Goal: Use online tool/utility: Utilize a website feature to perform a specific function

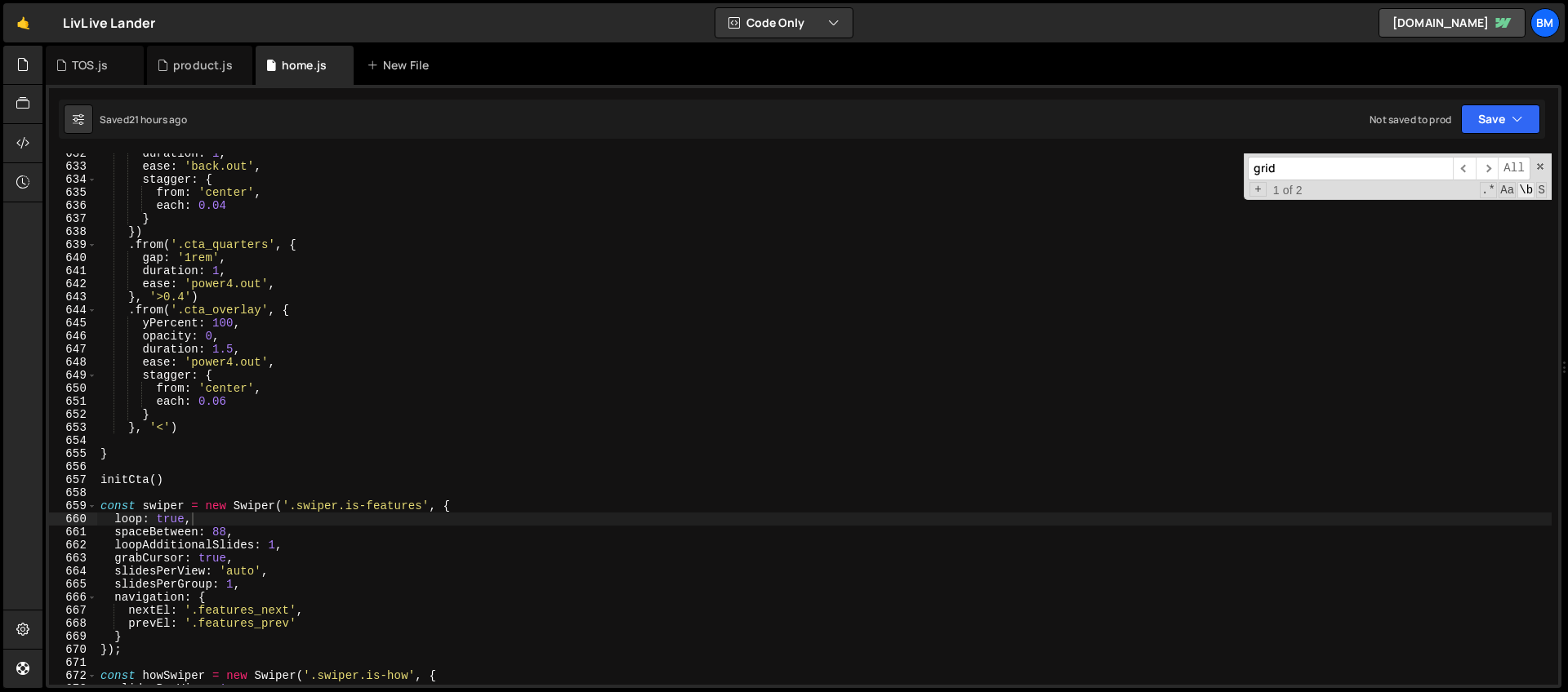
scroll to position [8250, 0]
click at [1539, 169] on span at bounding box center [1540, 167] width 11 height 11
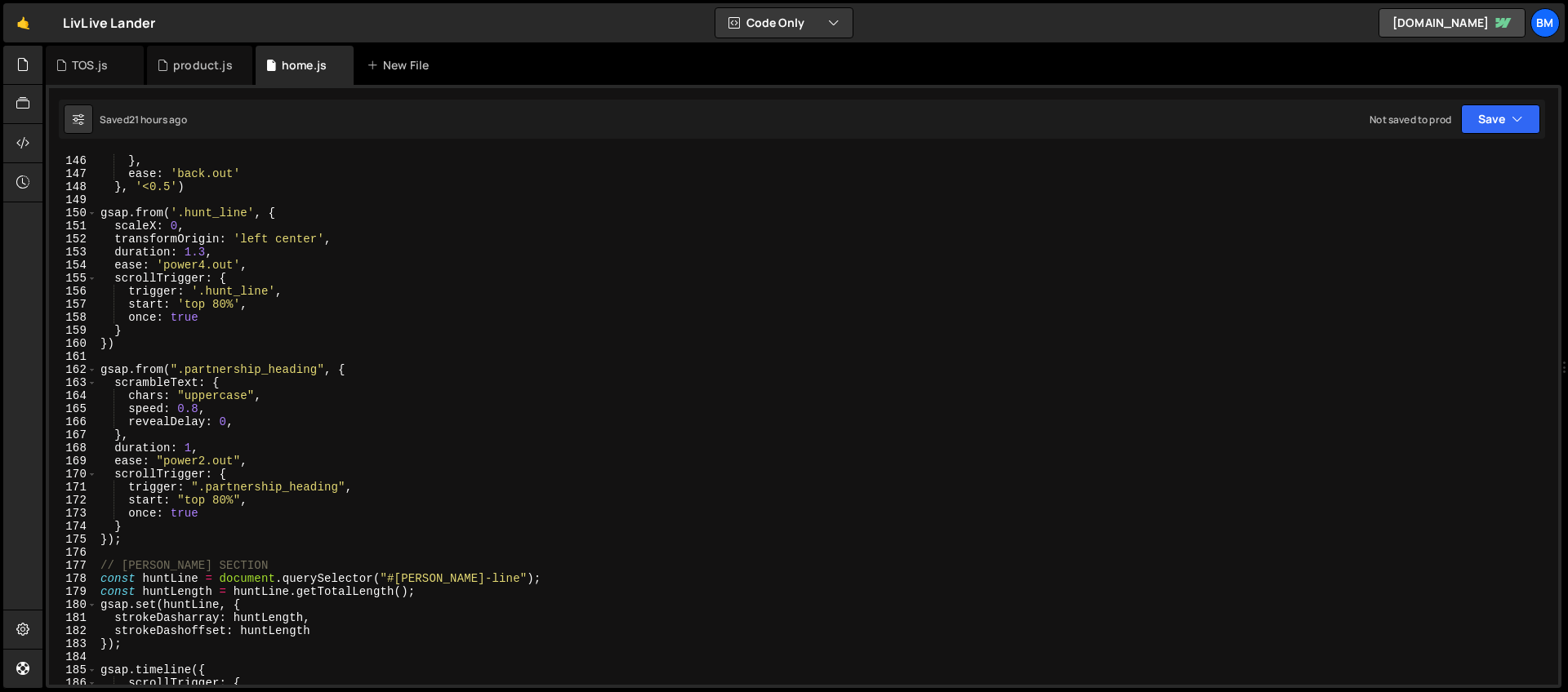
scroll to position [1577, 0]
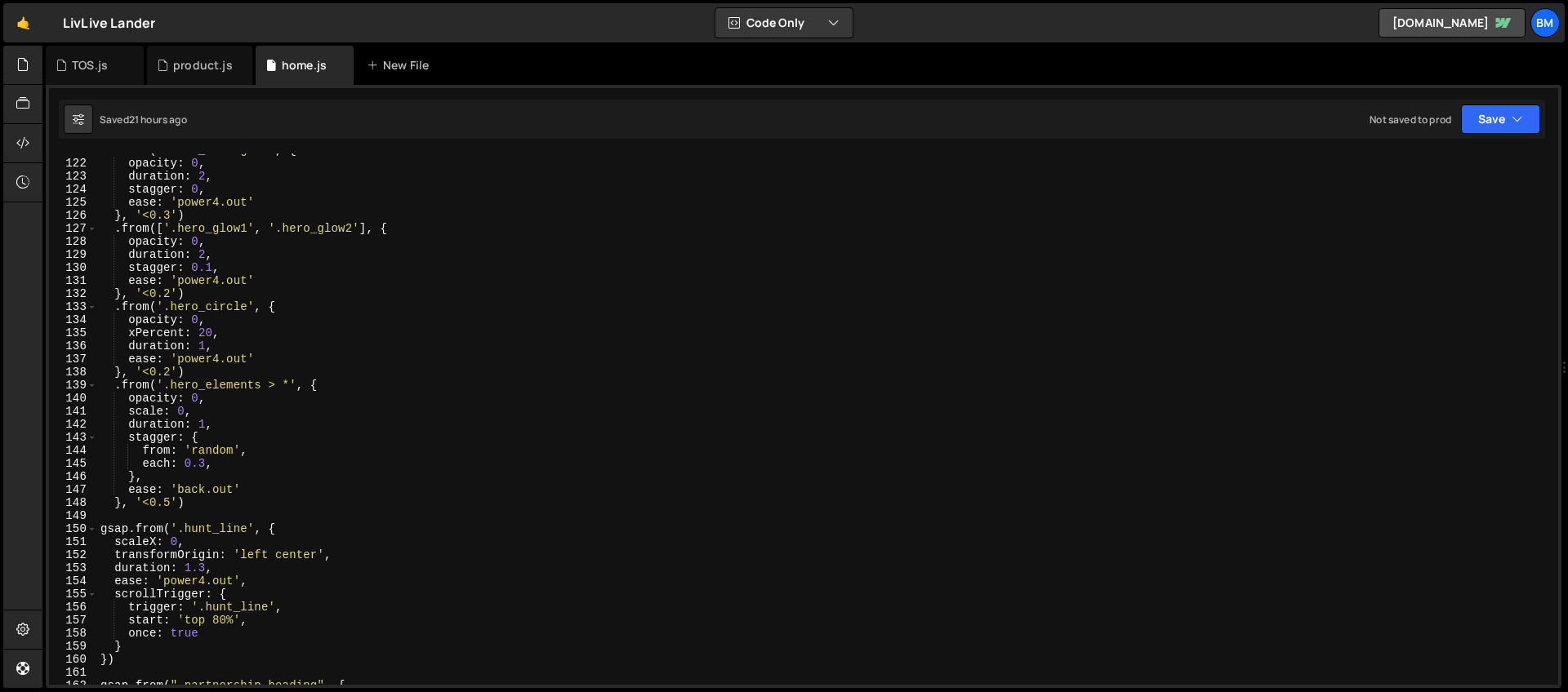
click at [203, 503] on div ". from ( '.hero_thin-glow' , { opacity : 0 , duration : 2 , stagger : 0 , ease …" at bounding box center [824, 422] width 1454 height 557
type textarea "}, '<0.5')"
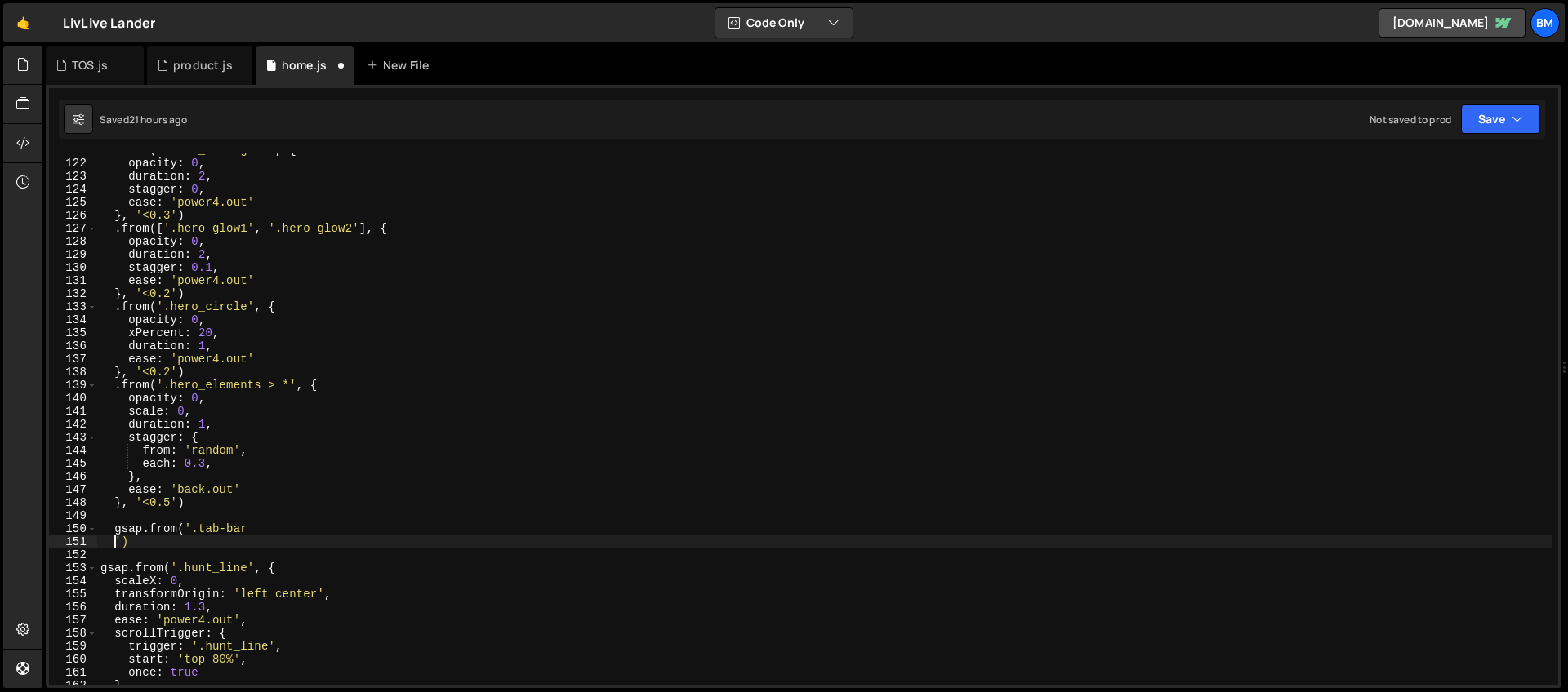
scroll to position [0, 0]
type textarea "gsap.from('.tab-bar', {')"
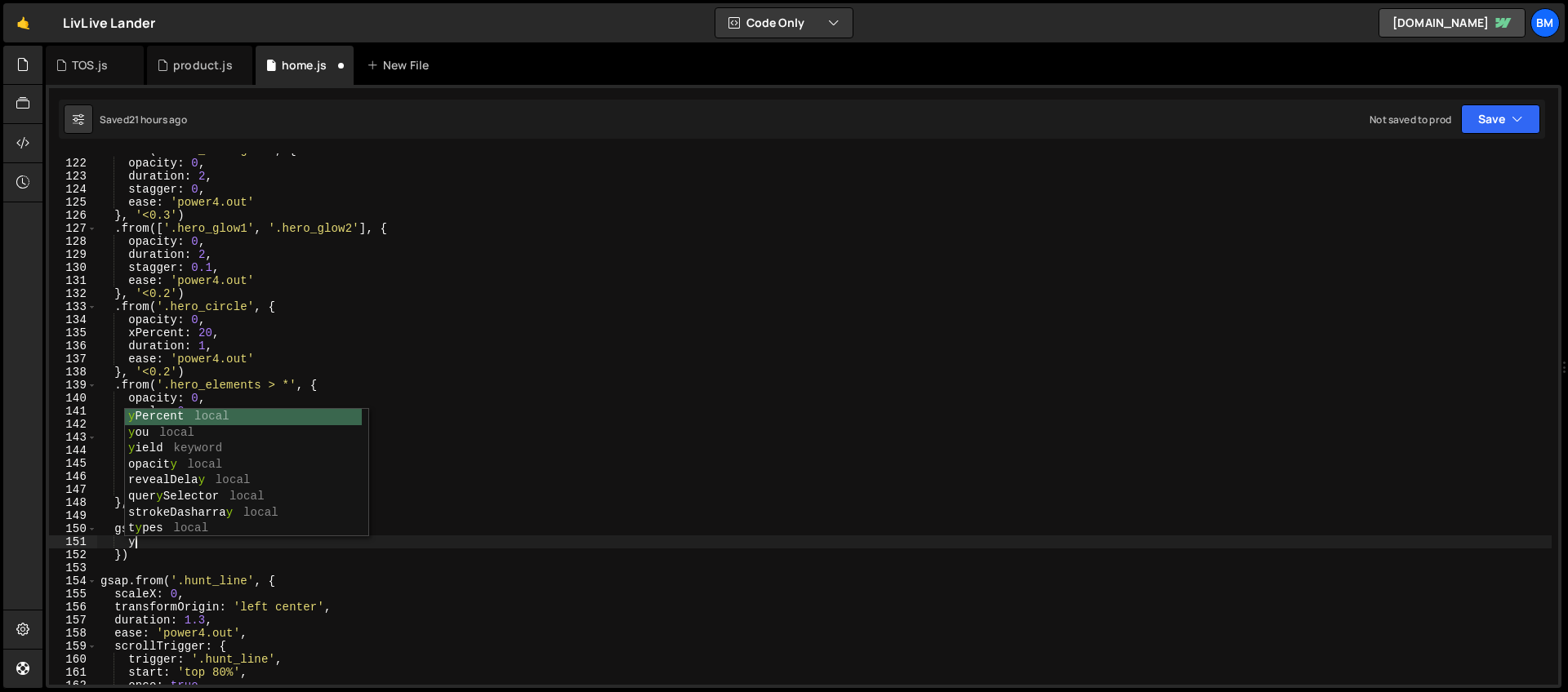
scroll to position [0, 2]
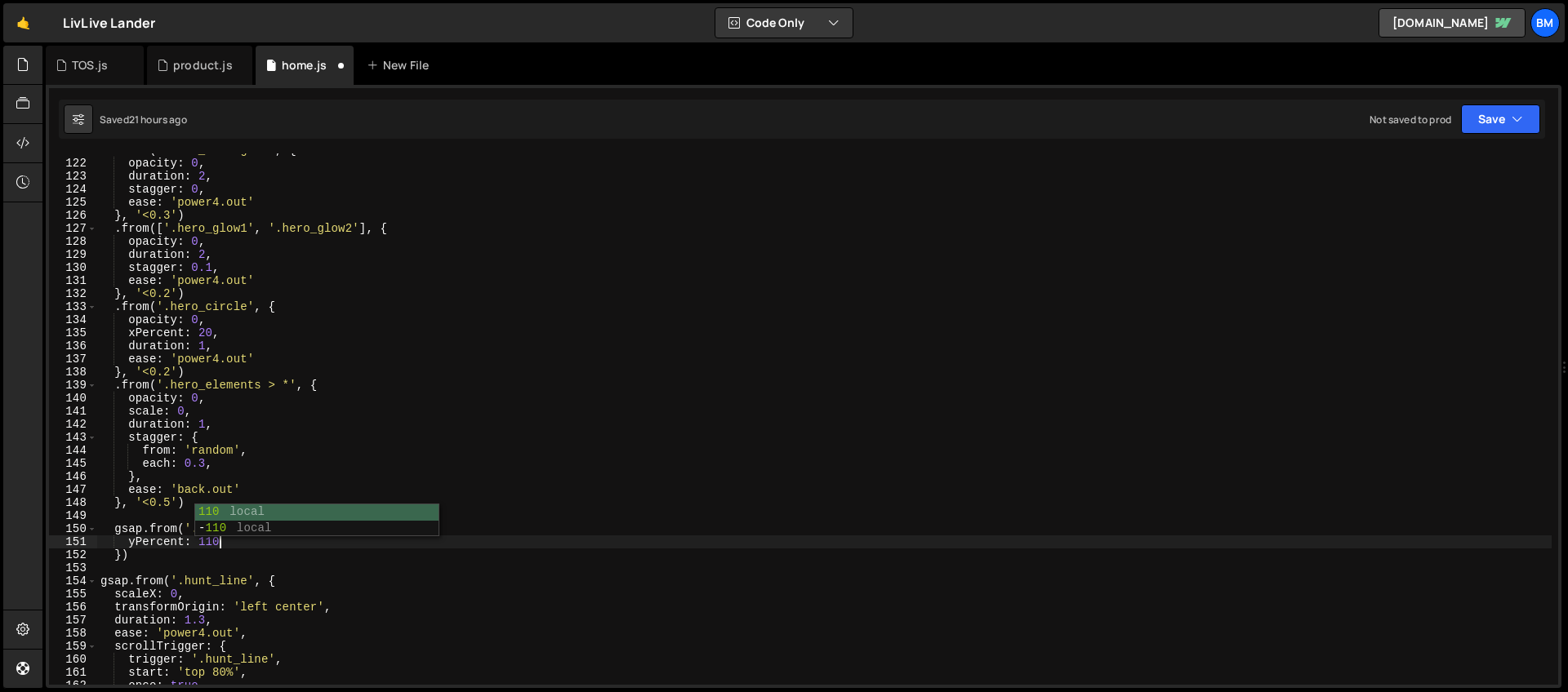
type textarea "yPercent: 110,"
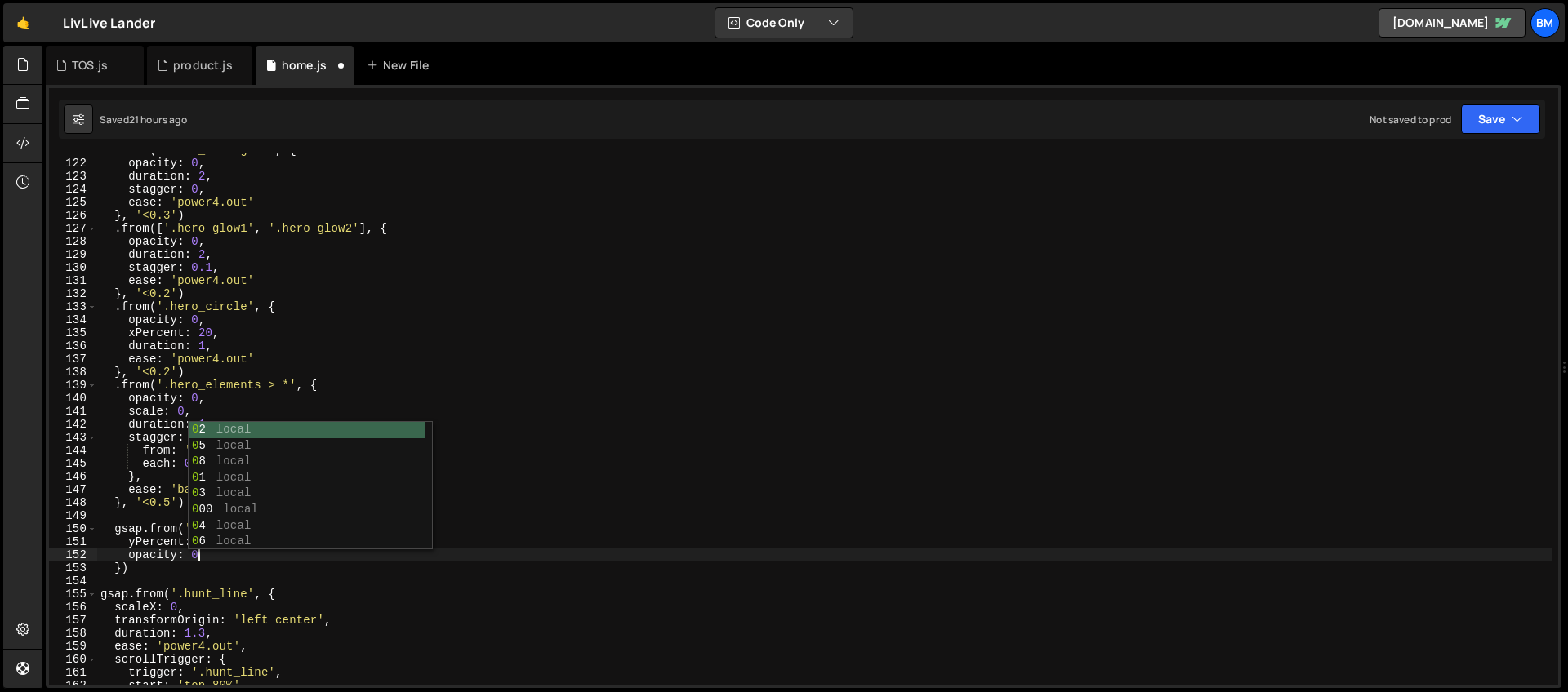
type textarea "opacity: 0,"
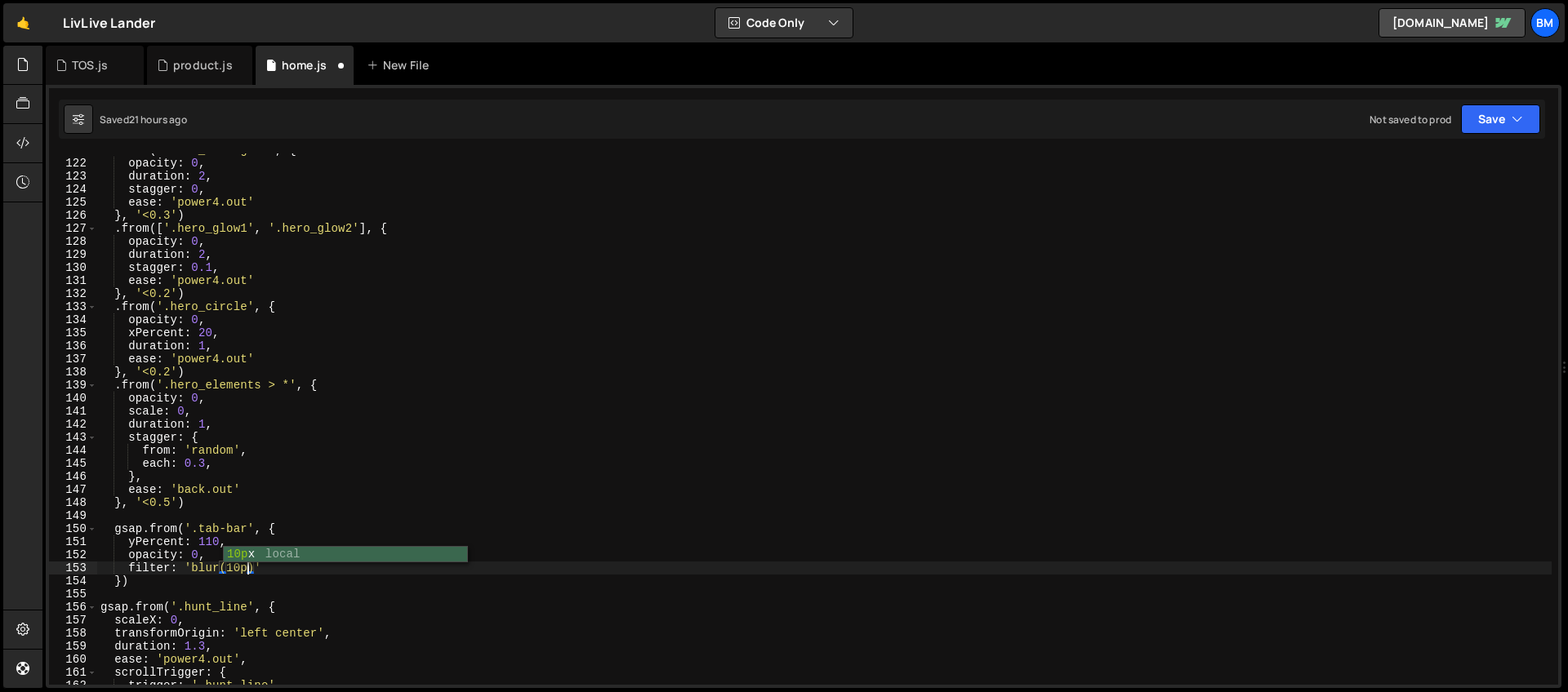
scroll to position [0, 11]
type textarea "filter: 'blur(10px)',"
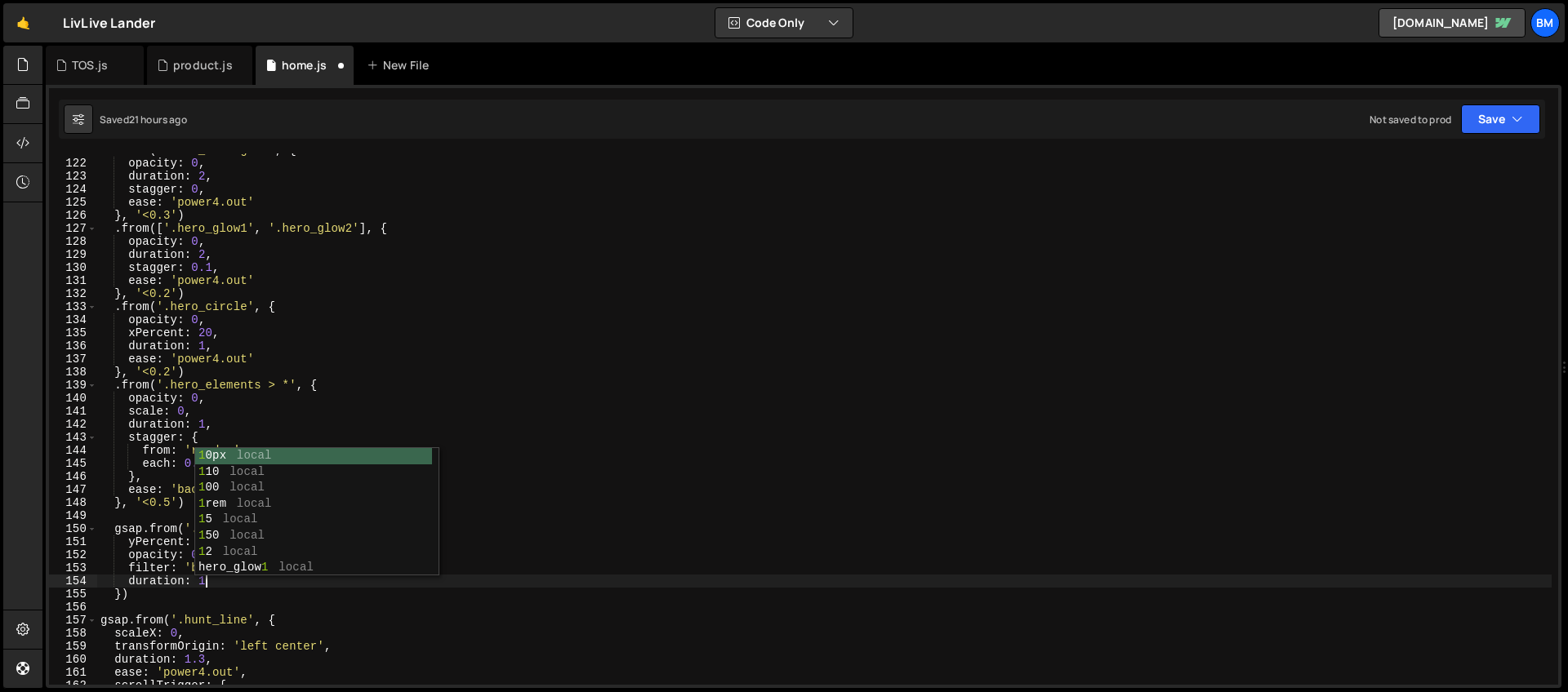
scroll to position [0, 6]
type textarea "duration: 1,"
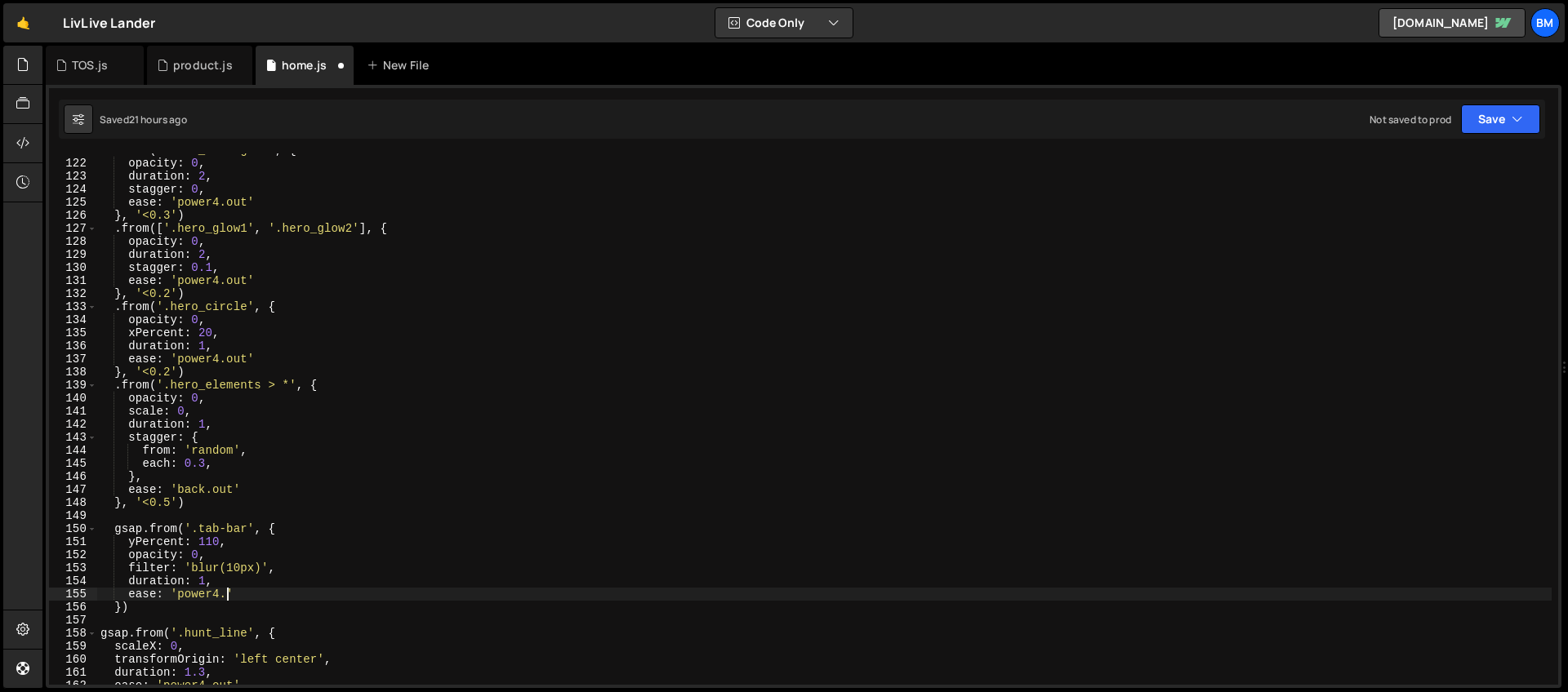
scroll to position [0, 9]
type textarea "ease: 'power4.out','"
type textarea "scrollTrigger: {"
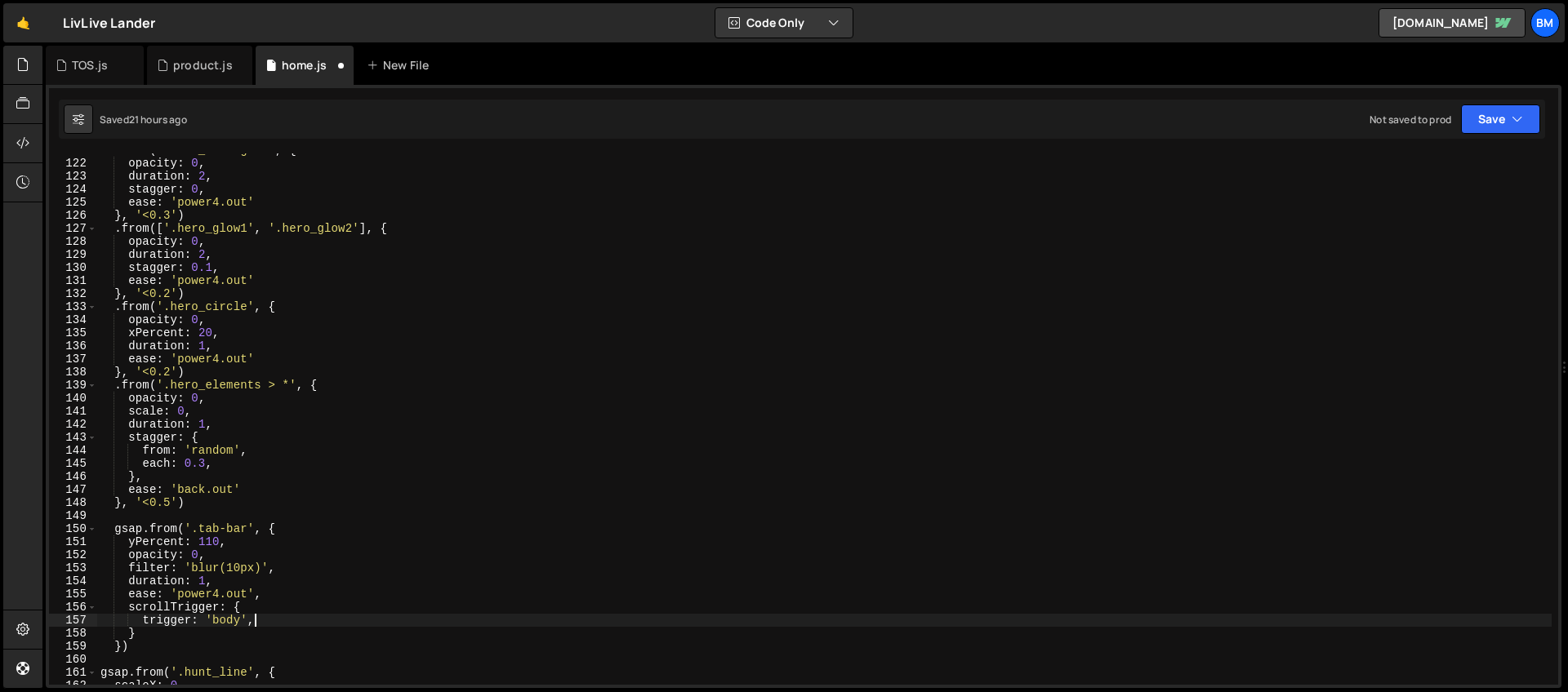
type textarea "trigger: 'body',"
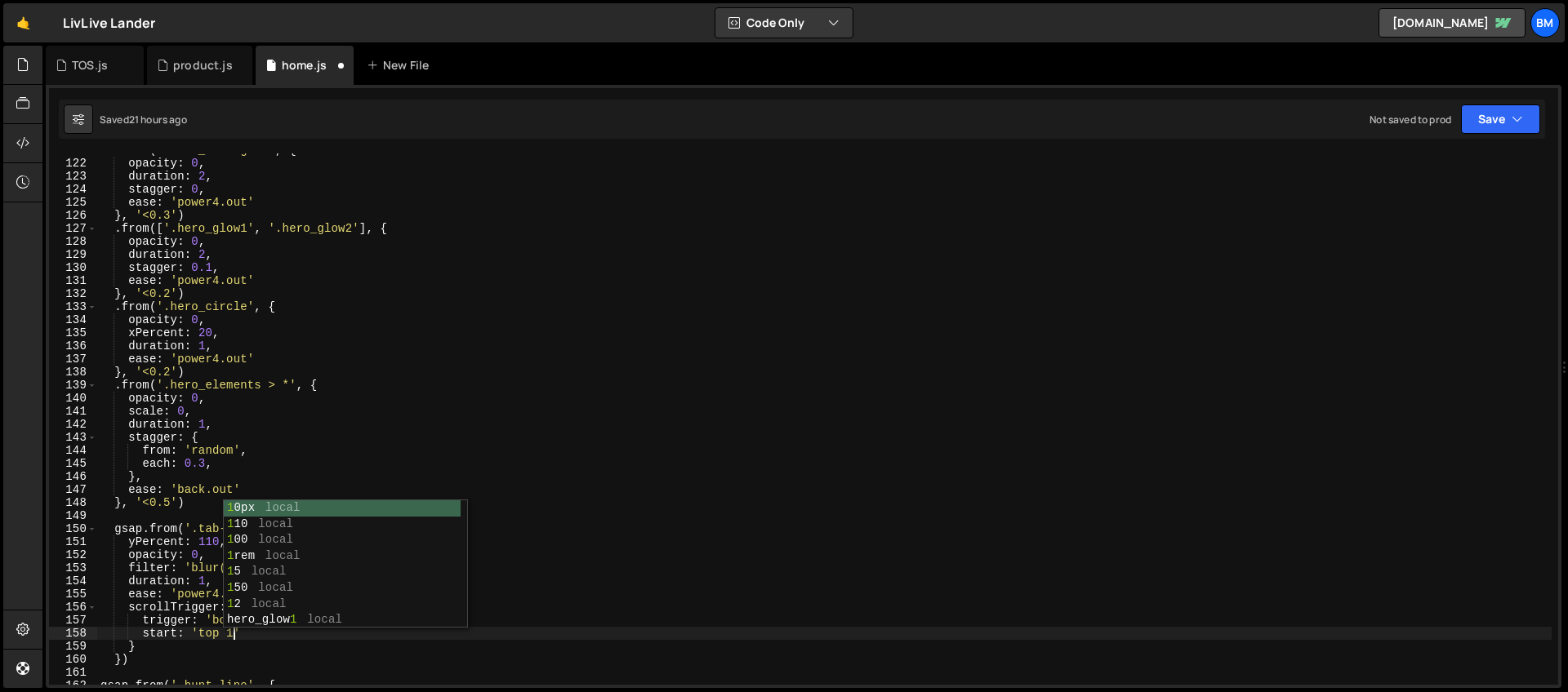
scroll to position [0, 9]
type textarea "start: 'top 1%',"
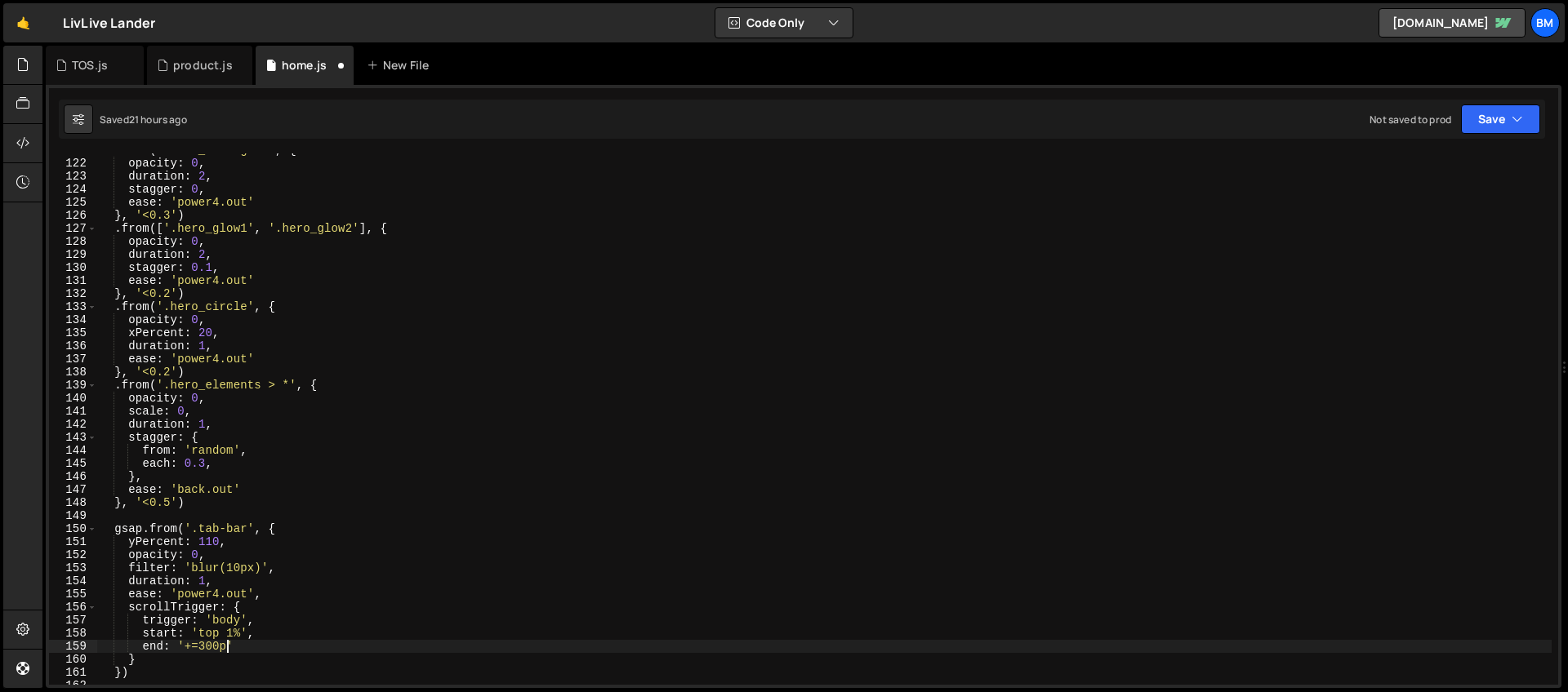
scroll to position [0, 8]
click at [261, 646] on div ". from ( '.hero_thin-glow' , { opacity : 0 , duration : 2 , stagger : 0 , ease …" at bounding box center [824, 422] width 1454 height 557
type textarea "end: '+=300px',"
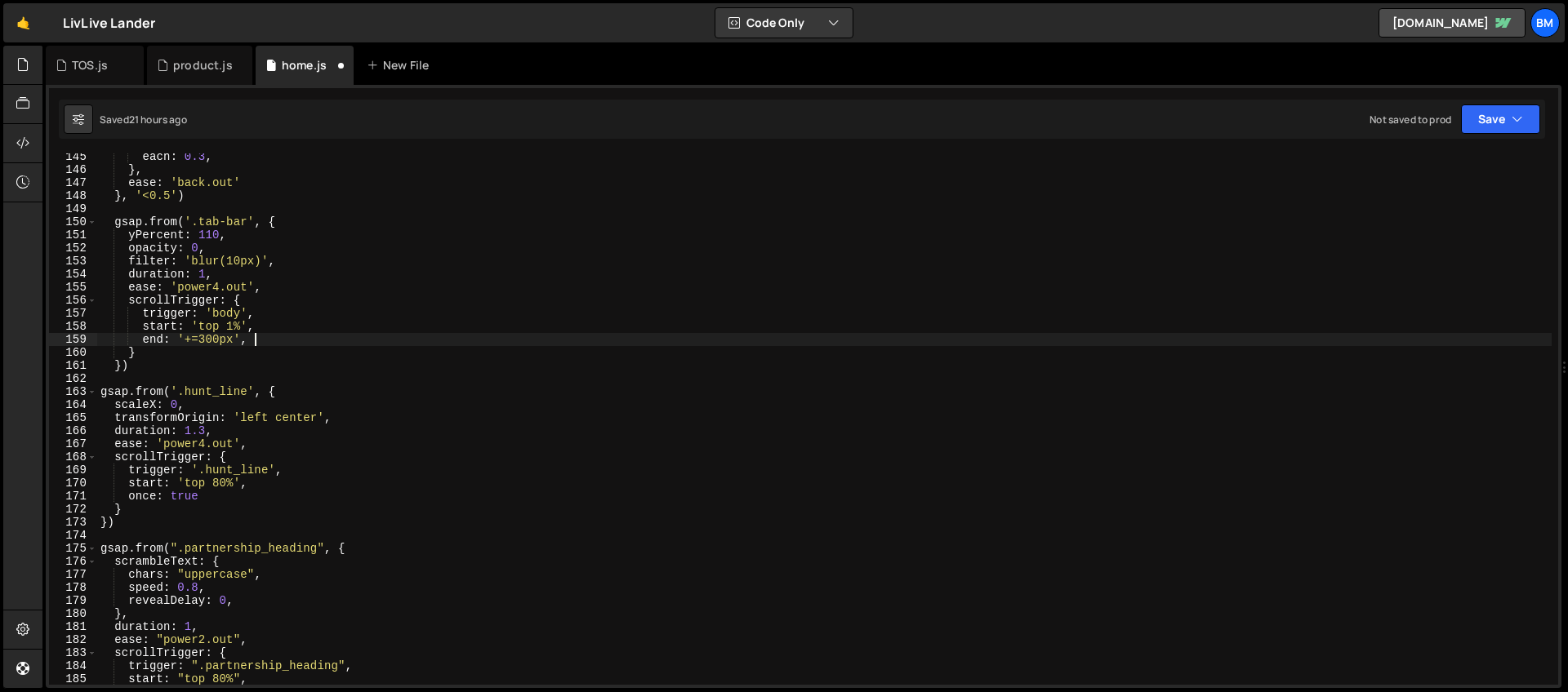
scroll to position [0, 3]
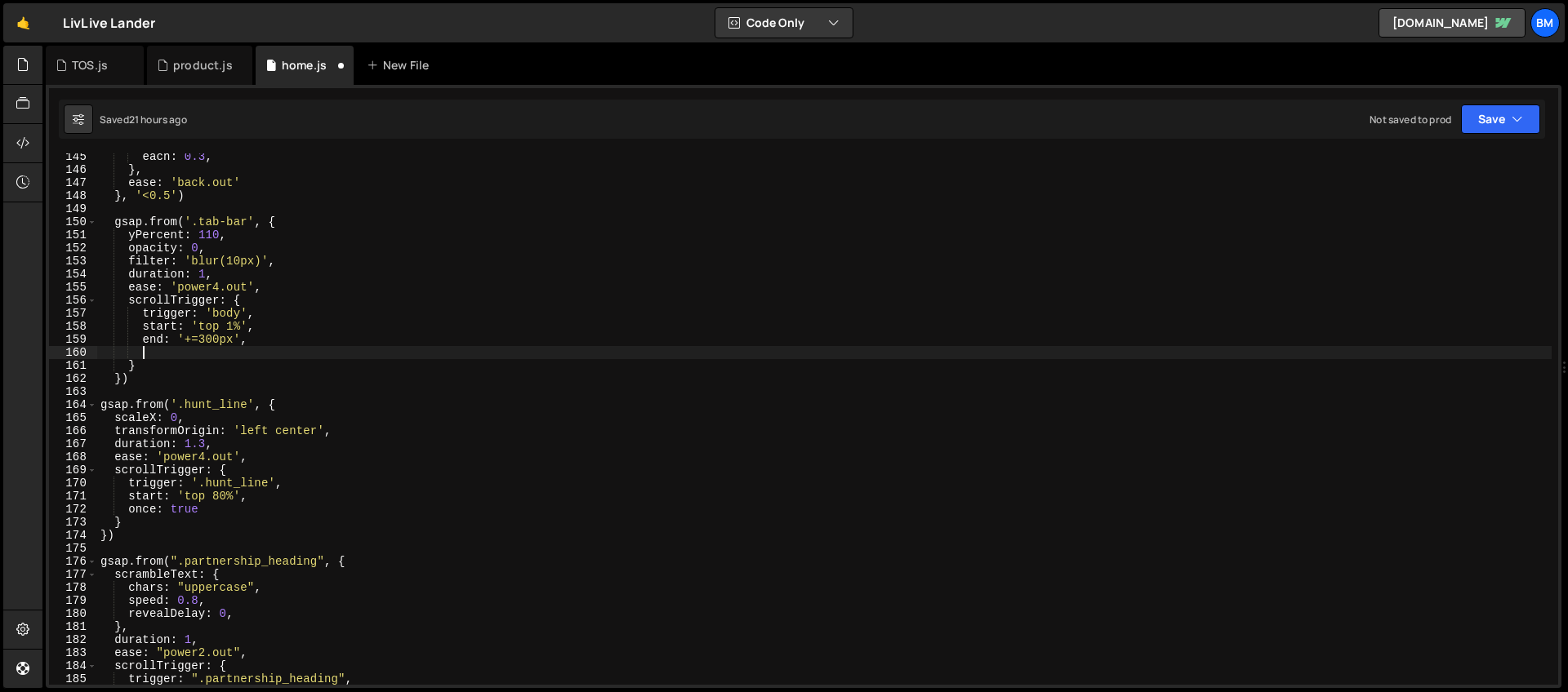
type textarea "p"
click at [153, 364] on div "each : 0.3 , } , ease : 'back.out' } , '<0.5' ) gsap . from ( '.tab-bar' , { yP…" at bounding box center [824, 428] width 1454 height 557
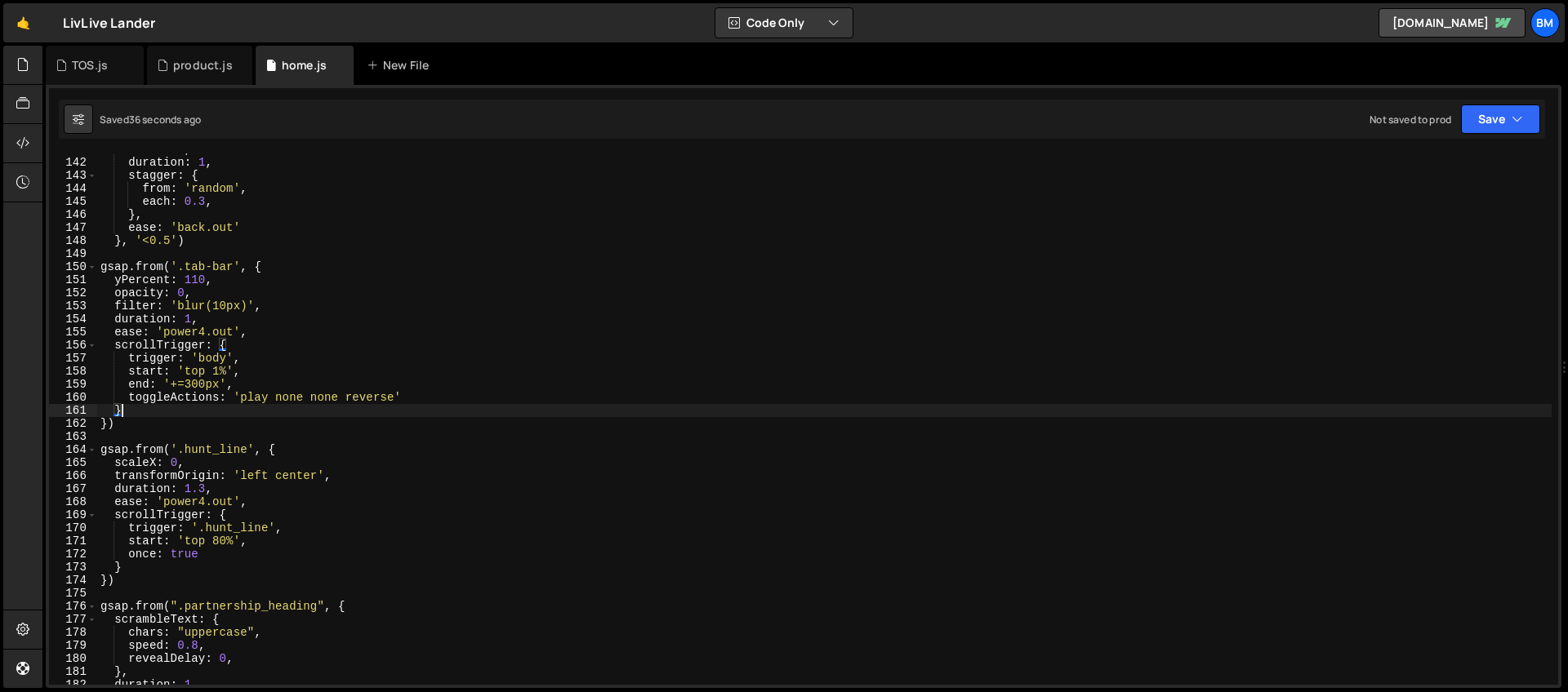
scroll to position [1840, 0]
click at [217, 359] on div "scale : 0 , duration : 1 , stagger : { from : 'random' , each : 0.3 , } , ease …" at bounding box center [824, 421] width 1454 height 557
click at [228, 360] on div "scale : 0 , duration : 1 , stagger : { from : 'random' , each : 0.3 , } , ease …" at bounding box center [824, 419] width 1454 height 532
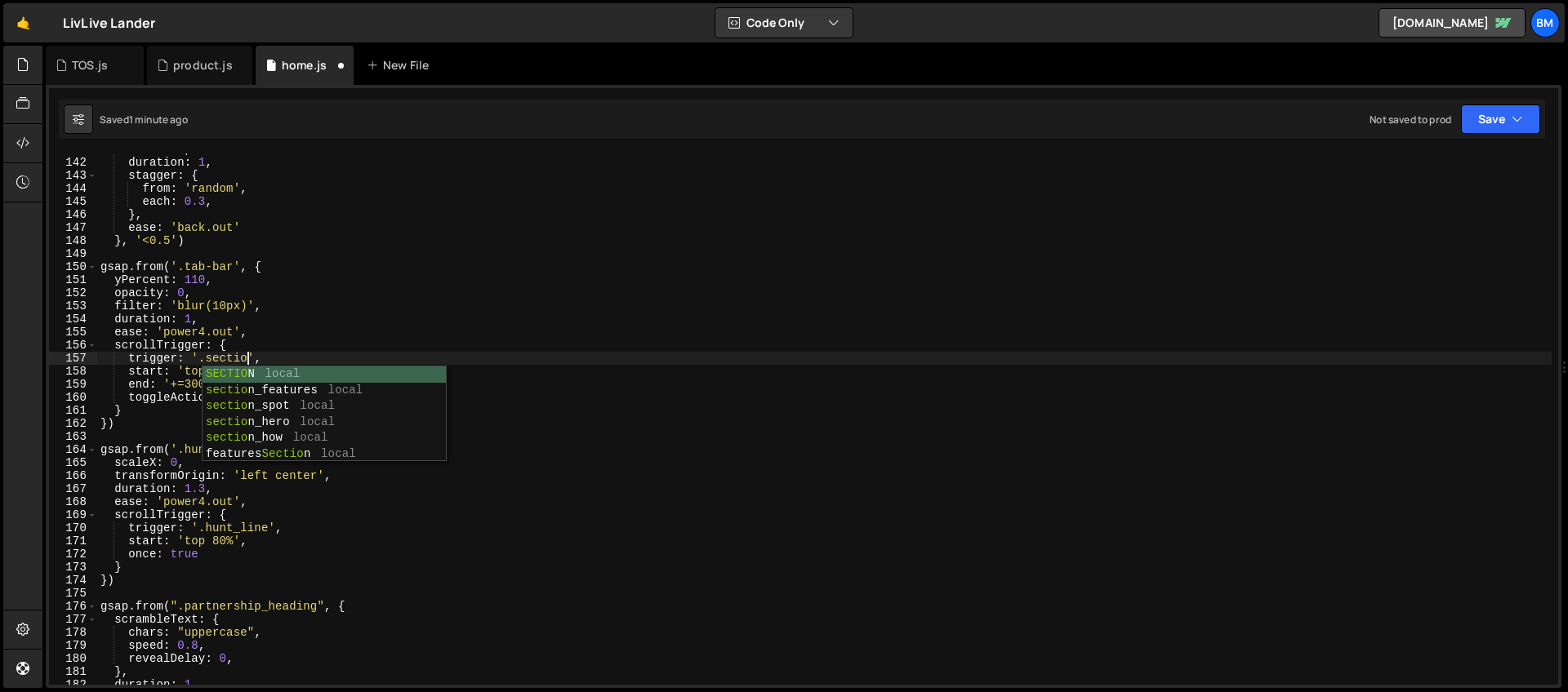
scroll to position [0, 11]
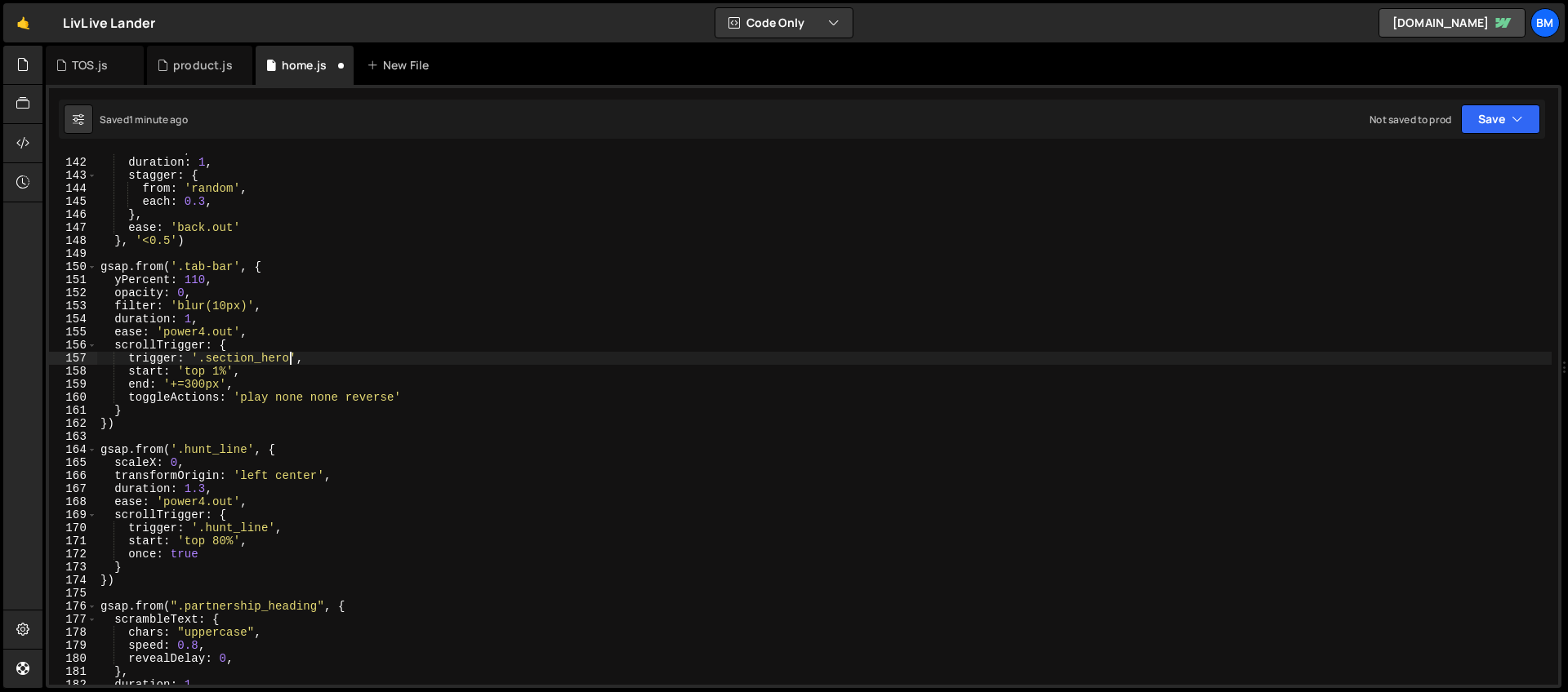
click at [267, 389] on div "scale : 0 , duration : 1 , stagger : { from : 'random' , each : 0.3 , } , ease …" at bounding box center [824, 421] width 1454 height 557
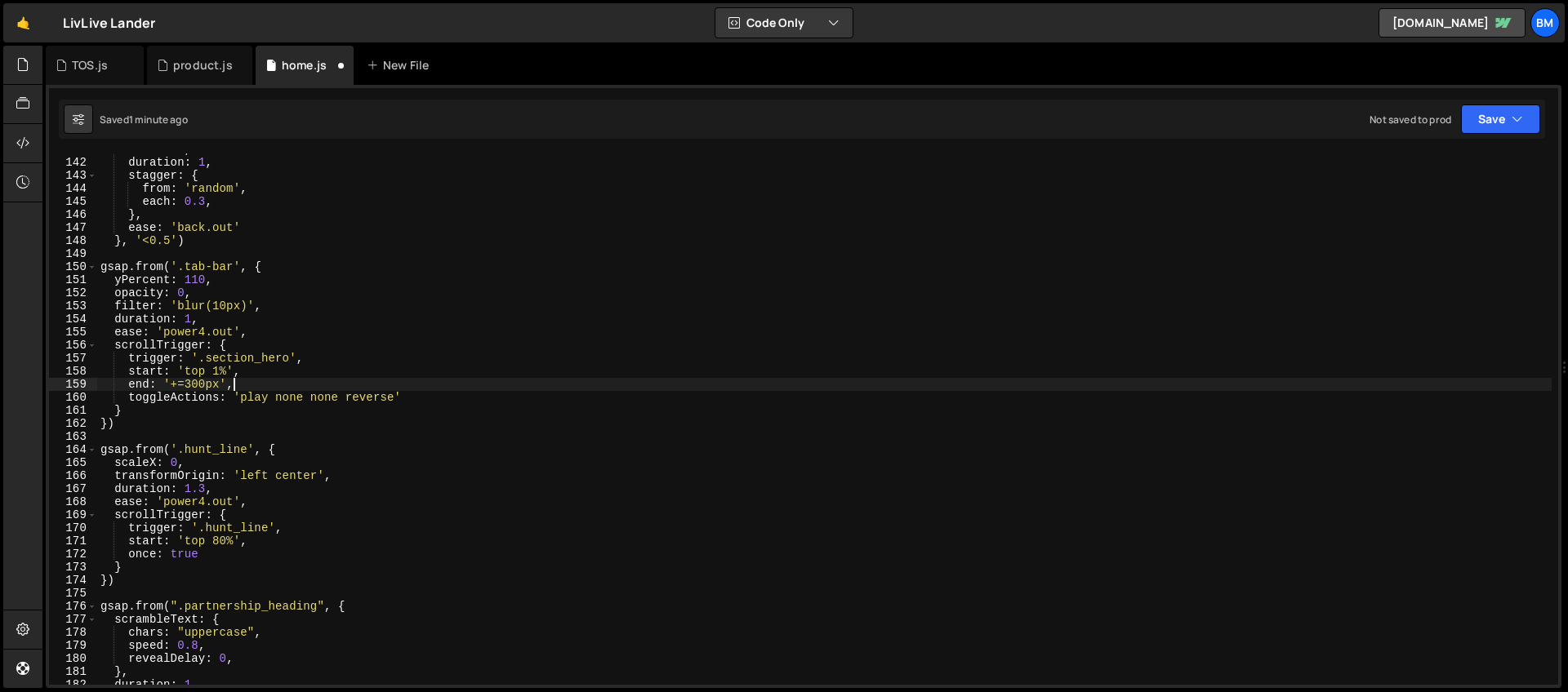
scroll to position [0, 8]
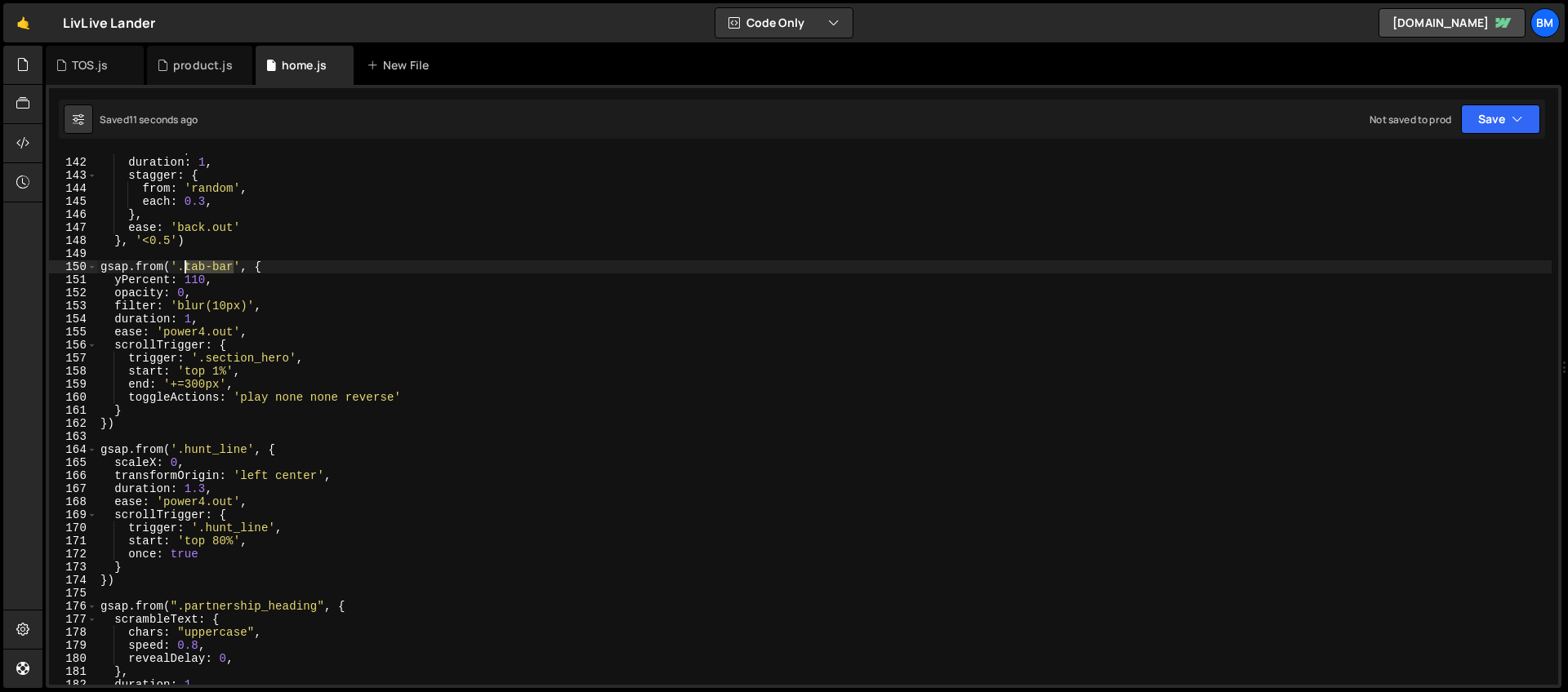
drag, startPoint x: 232, startPoint y: 265, endPoint x: 186, endPoint y: 265, distance: 46.0
click at [186, 265] on div "scale : 0 , duration : 1 , stagger : { from : 'random' , each : 0.3 , } , ease …" at bounding box center [824, 421] width 1454 height 557
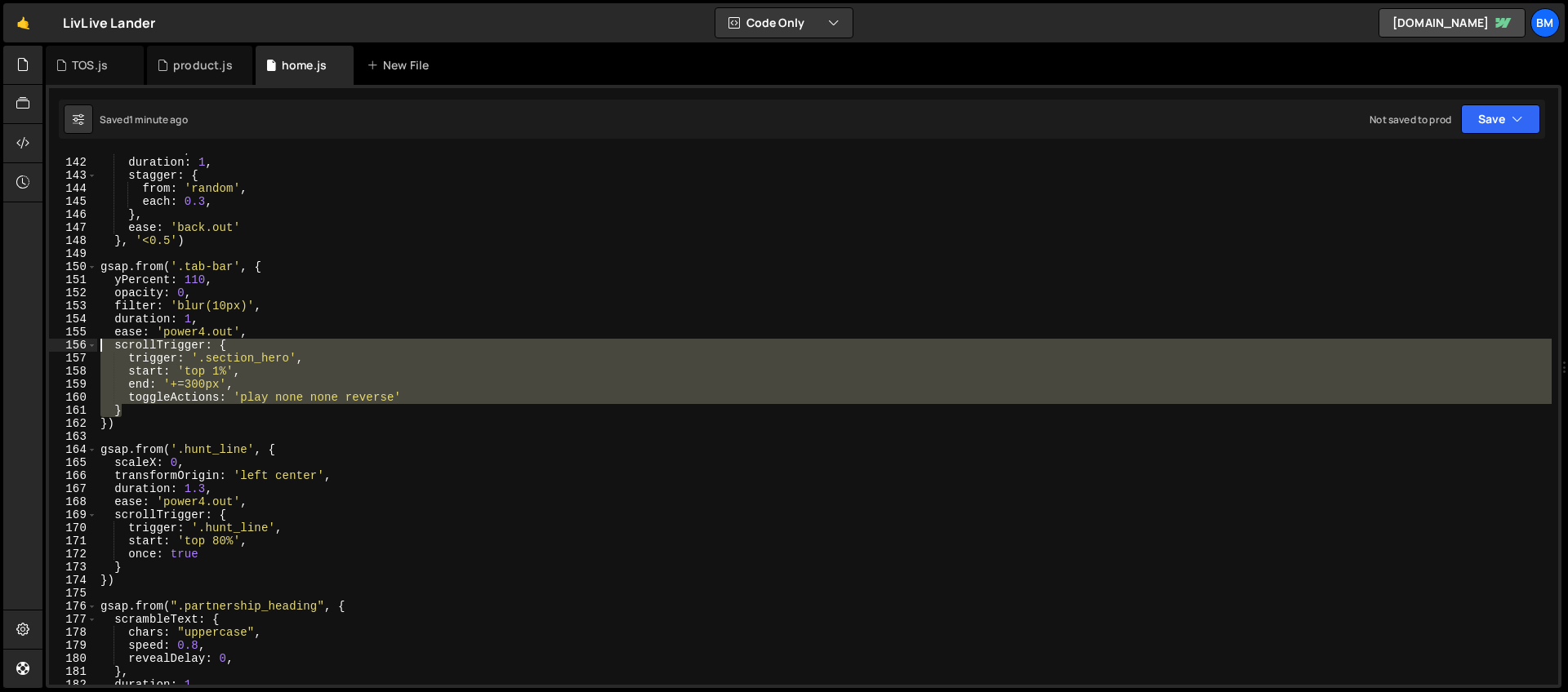
drag, startPoint x: 125, startPoint y: 416, endPoint x: 77, endPoint y: 341, distance: 89.0
click at [77, 341] on div "gsap.from('.tab-bar', { 141 142 143 144 145 146 147 148 149 150 151 152 153 154…" at bounding box center [804, 419] width 1509 height 532
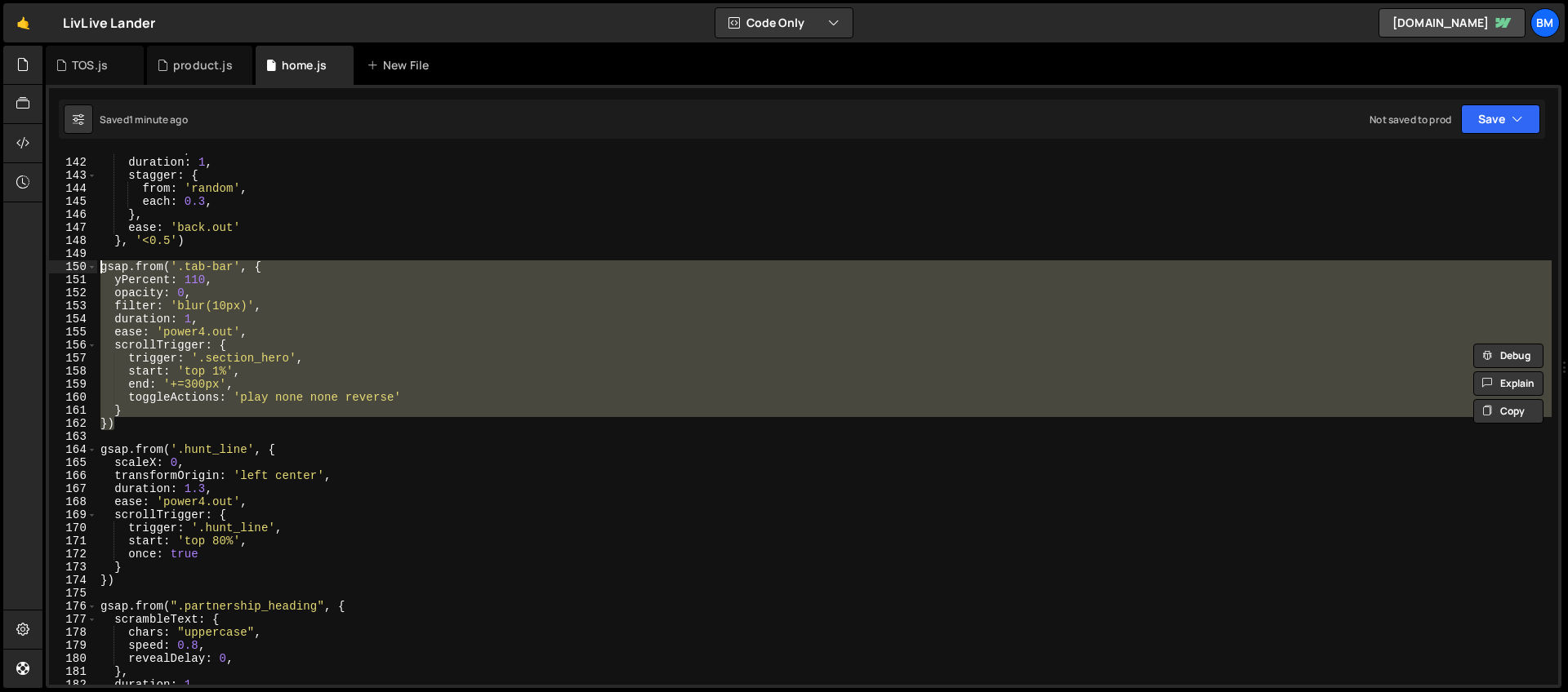
drag, startPoint x: 143, startPoint y: 427, endPoint x: 67, endPoint y: 270, distance: 174.4
click at [67, 270] on div "scrollTrigger: { trigger: '.section_hero', 141 142 143 144 145 146 147 148 149 …" at bounding box center [804, 419] width 1509 height 532
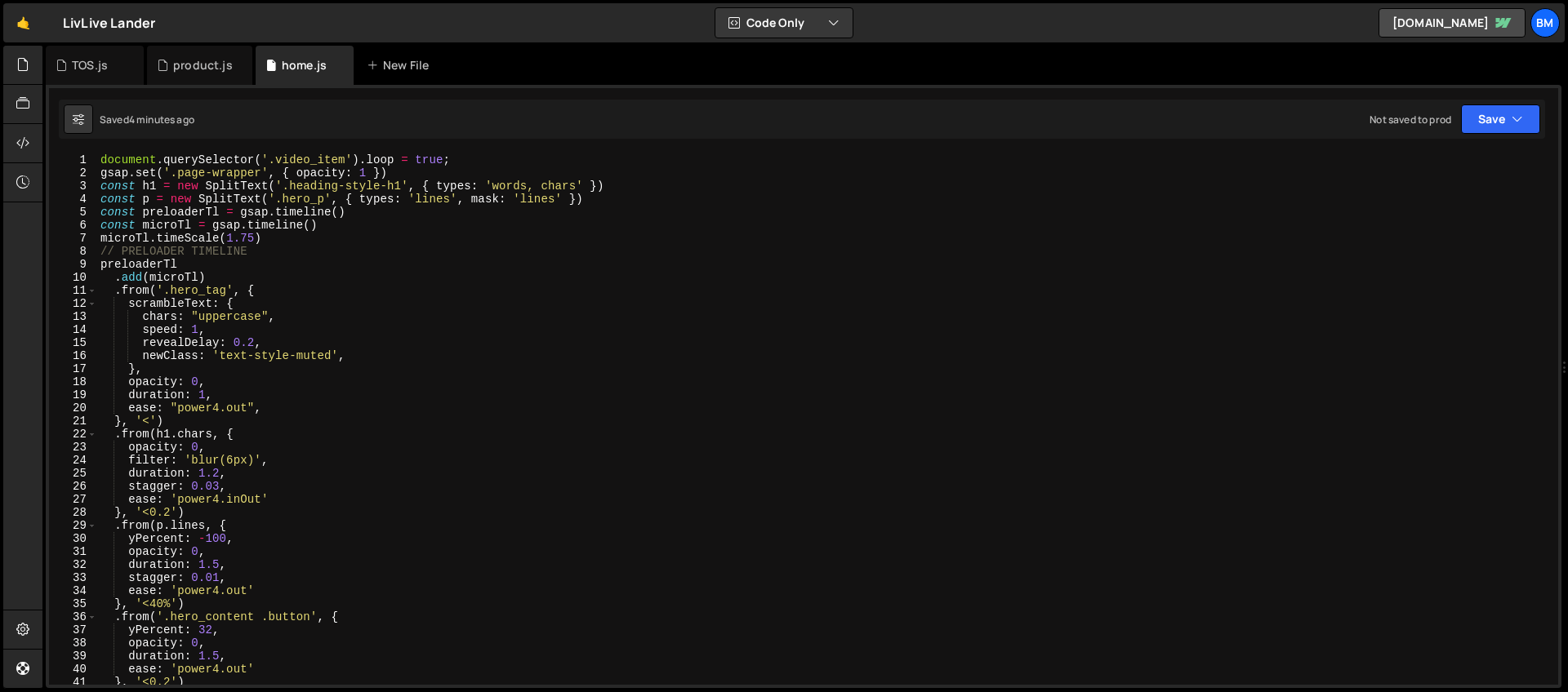
scroll to position [0, 0]
click at [102, 160] on div "document . querySelector ( '.video_item' ) . loop = true ; gsap . set ( '.page-…" at bounding box center [824, 432] width 1454 height 557
type textarea "document.querySelector('.video_item').loop = true;"
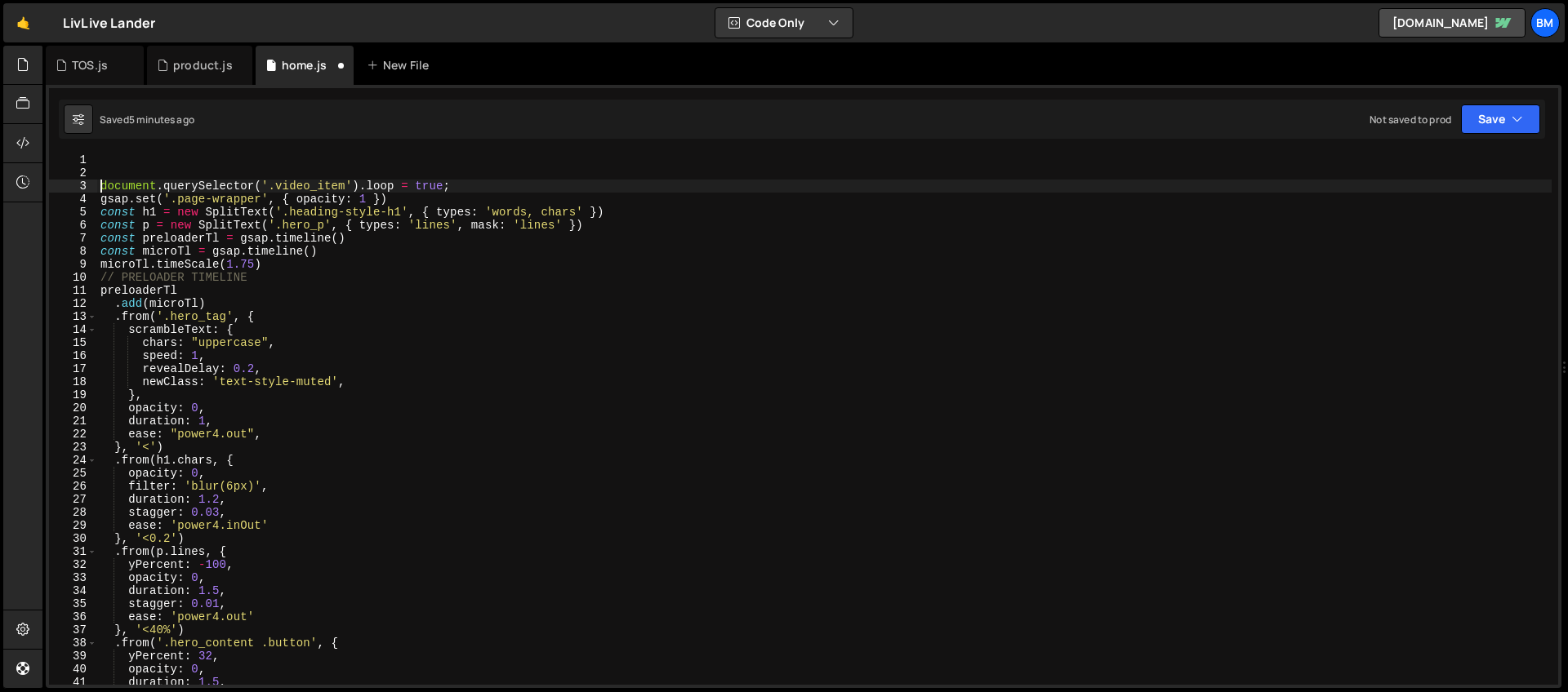
scroll to position [0, 0]
paste textarea "});"
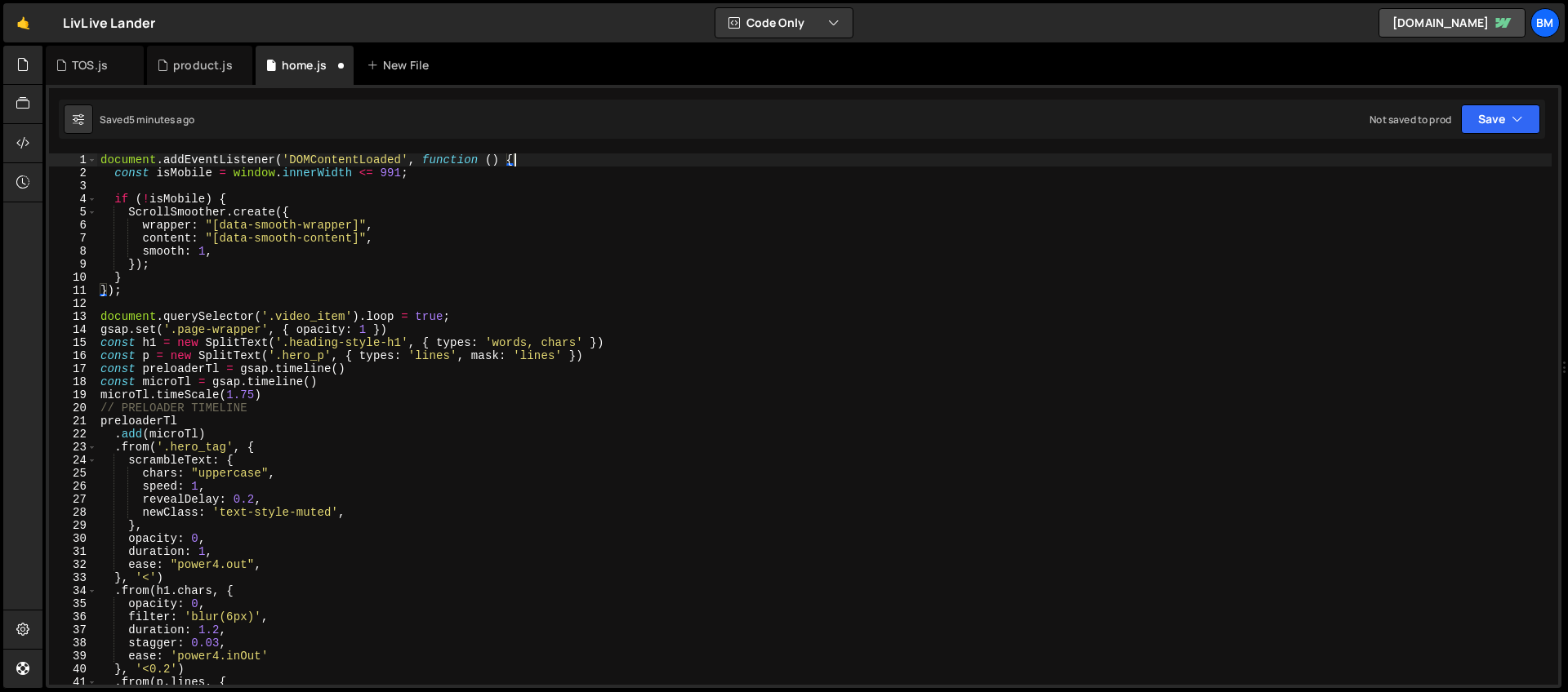
click at [525, 157] on div "document . addEventListener ( 'DOMContentLoaded' , function ( ) { const isMobil…" at bounding box center [824, 432] width 1454 height 557
type textarea "document.addEventListener('DOMContentLoaded', function () {"
drag, startPoint x: 526, startPoint y: 158, endPoint x: 197, endPoint y: 63, distance: 342.4
click at [197, 63] on div "Debug Explain Copy TOS.js product.js home.js New File Saved 5 minutes ago Not s…" at bounding box center [804, 367] width 1516 height 643
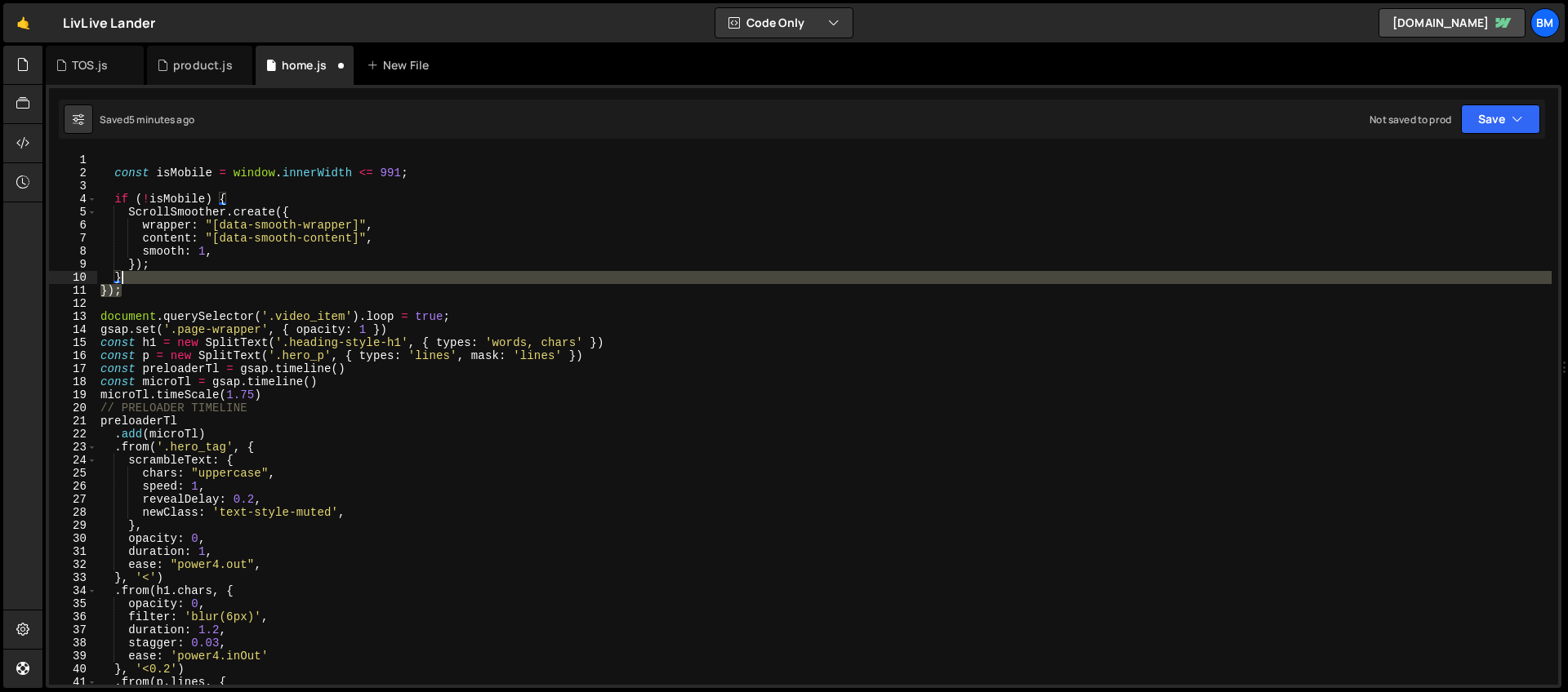
click at [136, 281] on div "const isMobile = window . innerWidth <= 991 ; if ( ! isMobile ) { ScrollSmoothe…" at bounding box center [824, 432] width 1454 height 557
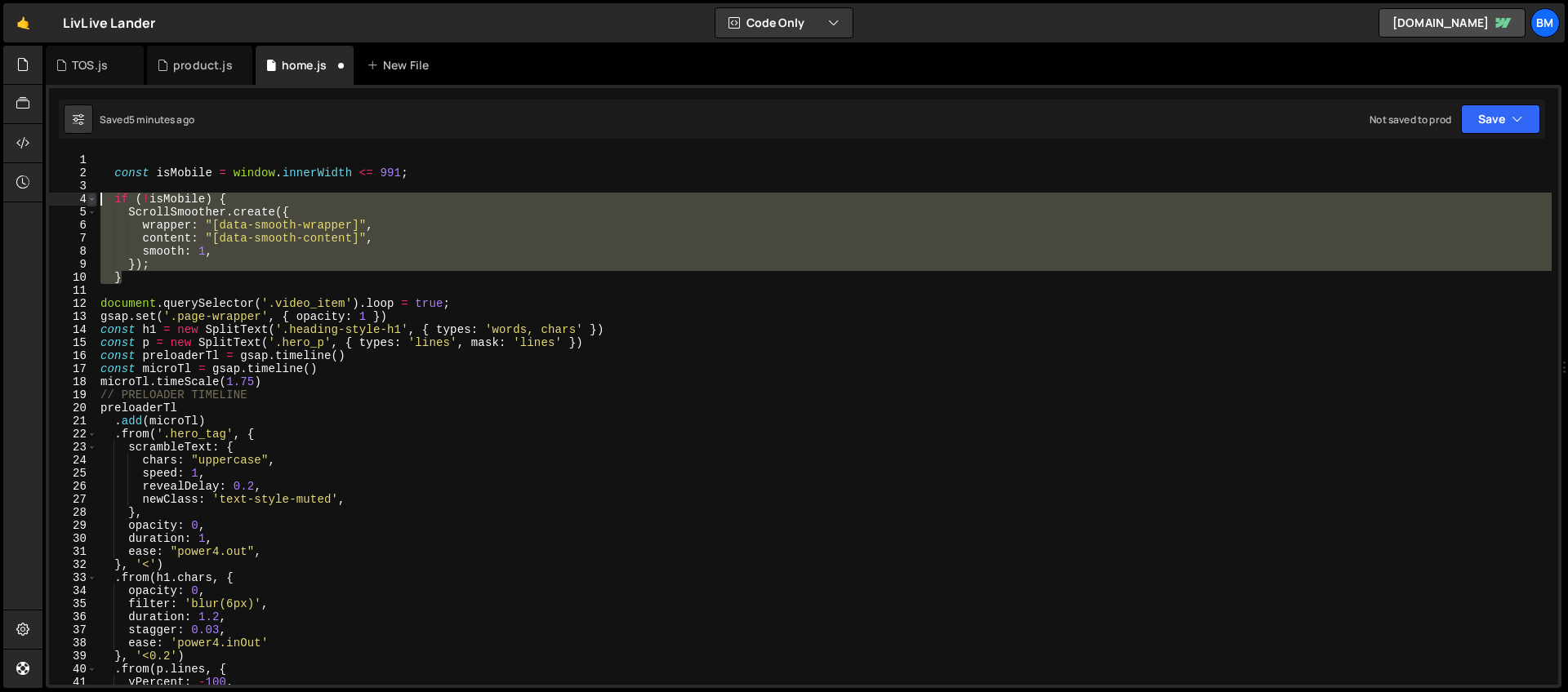
drag, startPoint x: 133, startPoint y: 282, endPoint x: 87, endPoint y: 200, distance: 94.0
click at [87, 200] on div "} 1 2 3 4 5 6 7 8 9 10 11 12 13 14 15 16 17 18 19 20 21 22 23 24 25 26 27 28 29…" at bounding box center [804, 419] width 1509 height 532
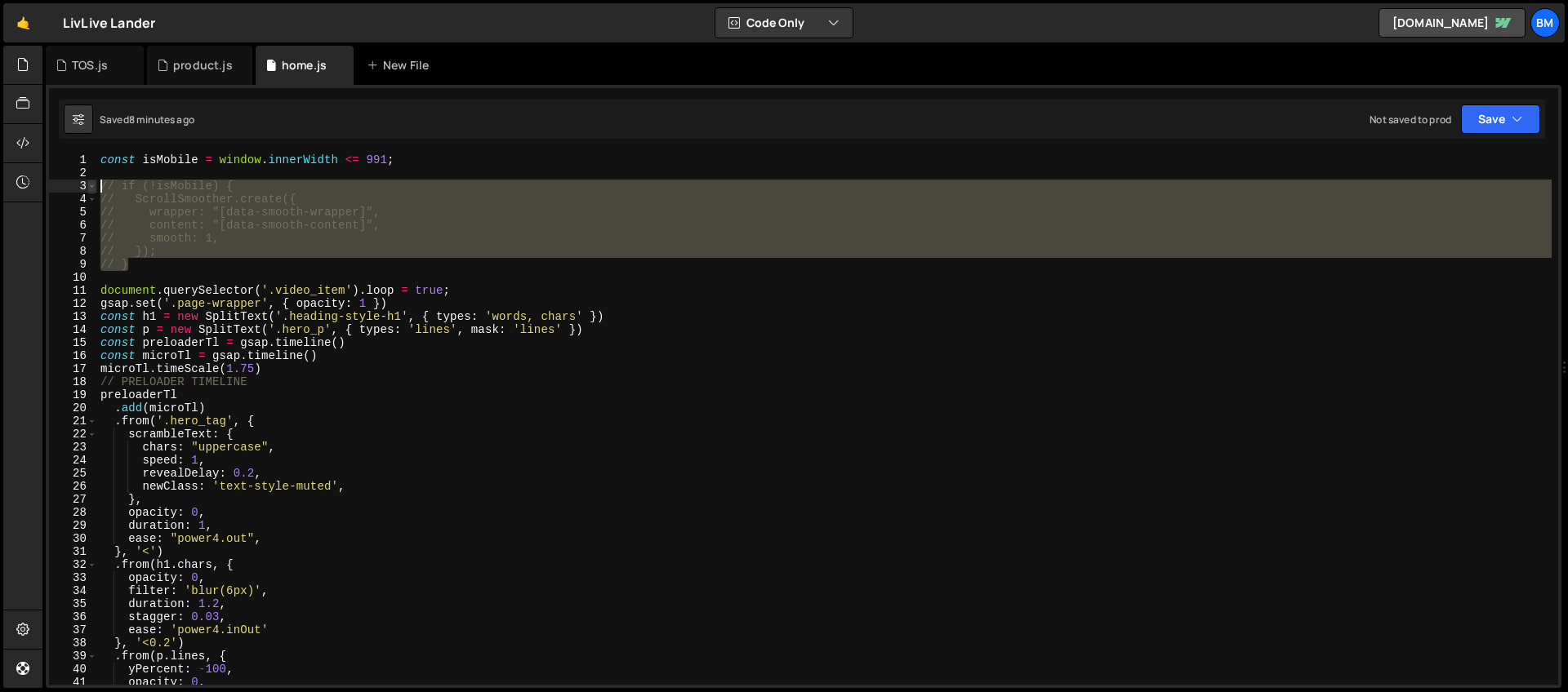
drag, startPoint x: 155, startPoint y: 263, endPoint x: 88, endPoint y: 190, distance: 99.1
click at [88, 190] on div "// ScrollSmoother.create({ 1 2 3 4 5 6 7 8 9 10 11 12 13 14 15 16 17 18 19 20 2…" at bounding box center [804, 419] width 1509 height 532
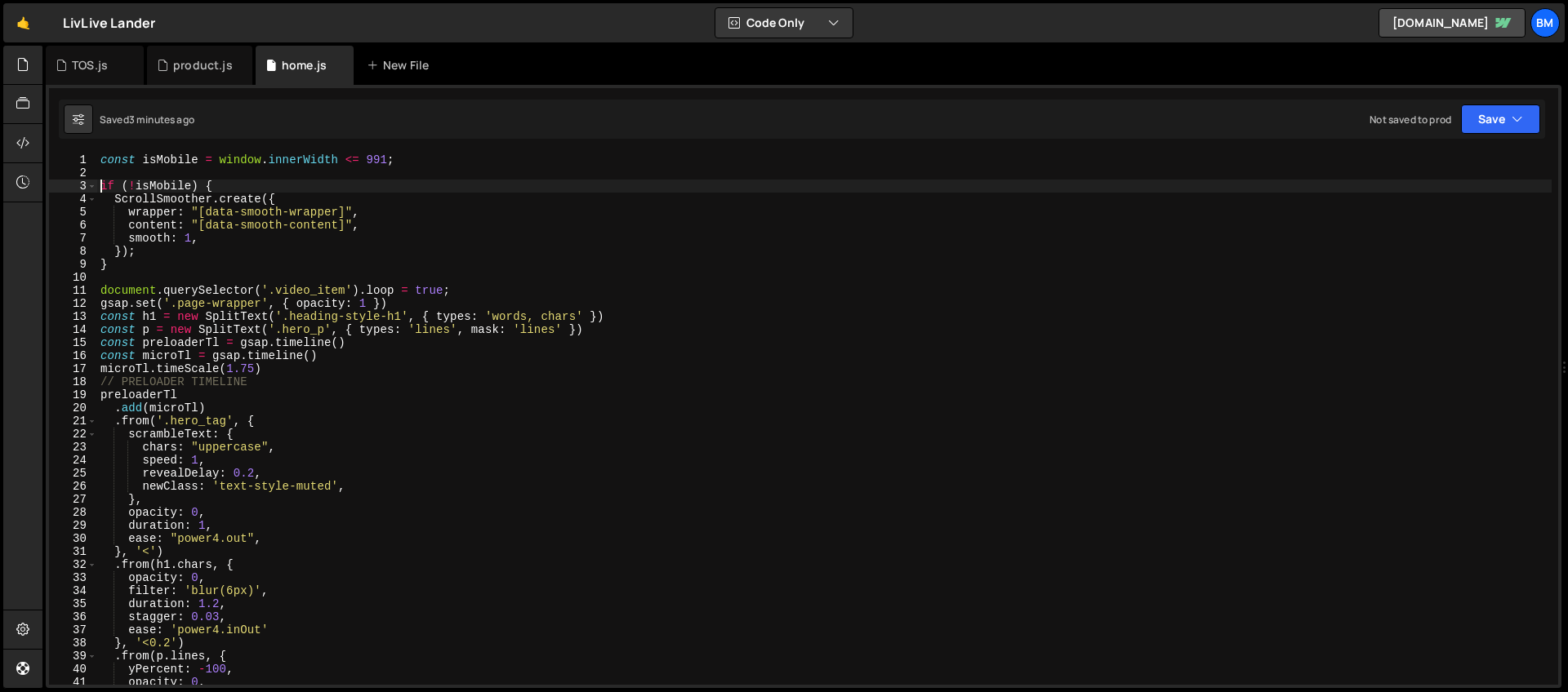
click at [230, 185] on div "const isMobile = window . innerWidth <= 991 ; if ( ! isMobile ) { ScrollSmoothe…" at bounding box center [824, 432] width 1454 height 557
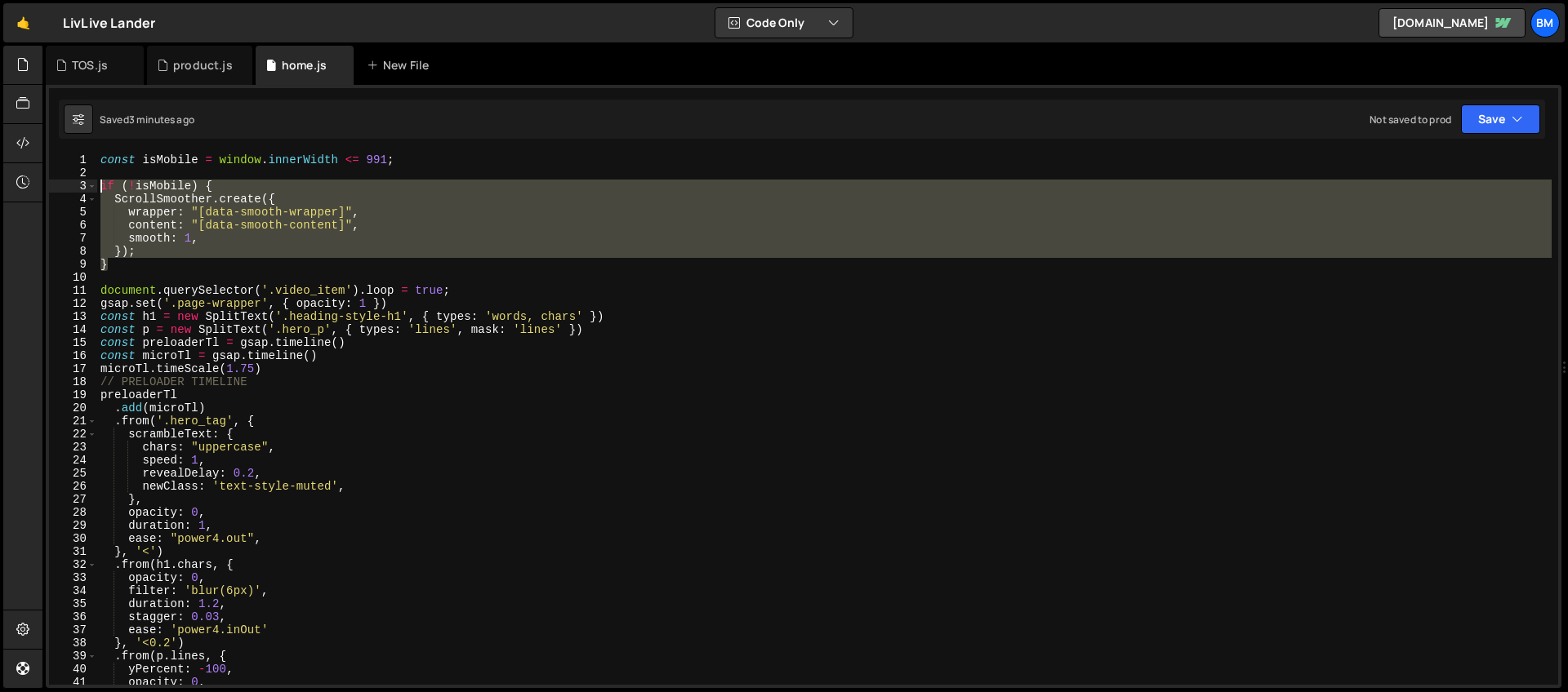
drag, startPoint x: 121, startPoint y: 265, endPoint x: 60, endPoint y: 189, distance: 97.5
click at [60, 189] on div "if (!isMobile) { 1 2 3 4 5 6 7 8 9 10 11 12 13 14 15 16 17 18 19 20 21 22 23 24…" at bounding box center [804, 419] width 1509 height 532
drag, startPoint x: 153, startPoint y: 265, endPoint x: 103, endPoint y: 184, distance: 95.2
click at [103, 184] on div "const isMobile = window . innerWidth <= 991 ; // if (!isMobile) { // ScrollSmoo…" at bounding box center [824, 432] width 1454 height 557
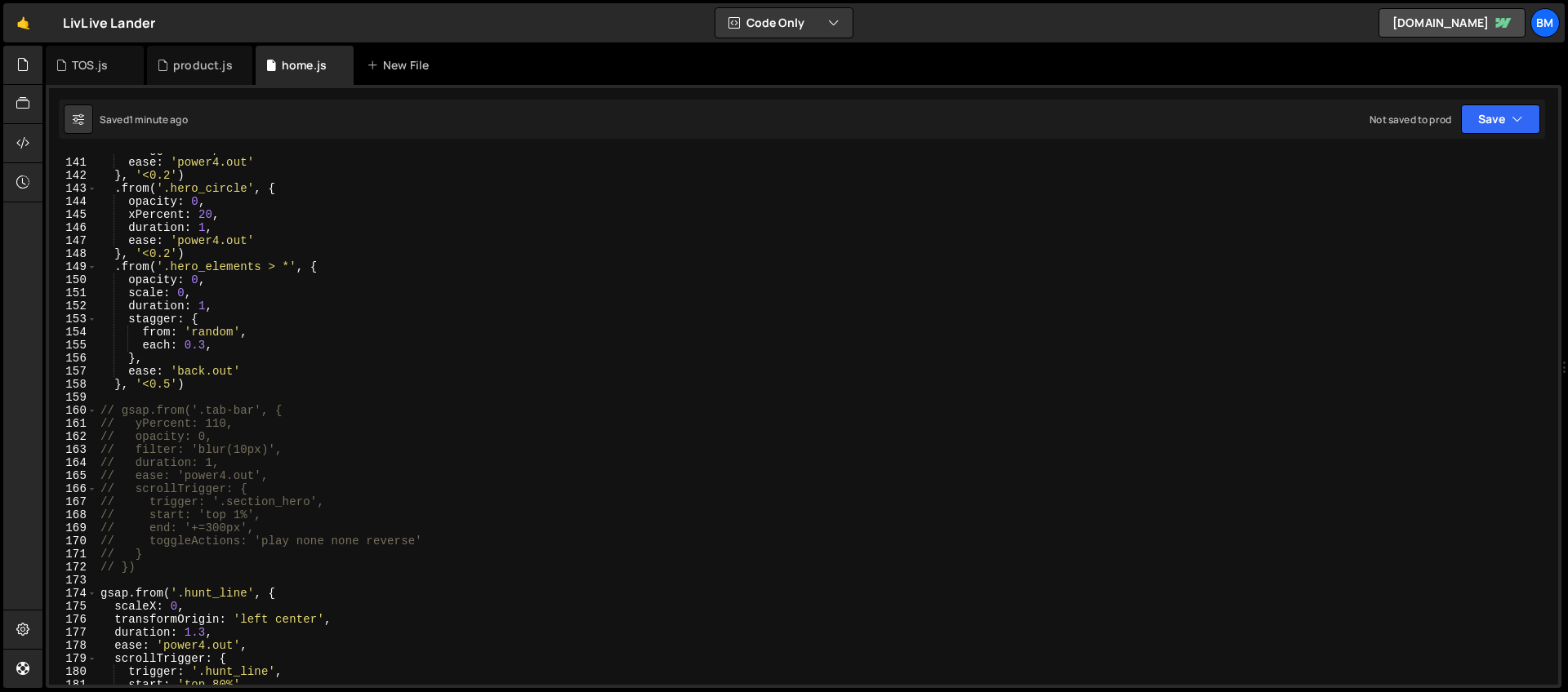
scroll to position [1826, 0]
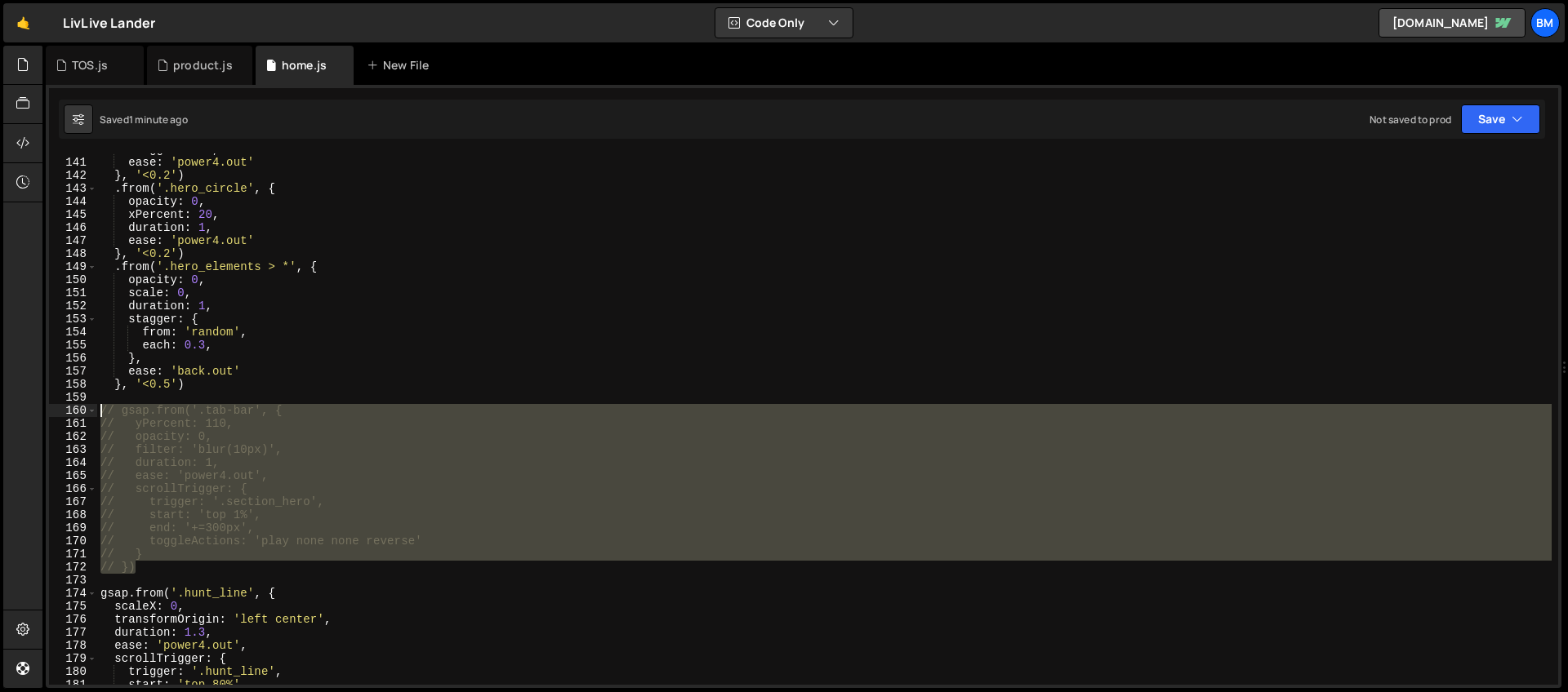
drag, startPoint x: 156, startPoint y: 568, endPoint x: 51, endPoint y: 411, distance: 188.9
click at [51, 411] on div "if (!isMobile) { 140 141 142 143 144 145 146 147 148 149 150 151 152 153 154 15…" at bounding box center [804, 419] width 1509 height 532
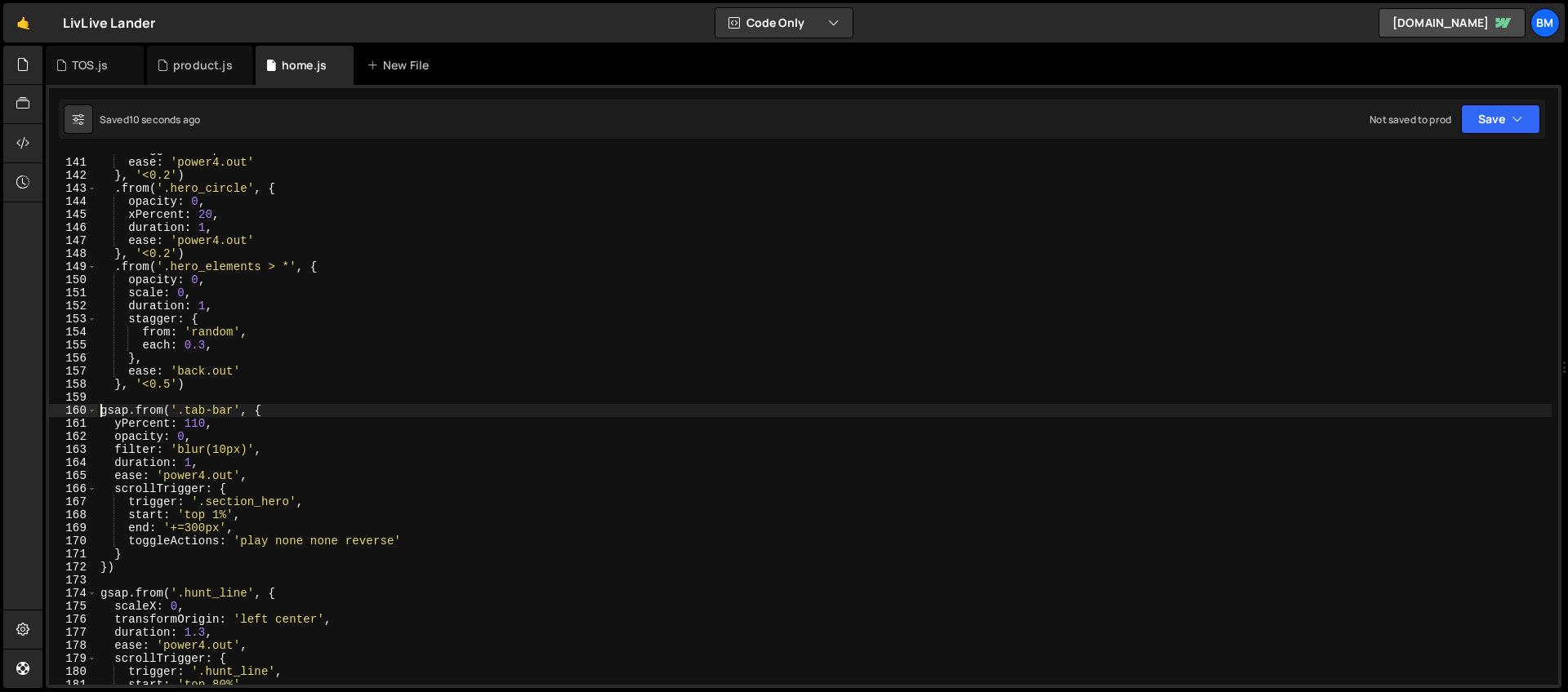
click at [221, 511] on div "stagger : 0.1 , ease : 'power4.out' } , '<0.2' ) . from ( '.hero_circle' , { op…" at bounding box center [824, 421] width 1454 height 557
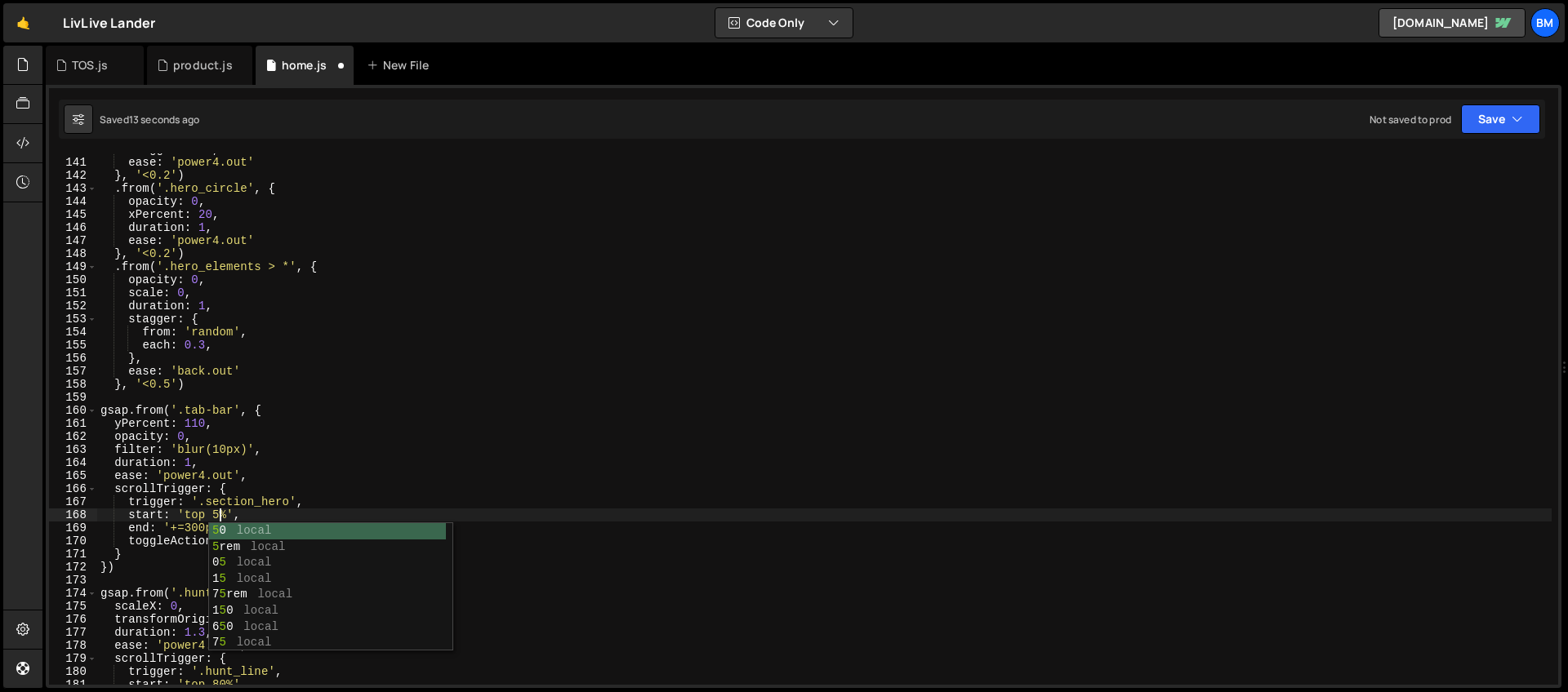
scroll to position [0, 8]
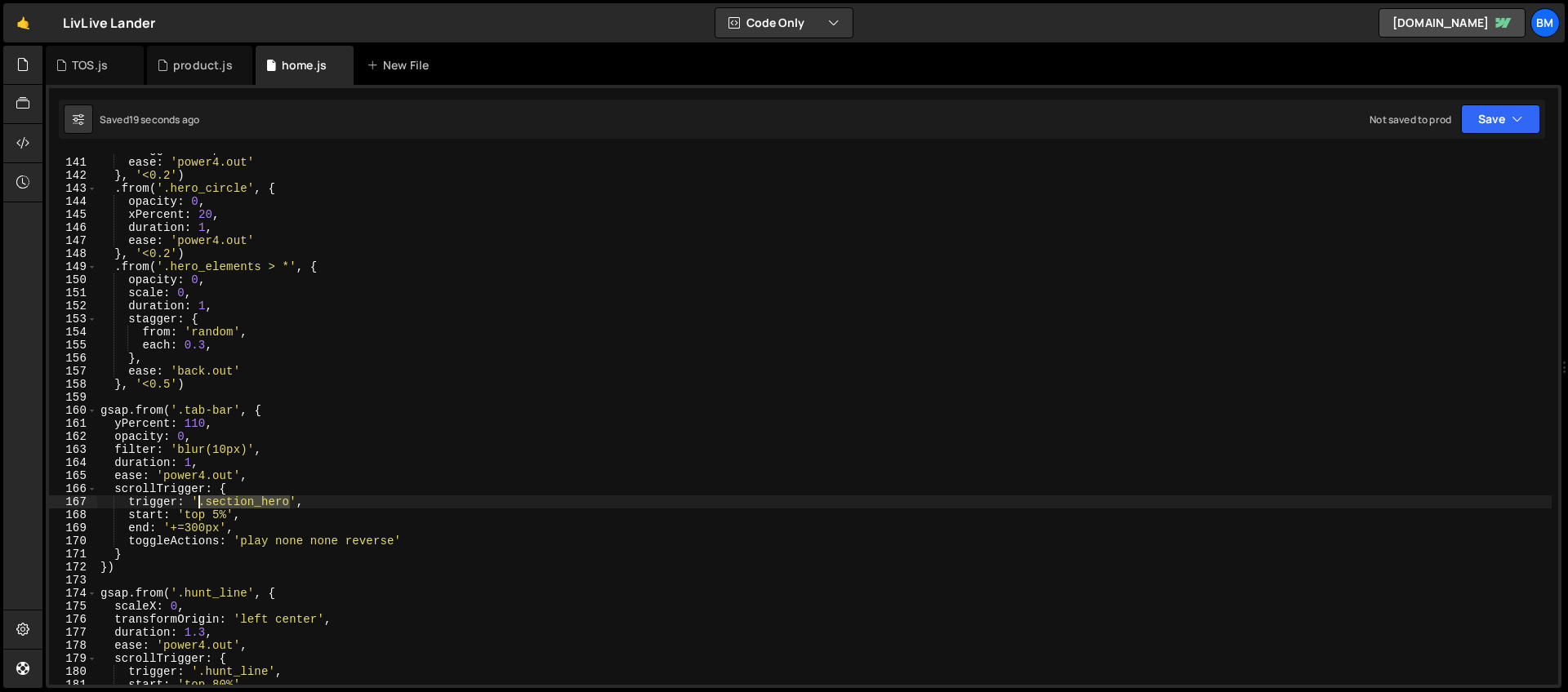
drag, startPoint x: 291, startPoint y: 503, endPoint x: 200, endPoint y: 501, distance: 91.0
click at [200, 501] on div "stagger : 0.1 , ease : 'power4.out' } , '<0.2' ) . from ( '.hero_circle' , { op…" at bounding box center [824, 421] width 1454 height 557
click at [199, 496] on div "stagger : 0.1 , ease : 'power4.out' } , '<0.2' ) . from ( '.hero_circle' , { op…" at bounding box center [824, 421] width 1454 height 557
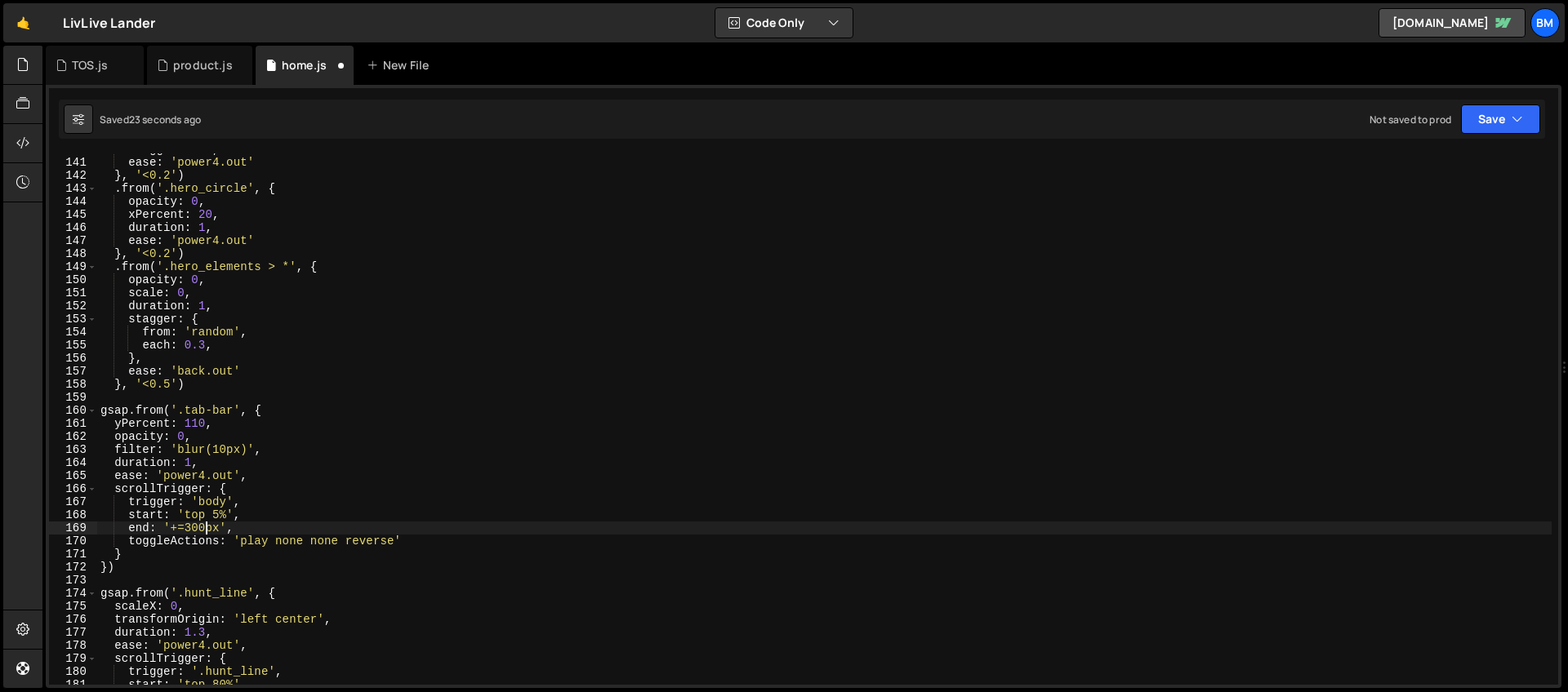
click at [204, 524] on div "stagger : 0.1 , ease : 'power4.out' } , '<0.2' ) . from ( '.hero_circle' , { op…" at bounding box center [824, 421] width 1454 height 557
click at [222, 514] on div "stagger : 0.1 , ease : 'power4.out' } , '<0.2' ) . from ( '.hero_circle' , { op…" at bounding box center [824, 421] width 1454 height 557
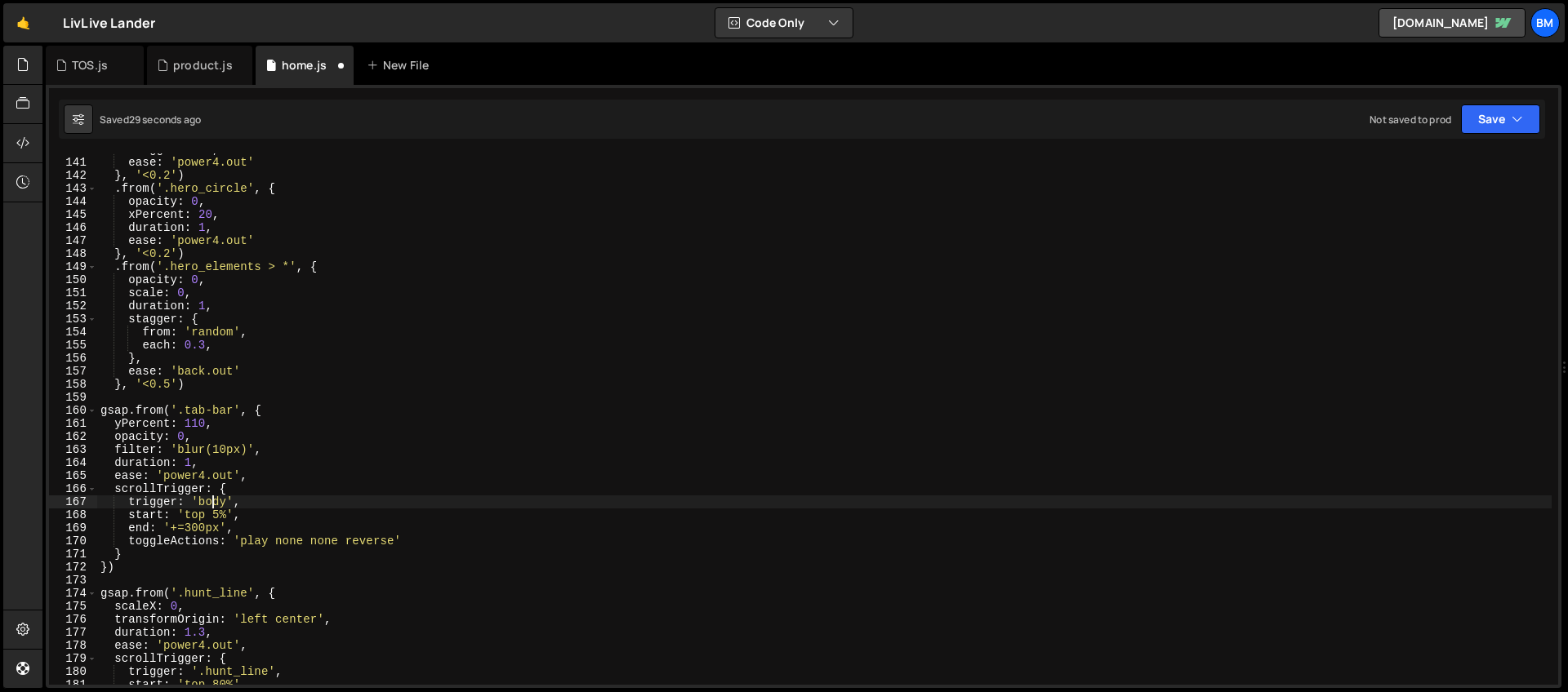
click at [212, 502] on div "stagger : 0.1 , ease : 'power4.out' } , '<0.2' ) . from ( '.hero_circle' , { op…" at bounding box center [824, 421] width 1454 height 557
click at [226, 516] on div "stagger : 0.1 , ease : 'power4.out' } , '<0.2' ) . from ( '.hero_circle' , { op…" at bounding box center [824, 421] width 1454 height 557
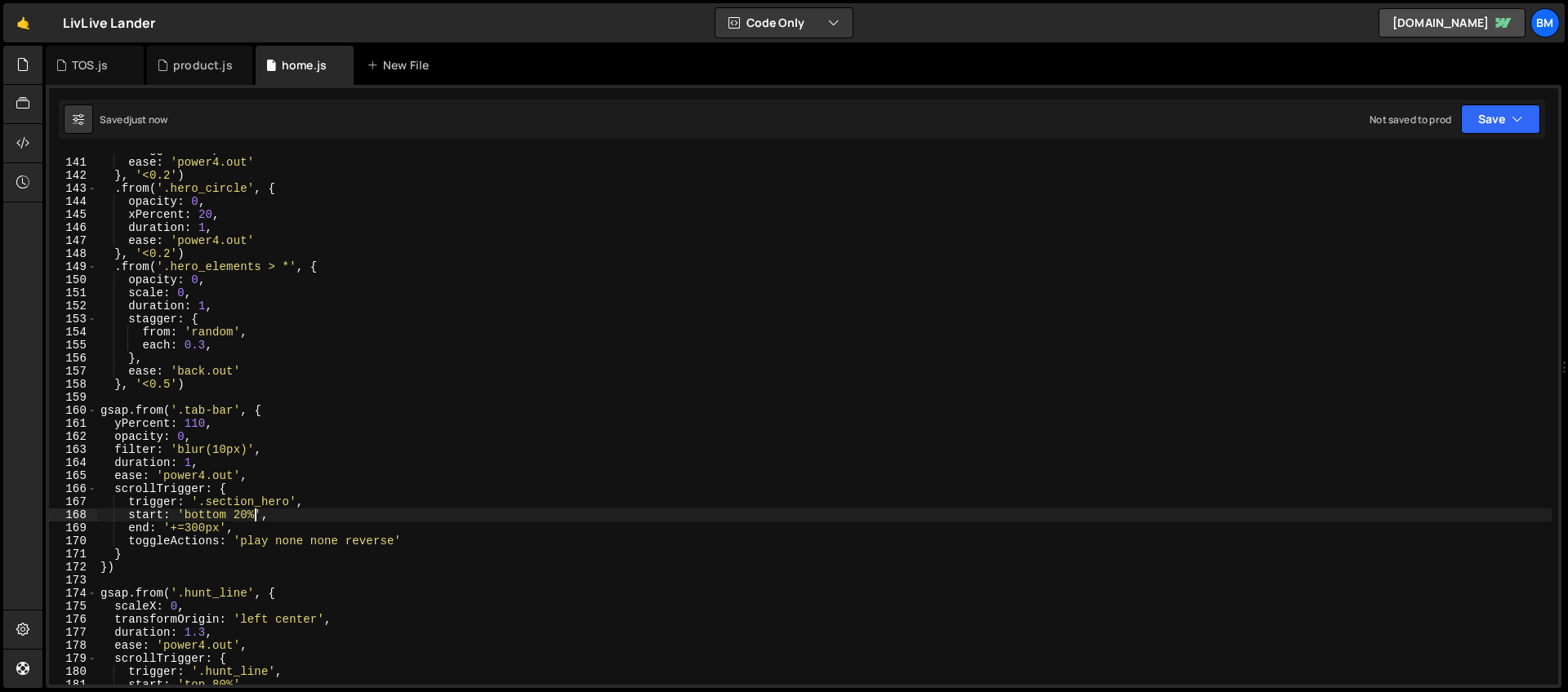
type textarea "start: 'bottom 20%',"
click at [148, 397] on div "stagger : 0.1 , ease : 'power4.out' } , '<0.2' ) . from ( '.hero_circle' , { op…" at bounding box center [824, 421] width 1454 height 557
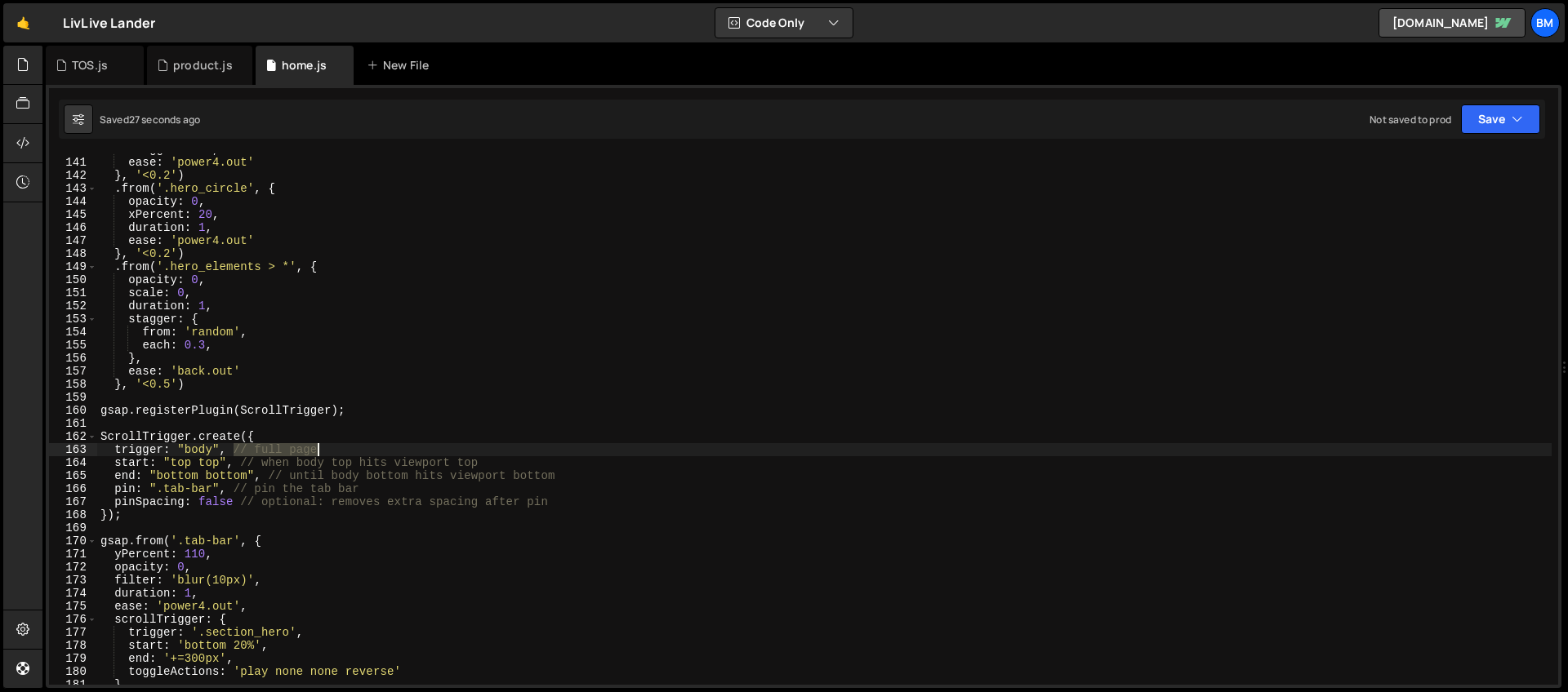
drag, startPoint x: 231, startPoint y: 449, endPoint x: 329, endPoint y: 446, distance: 98.0
click at [329, 446] on div "stagger : 0.1 , ease : 'power4.out' } , '<0.2' ) . from ( '.hero_circle' , { op…" at bounding box center [824, 421] width 1454 height 557
drag, startPoint x: 236, startPoint y: 463, endPoint x: 556, endPoint y: 463, distance: 320.0
click at [556, 463] on div "stagger : 0.1 , ease : 'power4.out' } , '<0.2' ) . from ( '.hero_circle' , { op…" at bounding box center [824, 421] width 1454 height 557
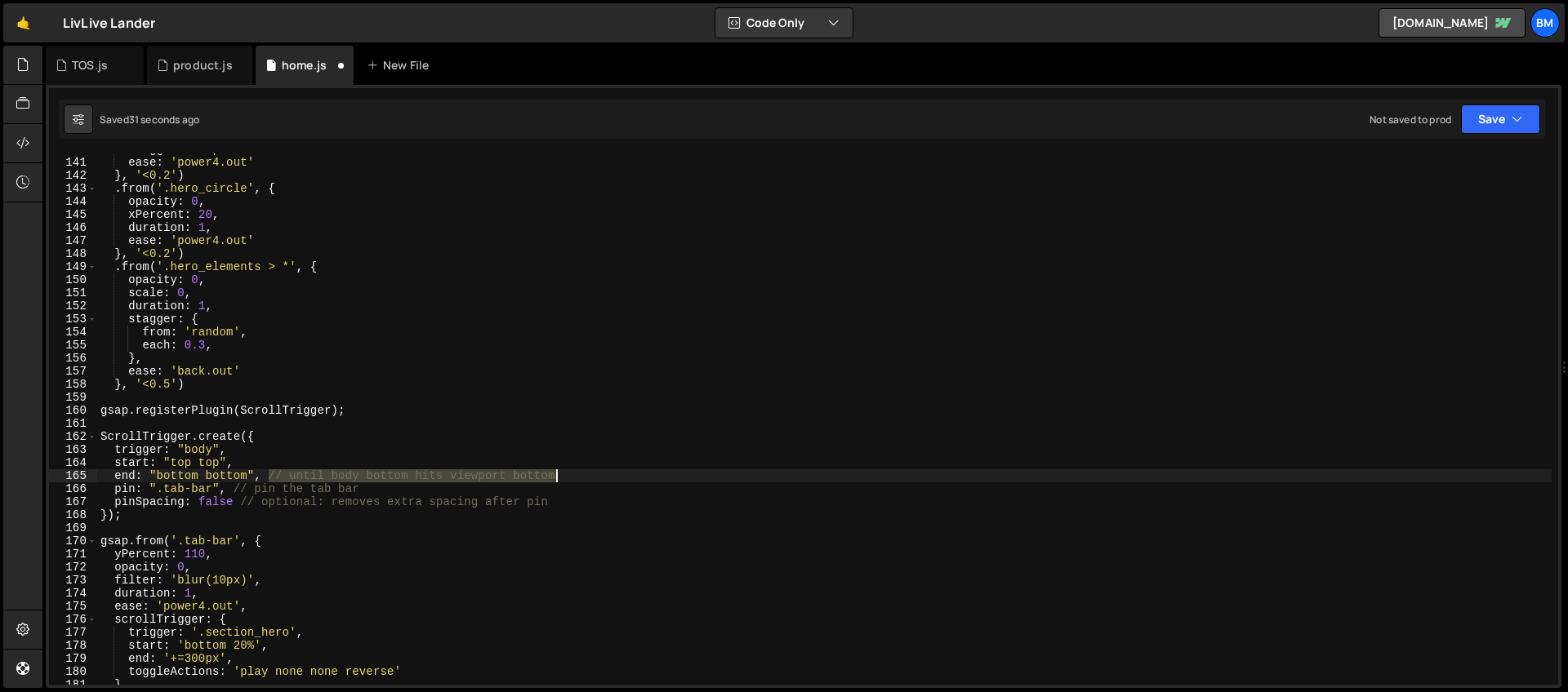
drag, startPoint x: 266, startPoint y: 478, endPoint x: 611, endPoint y: 472, distance: 345.1
click at [611, 472] on div "stagger : 0.1 , ease : 'power4.out' } , '<0.2' ) . from ( '.hero_circle' , { op…" at bounding box center [824, 421] width 1454 height 557
drag, startPoint x: 231, startPoint y: 490, endPoint x: 387, endPoint y: 486, distance: 156.1
click at [387, 486] on div "stagger : 0.1 , ease : 'power4.out' } , '<0.2' ) . from ( '.hero_circle' , { op…" at bounding box center [824, 421] width 1454 height 557
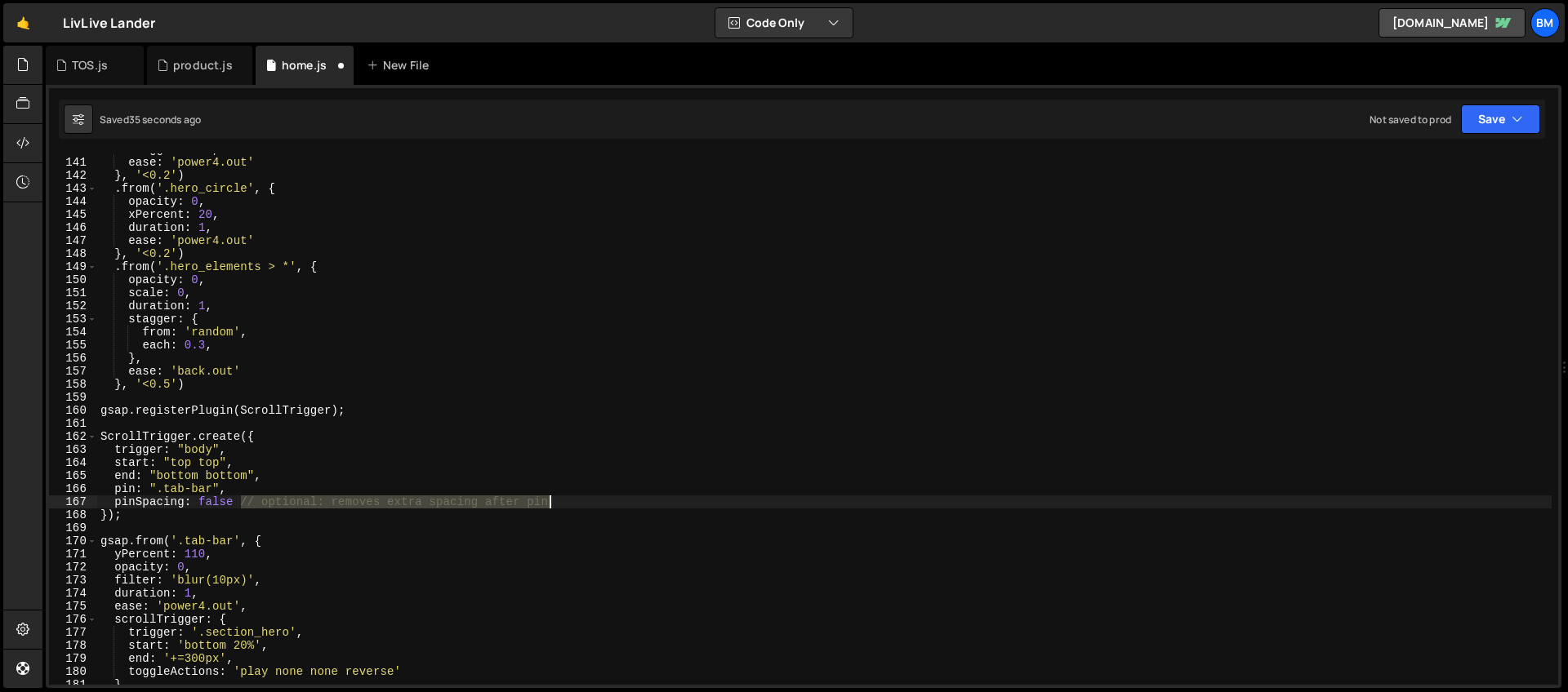
drag, startPoint x: 238, startPoint y: 502, endPoint x: 585, endPoint y: 501, distance: 347.0
click at [585, 501] on div "stagger : 0.1 , ease : 'power4.out' } , '<0.2' ) . from ( '.hero_circle' , { op…" at bounding box center [824, 421] width 1454 height 557
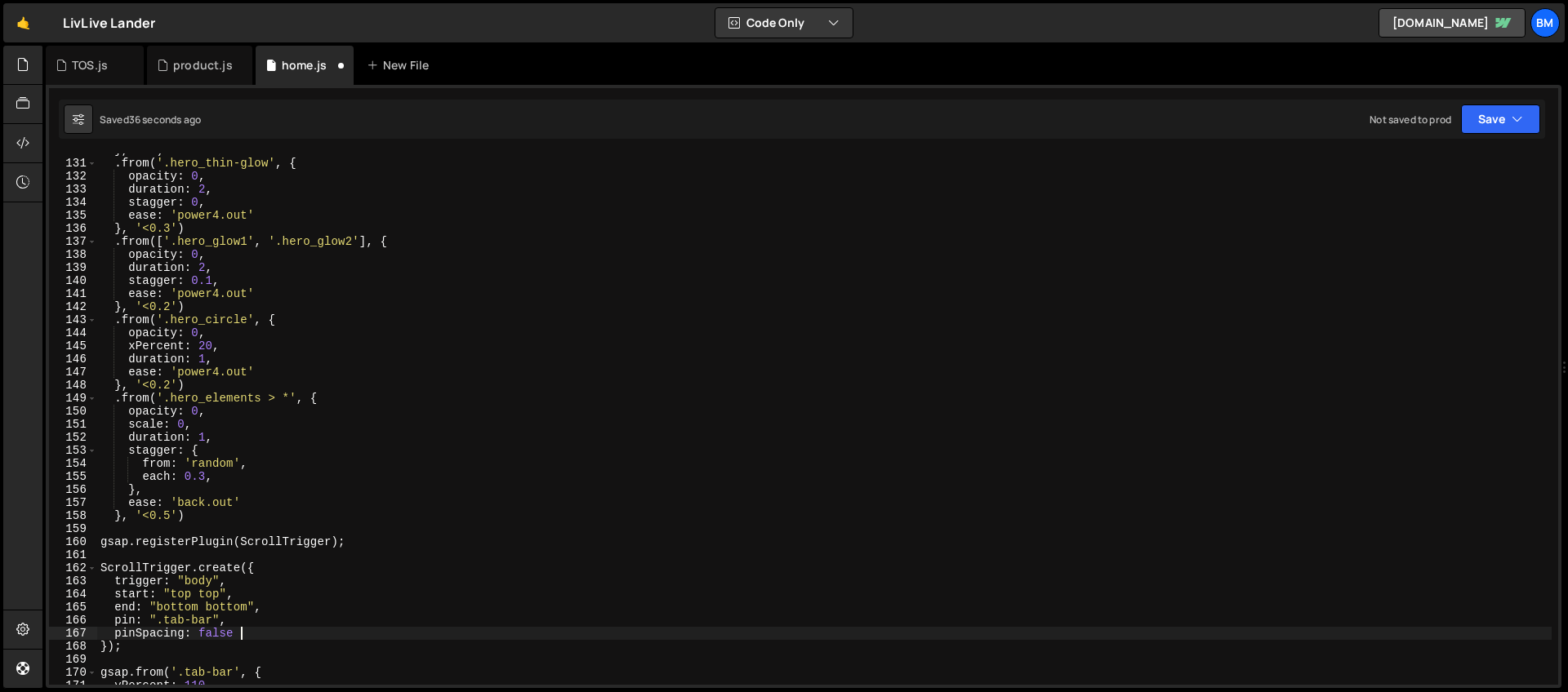
scroll to position [1939, 0]
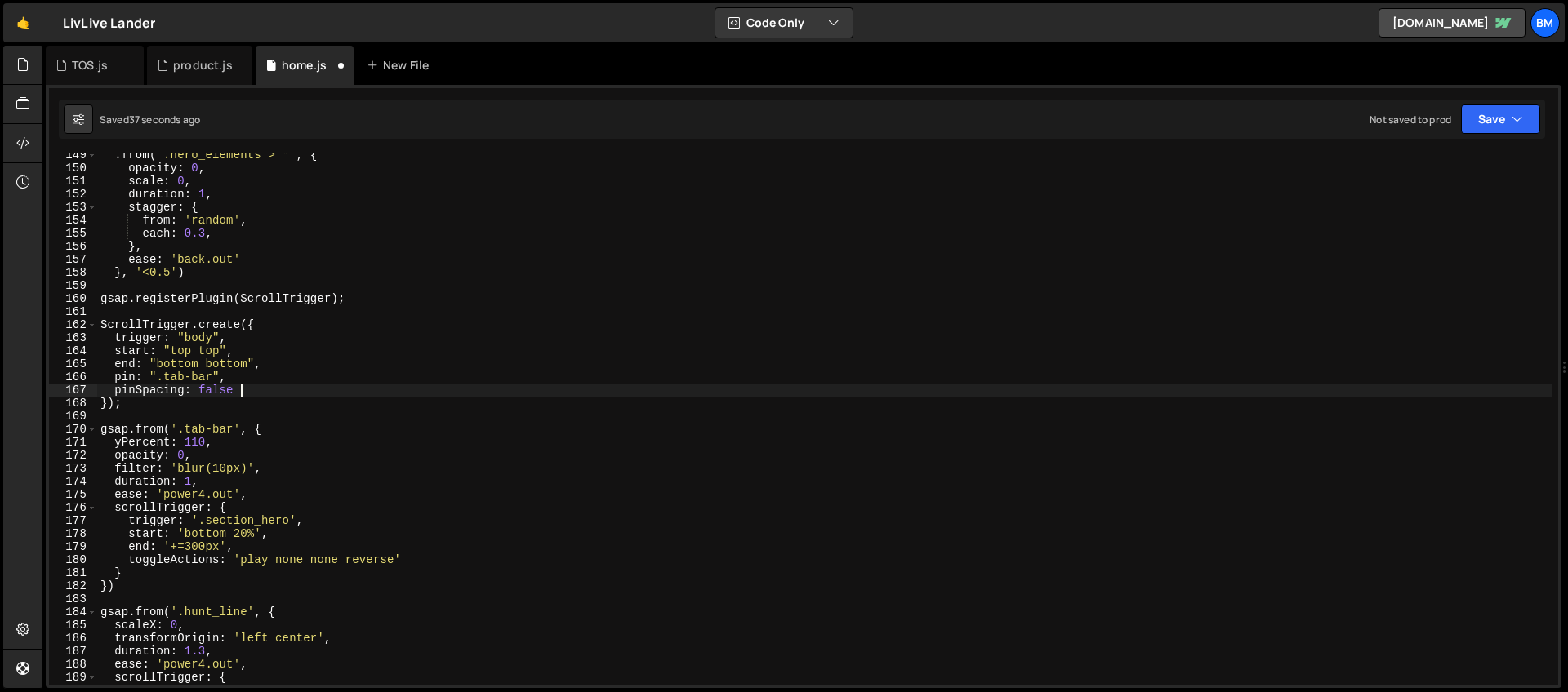
click at [248, 440] on div ". from ( '.hero_elements > *' , { opacity : 0 , scale : 0 , duration : 1 , stag…" at bounding box center [824, 427] width 1454 height 557
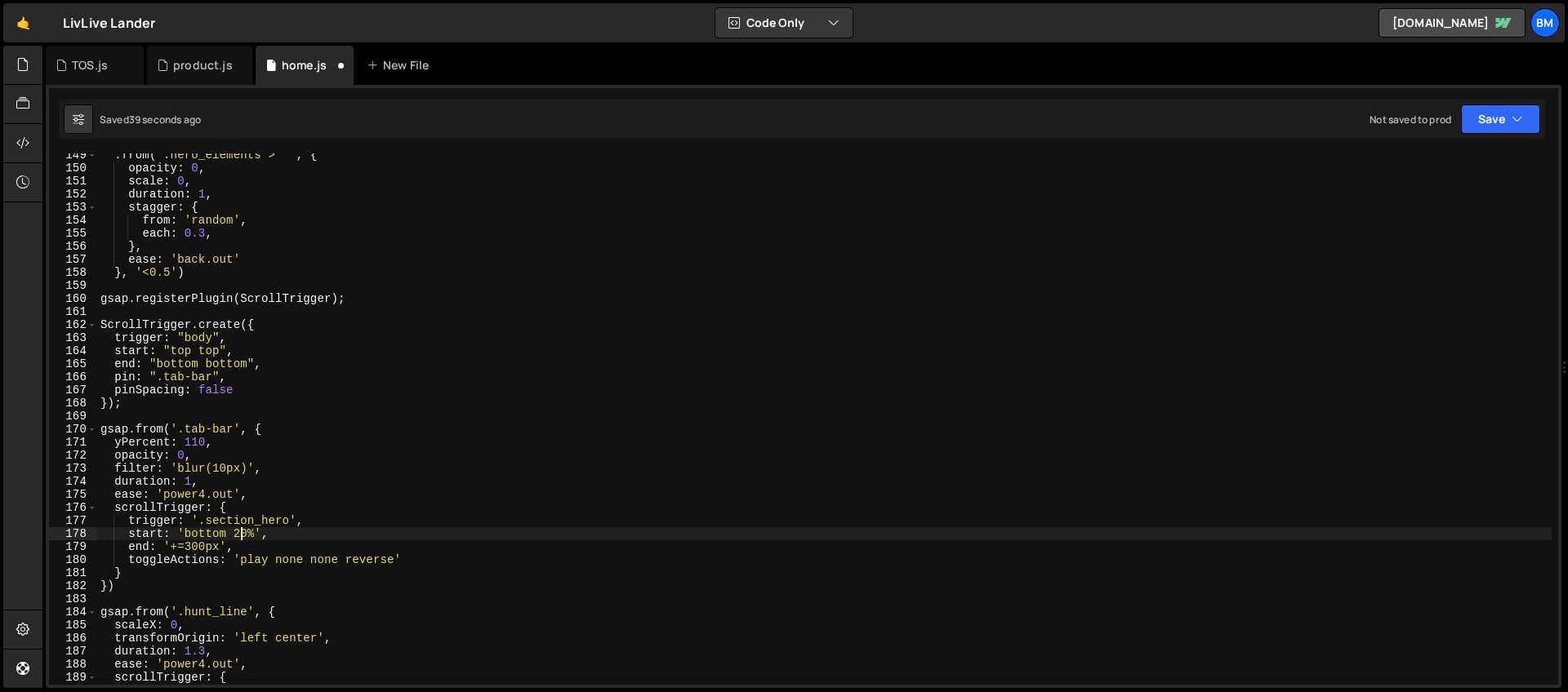
click at [241, 533] on div ". from ( '.hero_elements > *' , { opacity : 0 , scale : 0 , duration : 1 , stag…" at bounding box center [824, 427] width 1454 height 557
click at [254, 535] on div ". from ( '.hero_elements > *' , { opacity : 0 , scale : 0 , duration : 1 , stag…" at bounding box center [824, 427] width 1454 height 557
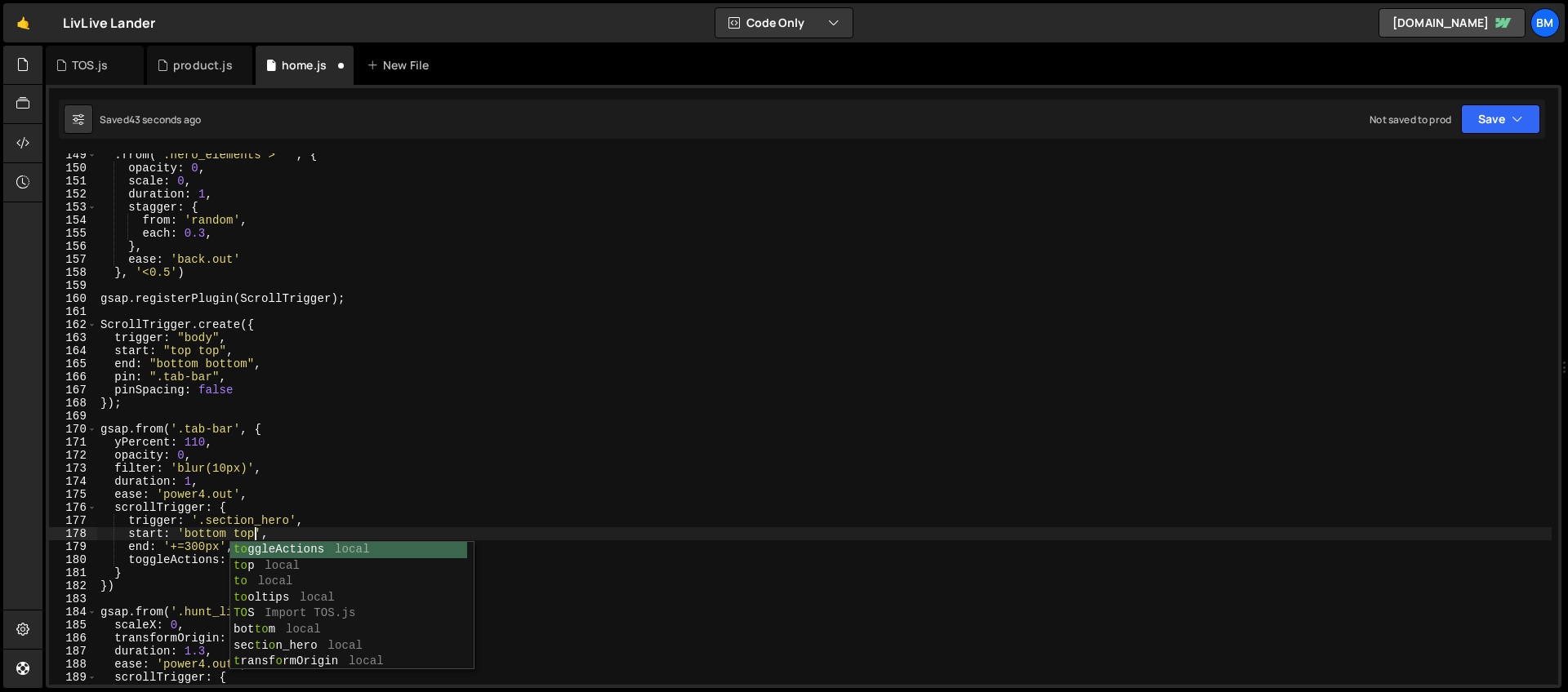
scroll to position [0, 11]
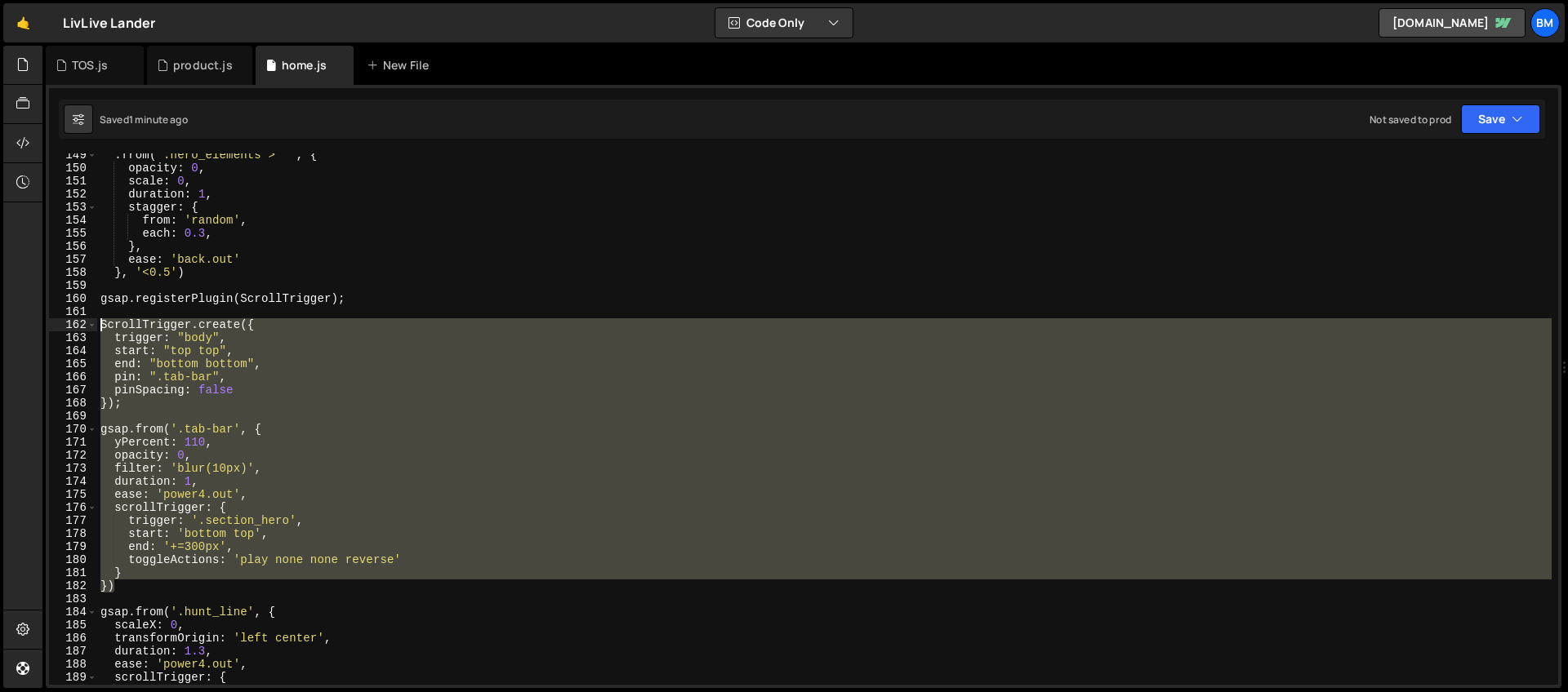
drag, startPoint x: 132, startPoint y: 589, endPoint x: 38, endPoint y: 322, distance: 283.1
click at [38, 322] on div "Hold on a sec... Are you certain you wish to leave this page? Any changes you'v…" at bounding box center [784, 346] width 1568 height 692
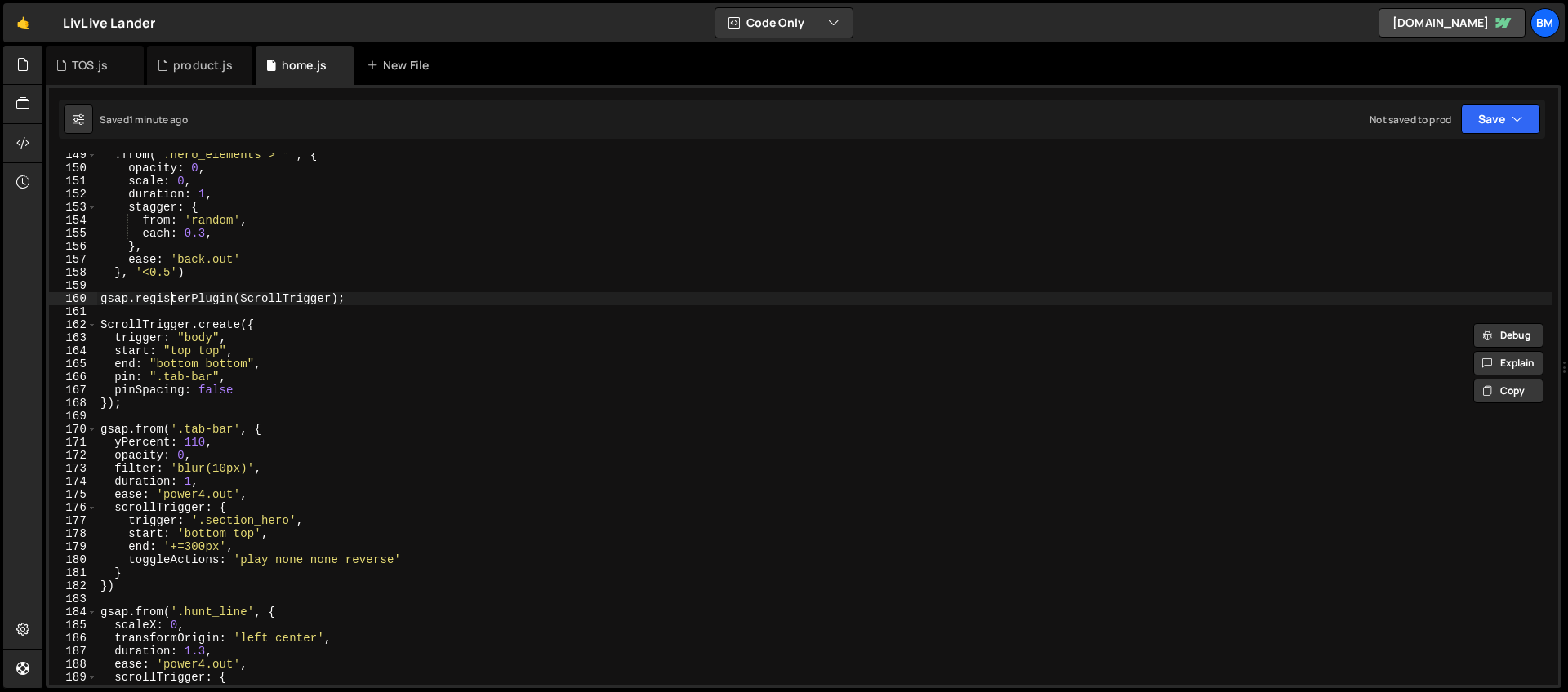
click at [170, 300] on div ". from ( '.hero_elements > *' , { opacity : 0 , scale : 0 , duration : 1 , stag…" at bounding box center [824, 427] width 1454 height 557
type textarea "gsap.registerPlugin(ScrollTrigger);"
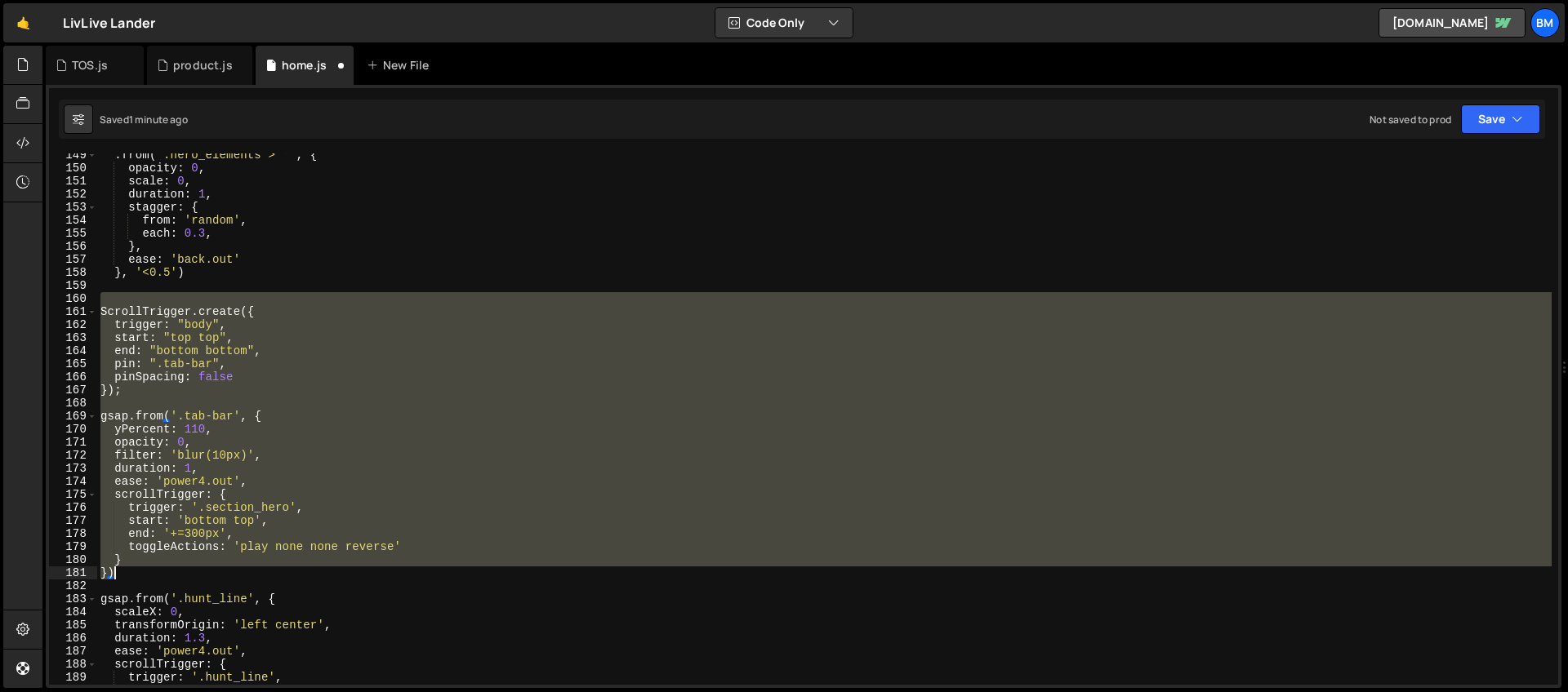
drag, startPoint x: 107, startPoint y: 297, endPoint x: 179, endPoint y: 571, distance: 283.3
click at [179, 571] on div ". from ( '.hero_elements > *' , { opacity : 0 , scale : 0 , duration : 1 , stag…" at bounding box center [824, 427] width 1454 height 557
type textarea "} })"
click at [183, 68] on div "product.js" at bounding box center [202, 65] width 59 height 16
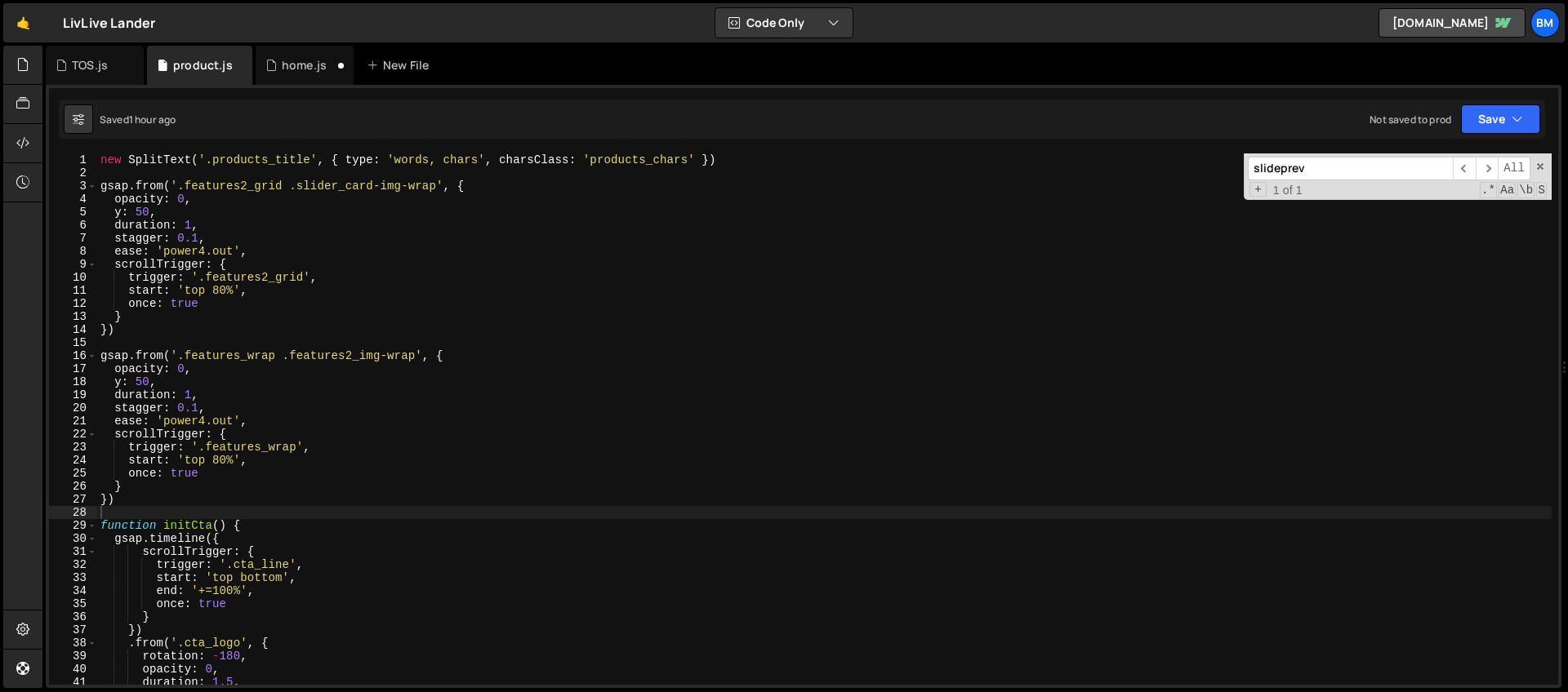
click at [103, 162] on div "new SplitText ( '.products_title' , { type : 'words, chars' , charsClass : 'pro…" at bounding box center [824, 432] width 1454 height 557
type textarea "new SplitText('.products_title', { type: 'words, chars', charsClass: 'products_…"
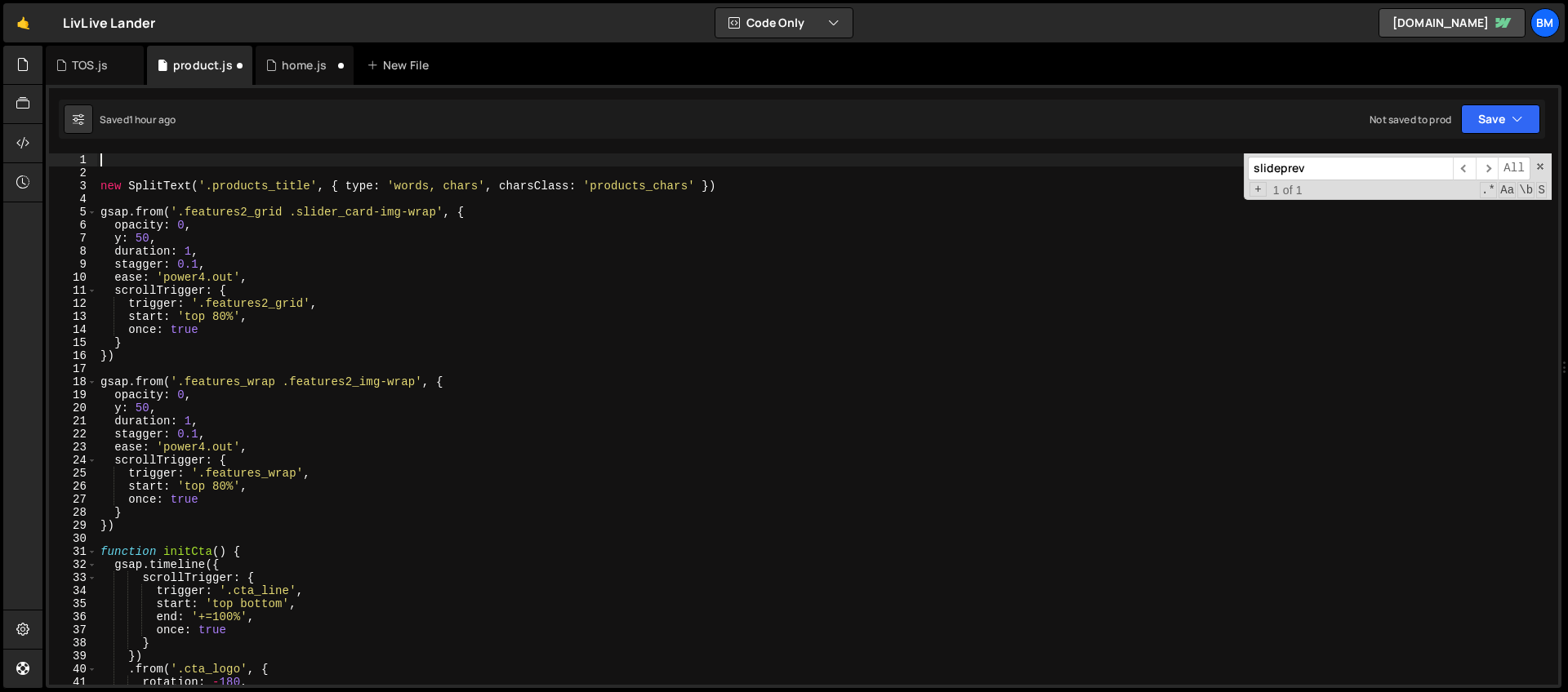
click at [104, 163] on div "new SplitText ( '.products_title' , { type : 'words, chars' , charsClass : 'pro…" at bounding box center [824, 432] width 1454 height 557
paste textarea "})"
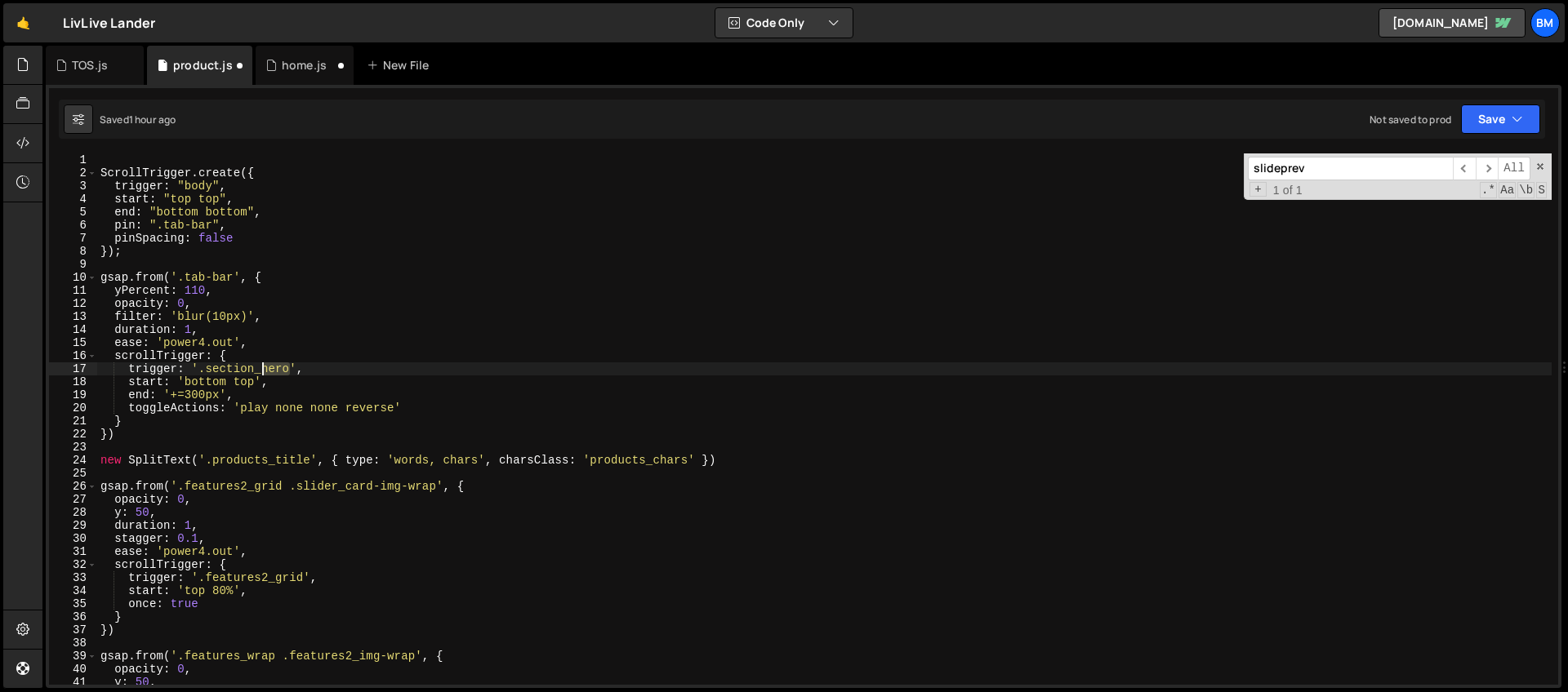
drag, startPoint x: 290, startPoint y: 367, endPoint x: 265, endPoint y: 369, distance: 25.1
click at [265, 369] on div "ScrollTrigger . create ({ trigger : "body" , start : "top top" , end : "bottom …" at bounding box center [824, 432] width 1454 height 557
click at [231, 382] on div "ScrollTrigger . create ({ trigger : "body" , start : "top top" , end : "bottom …" at bounding box center [824, 432] width 1454 height 557
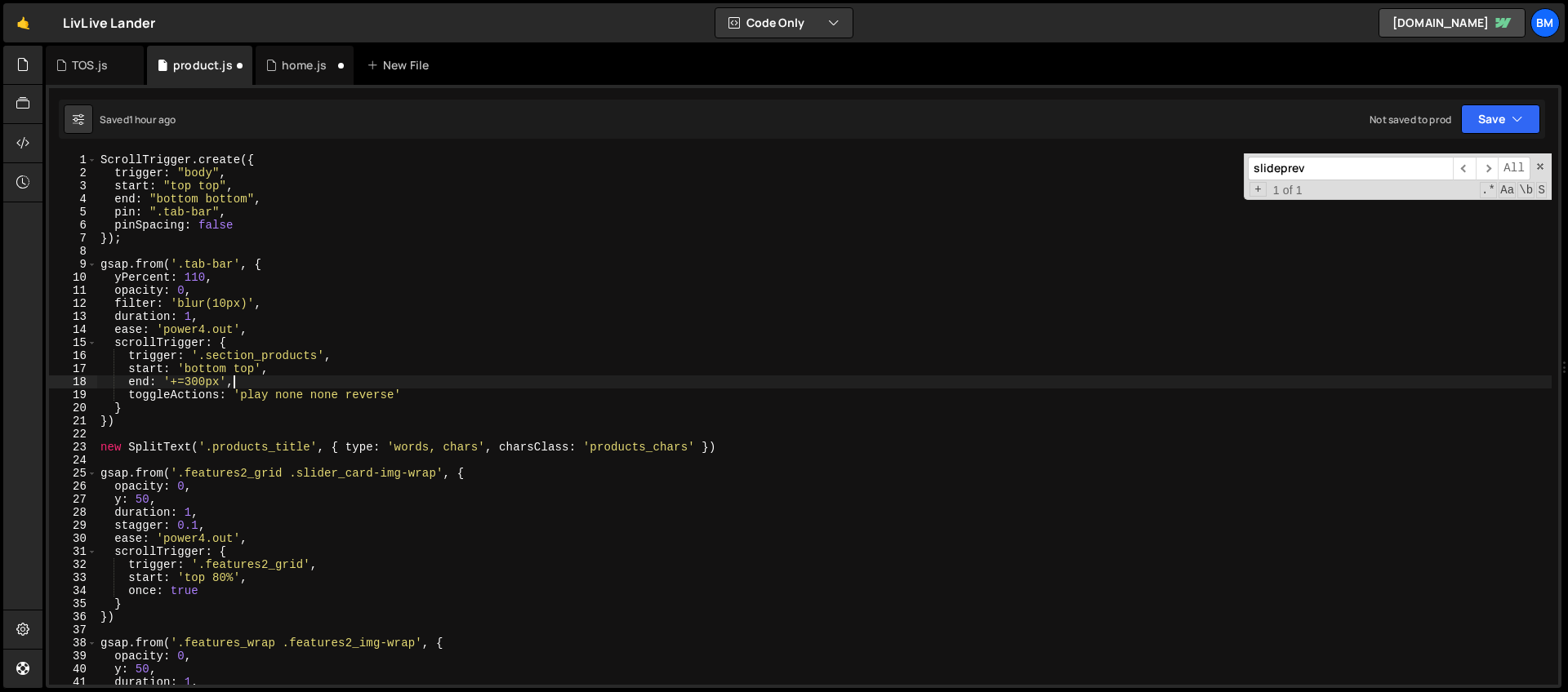
scroll to position [0, 8]
type textarea "end: '+=300px',"
click at [282, 61] on div "home.js" at bounding box center [304, 65] width 45 height 16
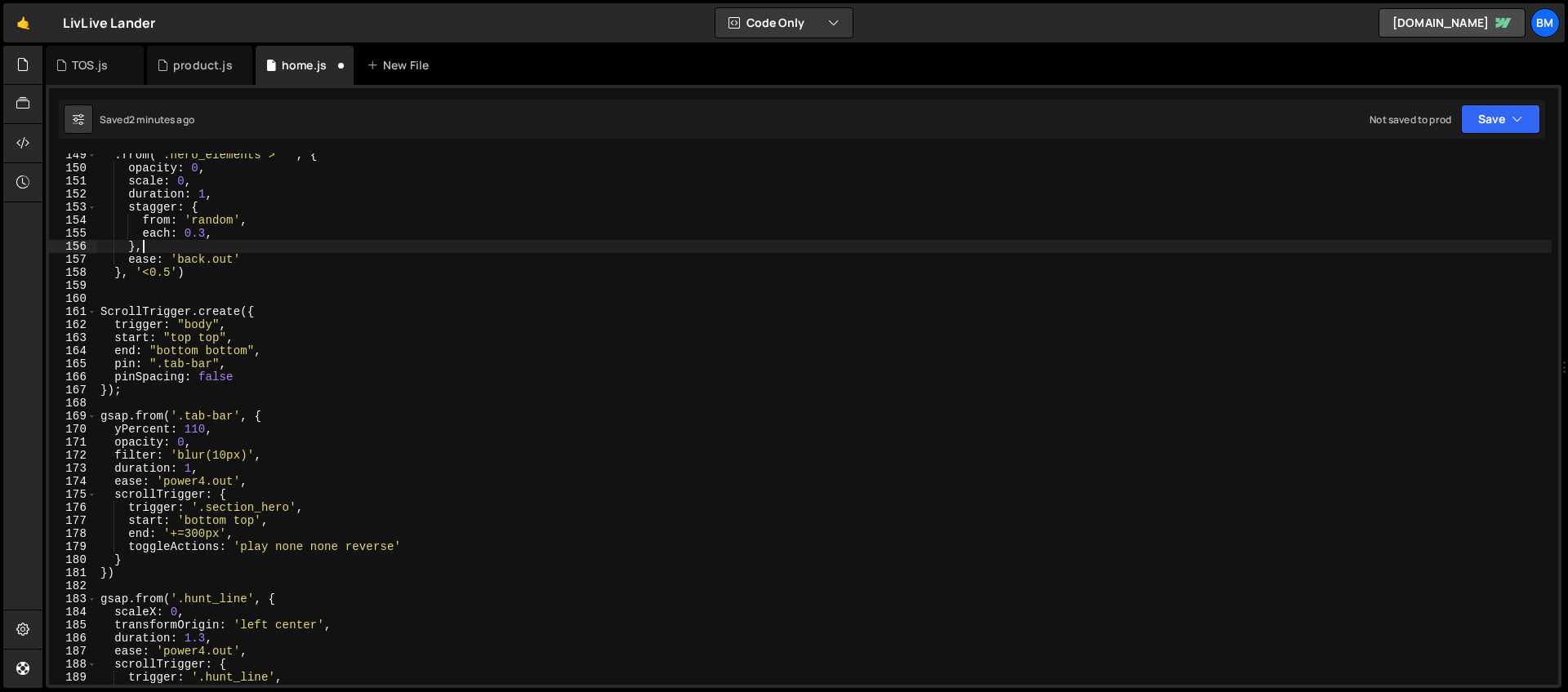
click at [153, 244] on div ". from ( '.hero_elements > *' , { opacity : 0 , scale : 0 , duration : 1 , stag…" at bounding box center [824, 427] width 1454 height 557
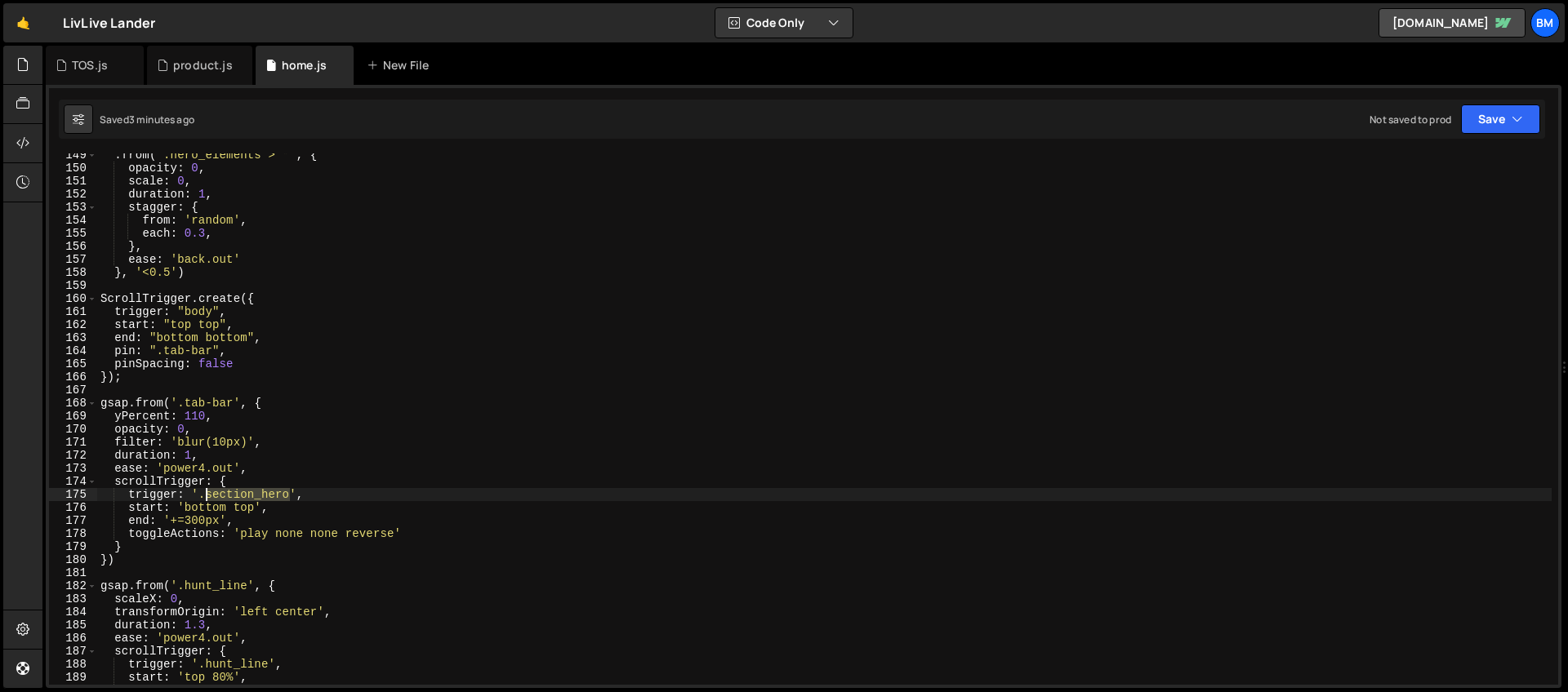
drag, startPoint x: 291, startPoint y: 495, endPoint x: 208, endPoint y: 493, distance: 83.0
click at [208, 493] on div ". from ( '.hero_elements > *' , { opacity : 0 , scale : 0 , duration : 1 , stag…" at bounding box center [824, 427] width 1454 height 557
paste textarea "video_content"
click at [200, 509] on div ". from ( '.hero_elements > *' , { opacity : 0 , scale : 0 , duration : 1 , stag…" at bounding box center [824, 427] width 1454 height 557
click at [251, 509] on div ". from ( '.hero_elements > *' , { opacity : 0 , scale : 0 , duration : 1 , stag…" at bounding box center [824, 427] width 1454 height 557
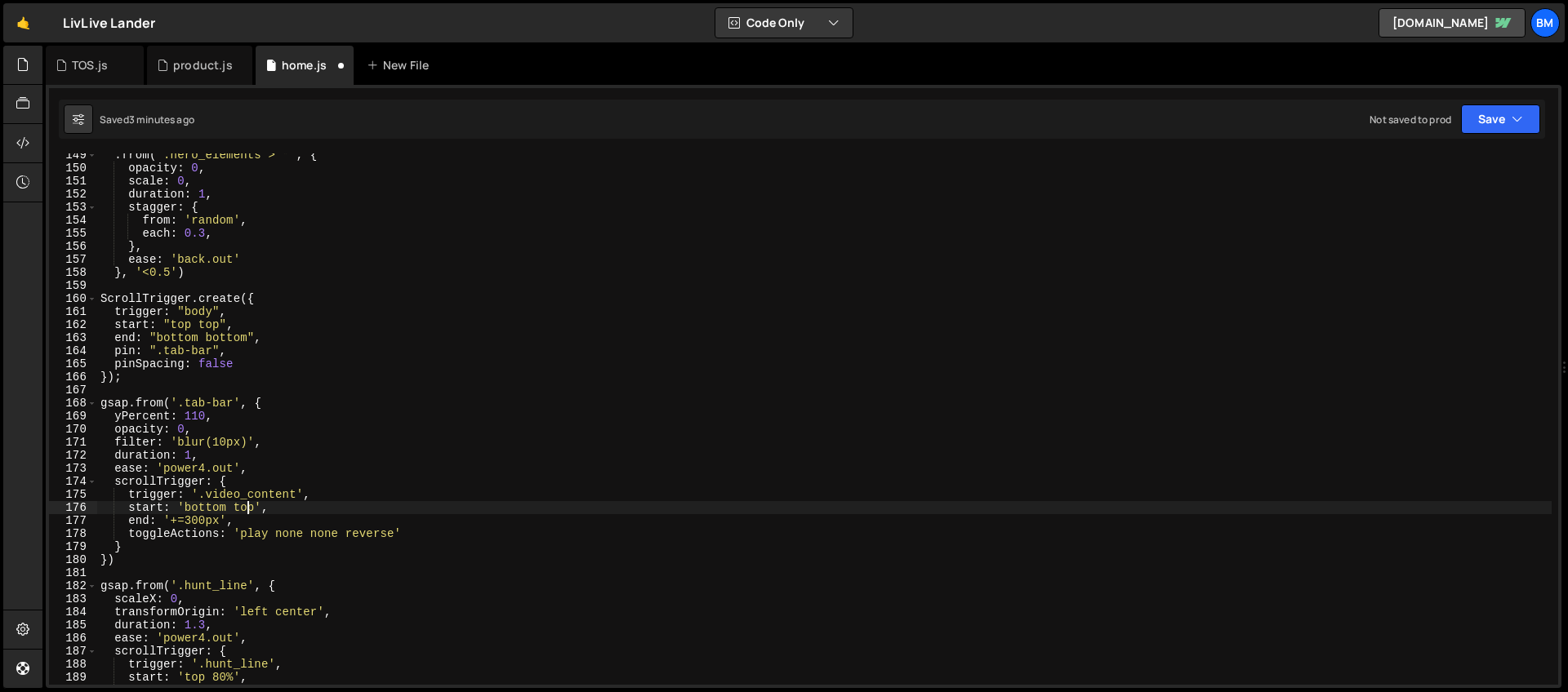
click at [251, 509] on div ". from ( '.hero_elements > *' , { opacity : 0 , scale : 0 , duration : 1 , stag…" at bounding box center [824, 427] width 1454 height 557
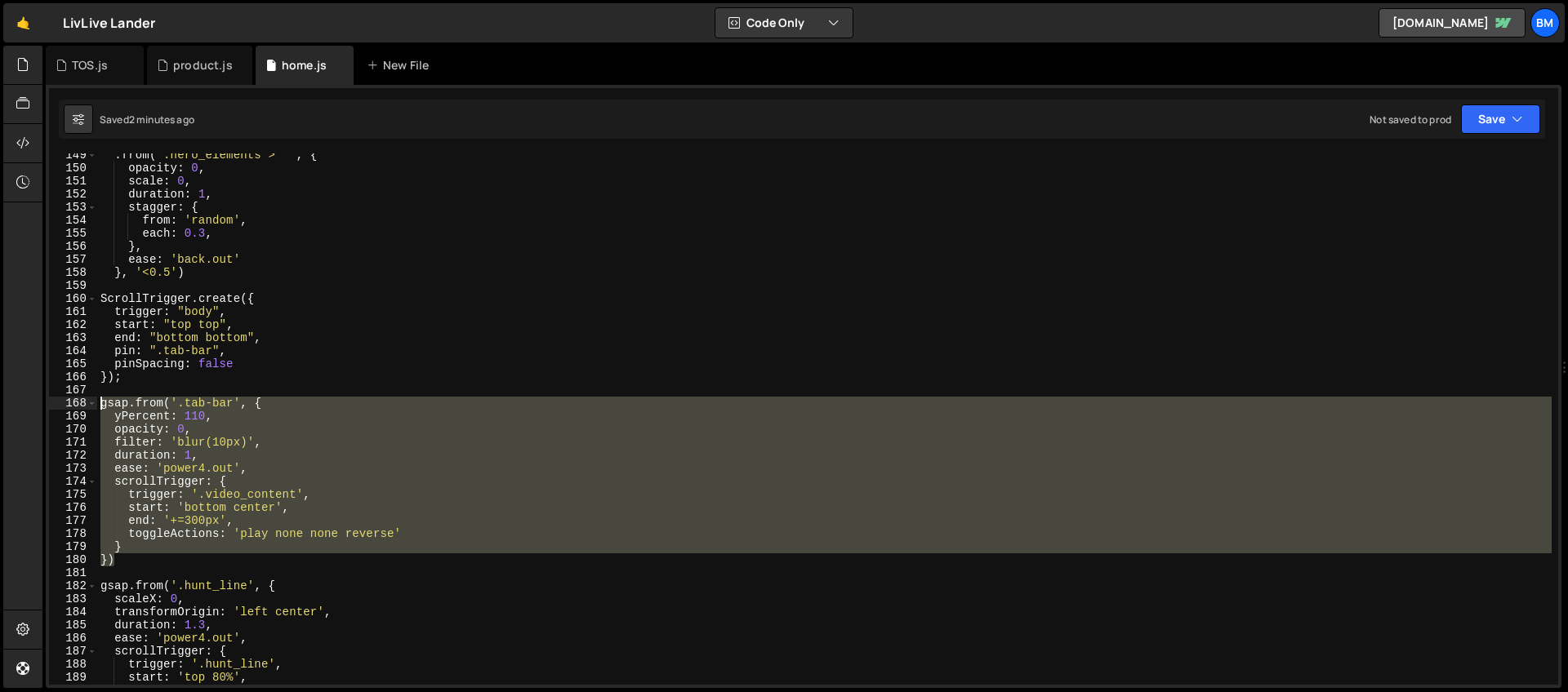
drag, startPoint x: 121, startPoint y: 557, endPoint x: 81, endPoint y: 405, distance: 157.2
click at [81, 405] on div "start: 'bottom center', 149 150 151 152 153 154 155 156 157 158 159 160 161 162…" at bounding box center [804, 419] width 1509 height 532
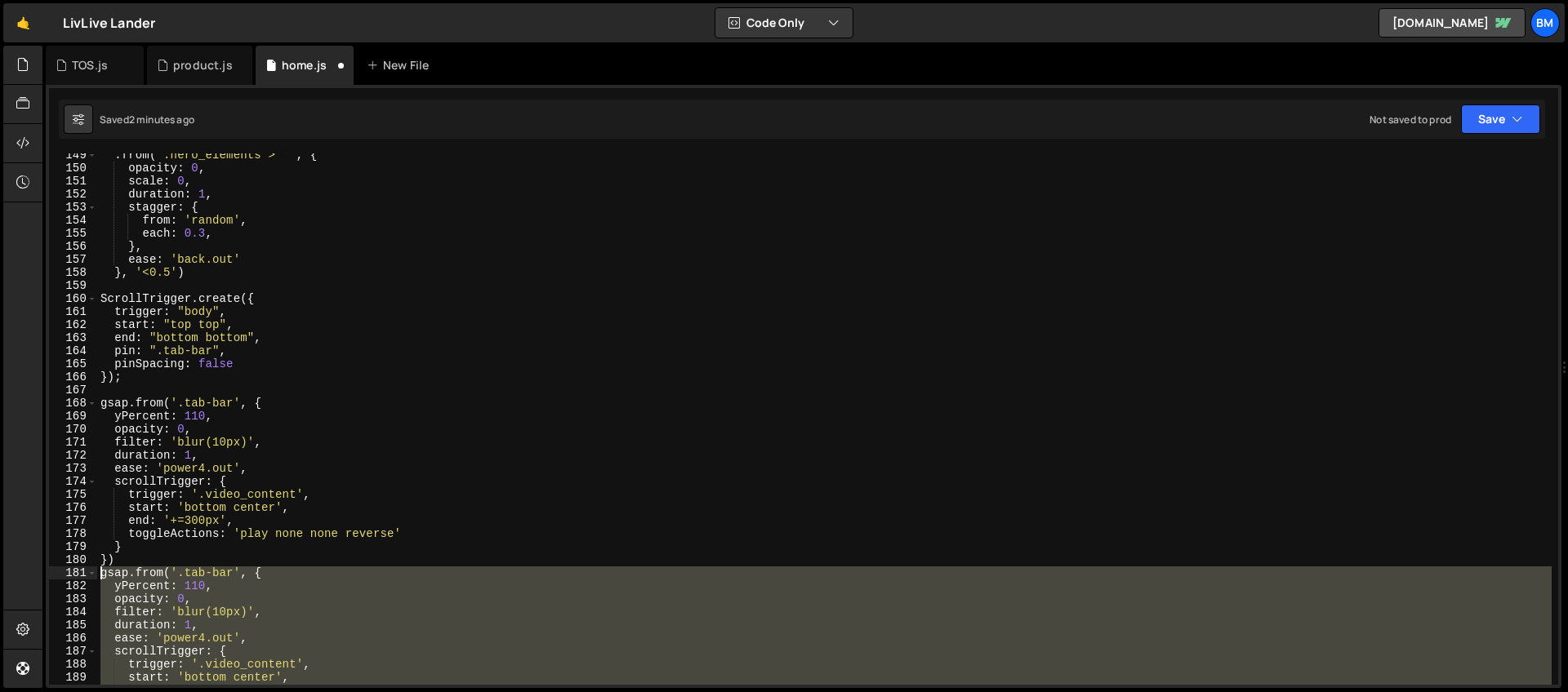
scroll to position [2118, 0]
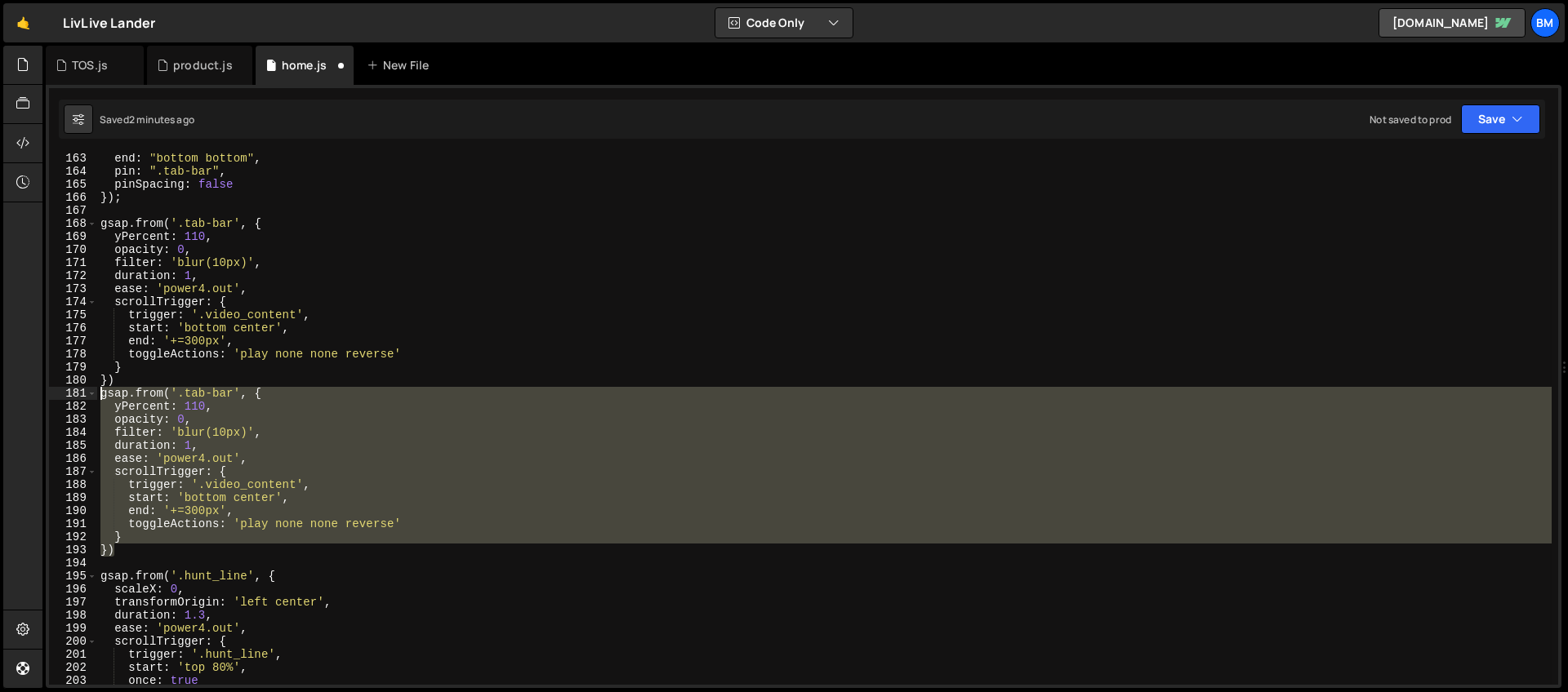
click at [227, 449] on div "end : "bottom bottom" , pin : ".tab-bar" , pinSpacing : false }) ; gsap . from …" at bounding box center [824, 419] width 1454 height 532
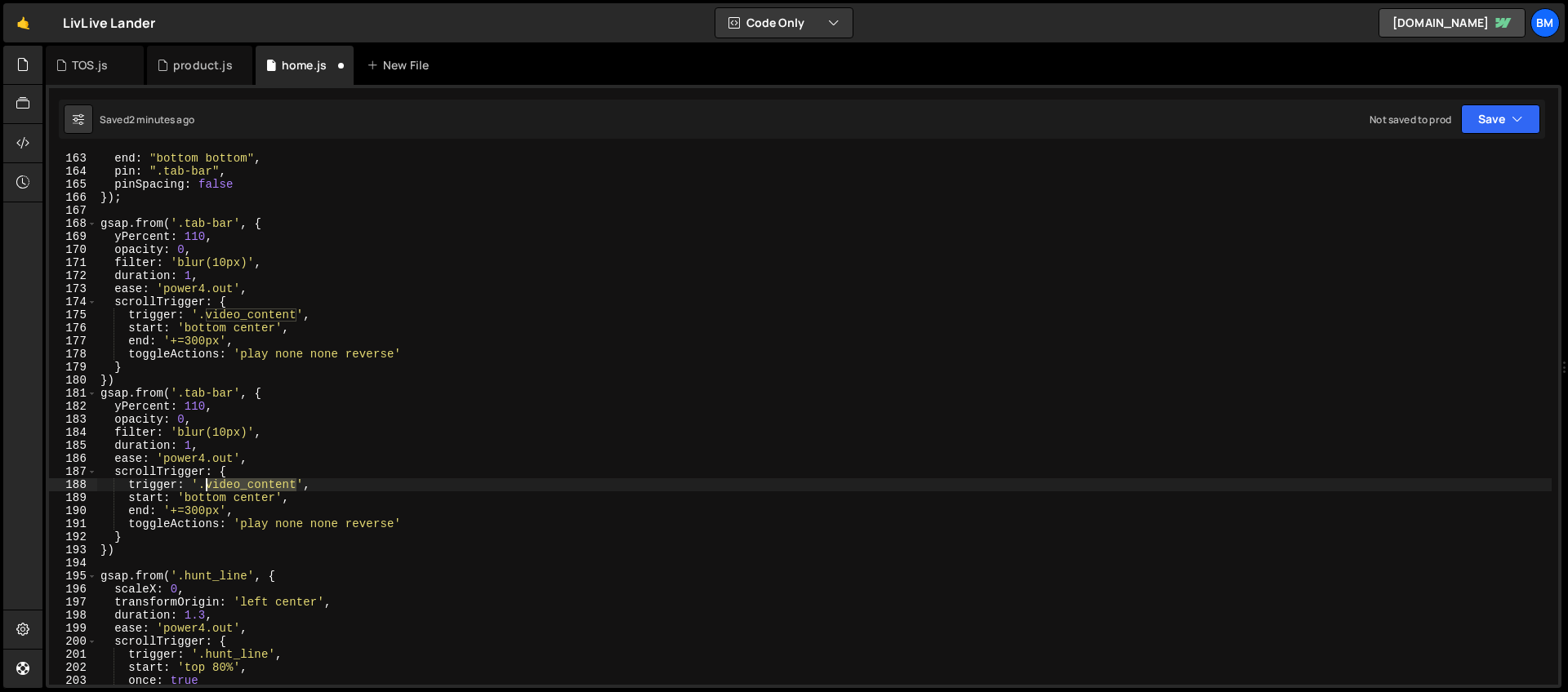
drag, startPoint x: 297, startPoint y: 483, endPoint x: 206, endPoint y: 487, distance: 91.1
click at [206, 487] on div "end : "bottom bottom" , pin : ".tab-bar" , pinSpacing : false }) ; gsap . from …" at bounding box center [824, 430] width 1454 height 557
click at [252, 497] on div "end : "bottom bottom" , pin : ".tab-bar" , pinSpacing : false }) ; gsap . from …" at bounding box center [824, 430] width 1454 height 557
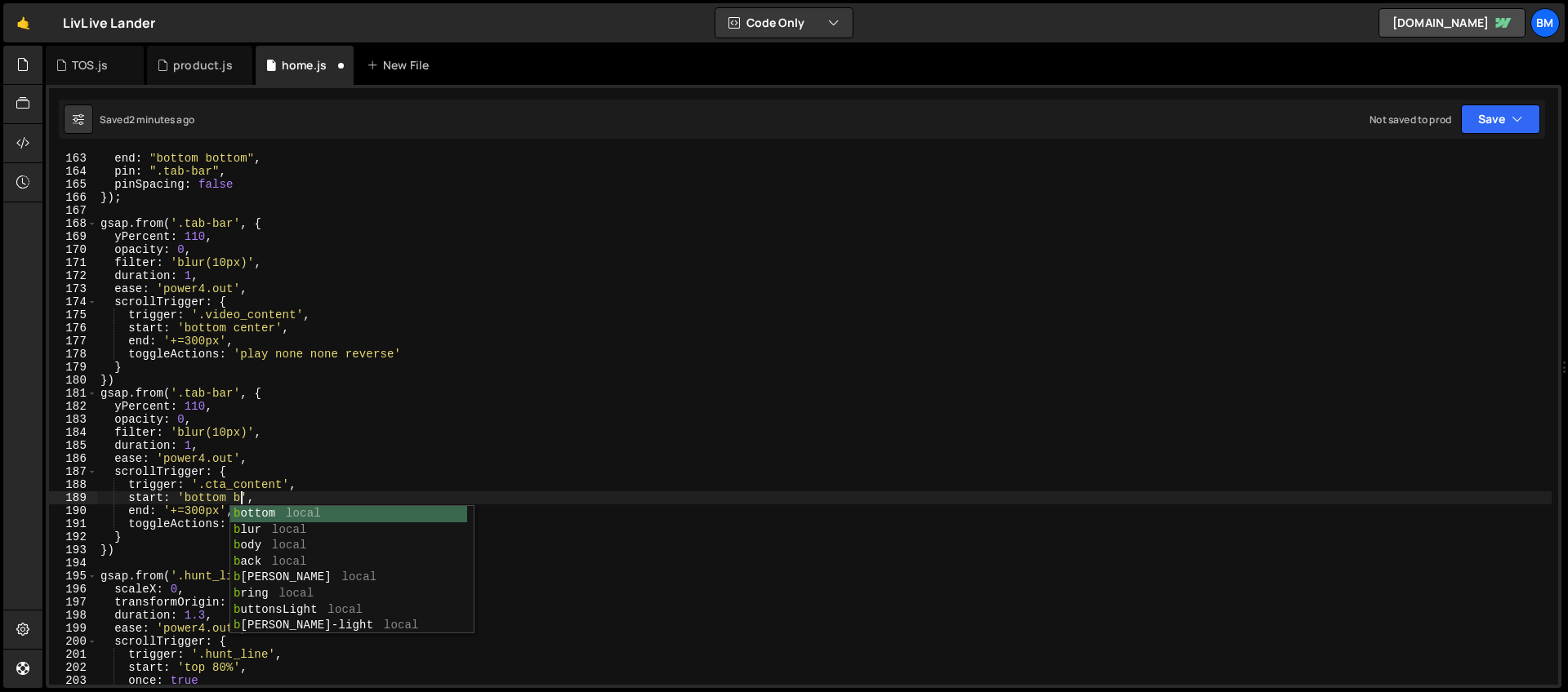
scroll to position [0, 10]
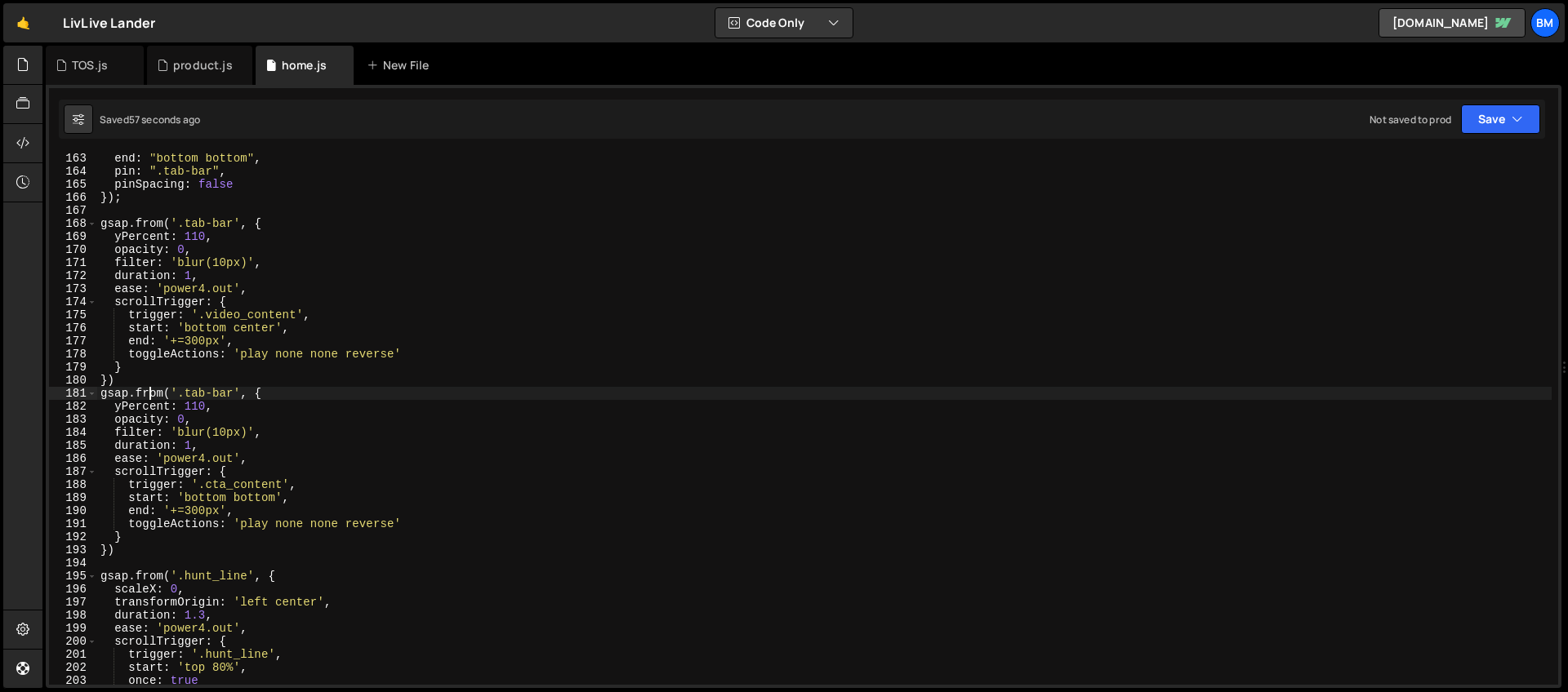
click at [150, 394] on div "end : "bottom bottom" , pin : ".tab-bar" , pinSpacing : false }) ; gsap . from …" at bounding box center [824, 430] width 1454 height 557
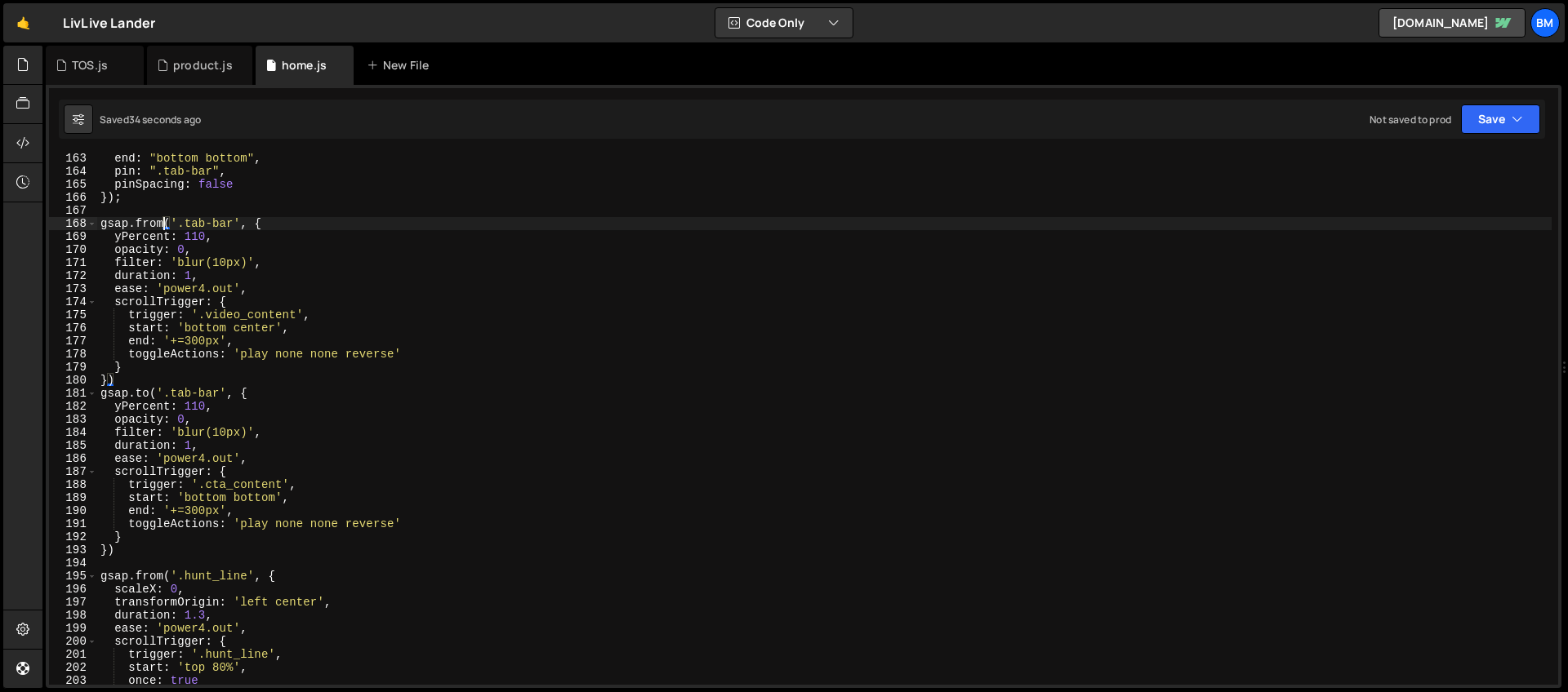
click at [165, 223] on div "end : "bottom bottom" , pin : ".tab-bar" , pinSpacing : false }) ; gsap . from …" at bounding box center [824, 430] width 1454 height 557
click at [263, 222] on div "end : "bottom bottom" , pin : ".tab-bar" , pinSpacing : false }) ; gsap . fromT…" at bounding box center [824, 430] width 1454 height 557
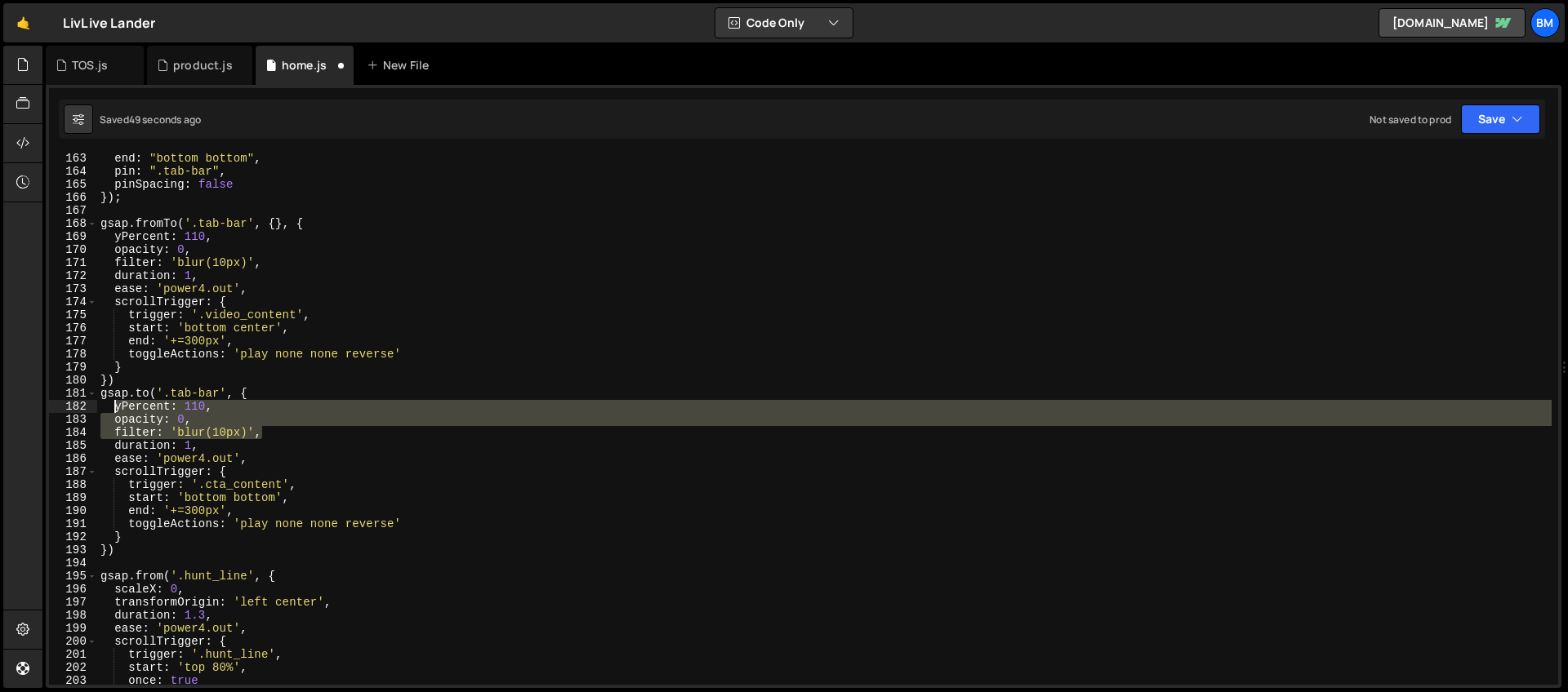
drag, startPoint x: 276, startPoint y: 429, endPoint x: 114, endPoint y: 407, distance: 163.5
click at [114, 407] on div "end : "bottom bottom" , pin : ".tab-bar" , pinSpacing : false }) ; gsap . fromT…" at bounding box center [824, 430] width 1454 height 557
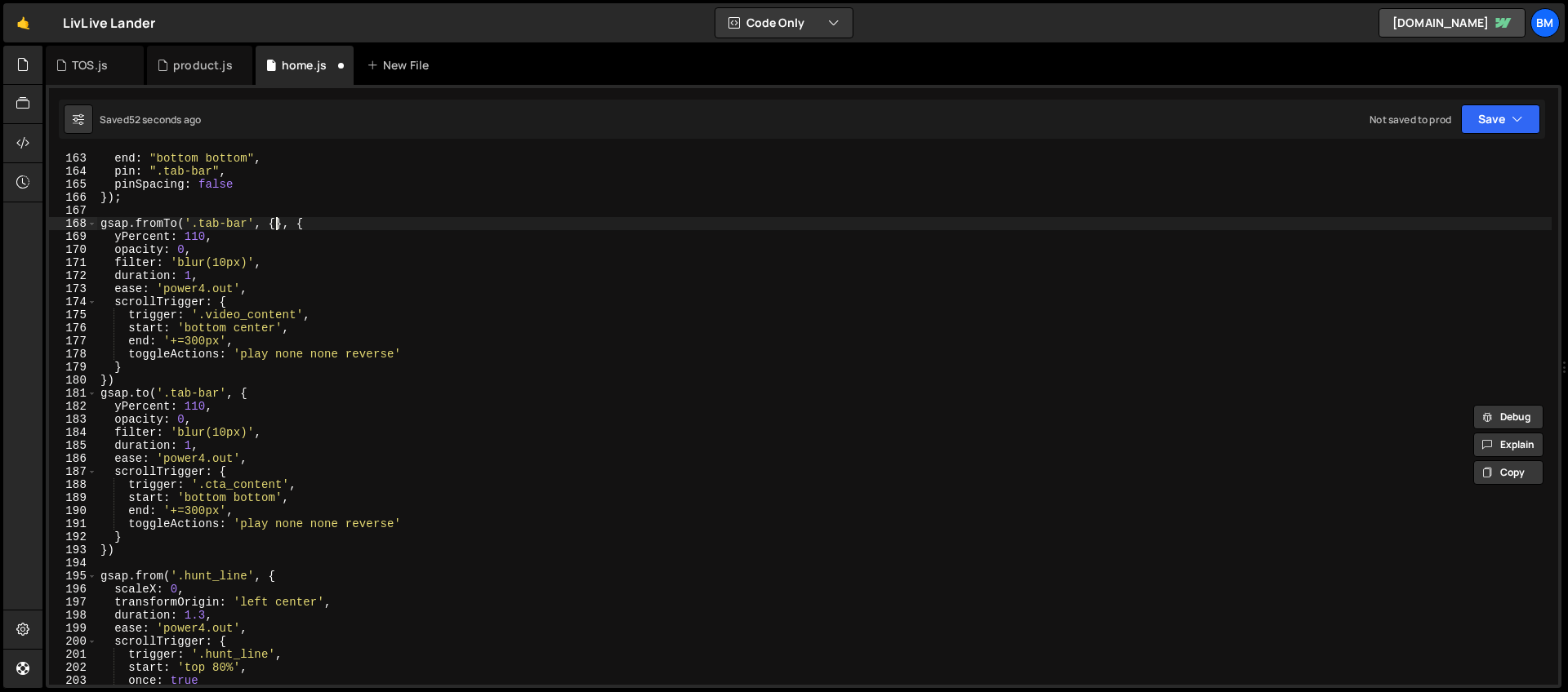
click at [274, 223] on div "end : "bottom bottom" , pin : ".tab-bar" , pinSpacing : false }) ; gsap . fromT…" at bounding box center [824, 430] width 1454 height 557
type textarea "gsap.fromTo('.tab-bar', {}, {"
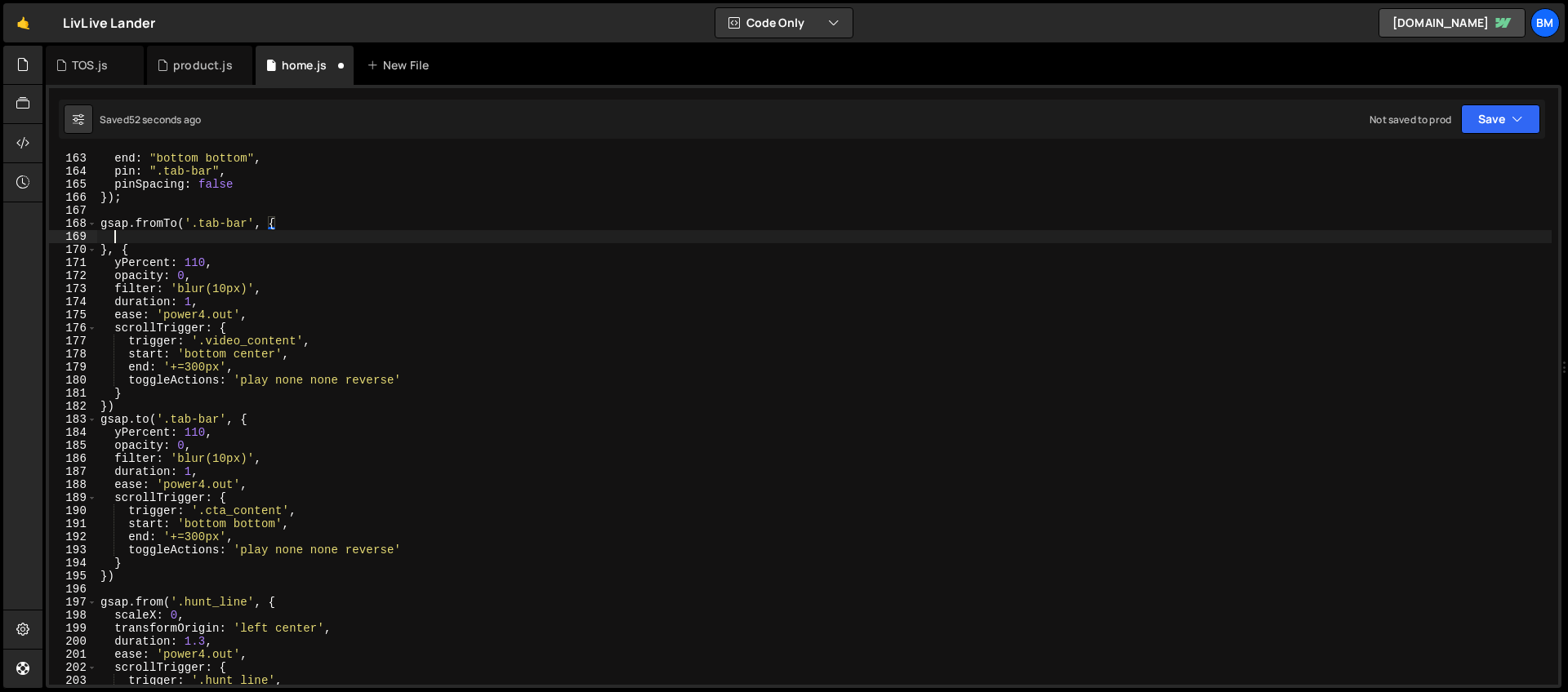
scroll to position [0, 0]
paste textarea "filter: 'blur(10px)',"
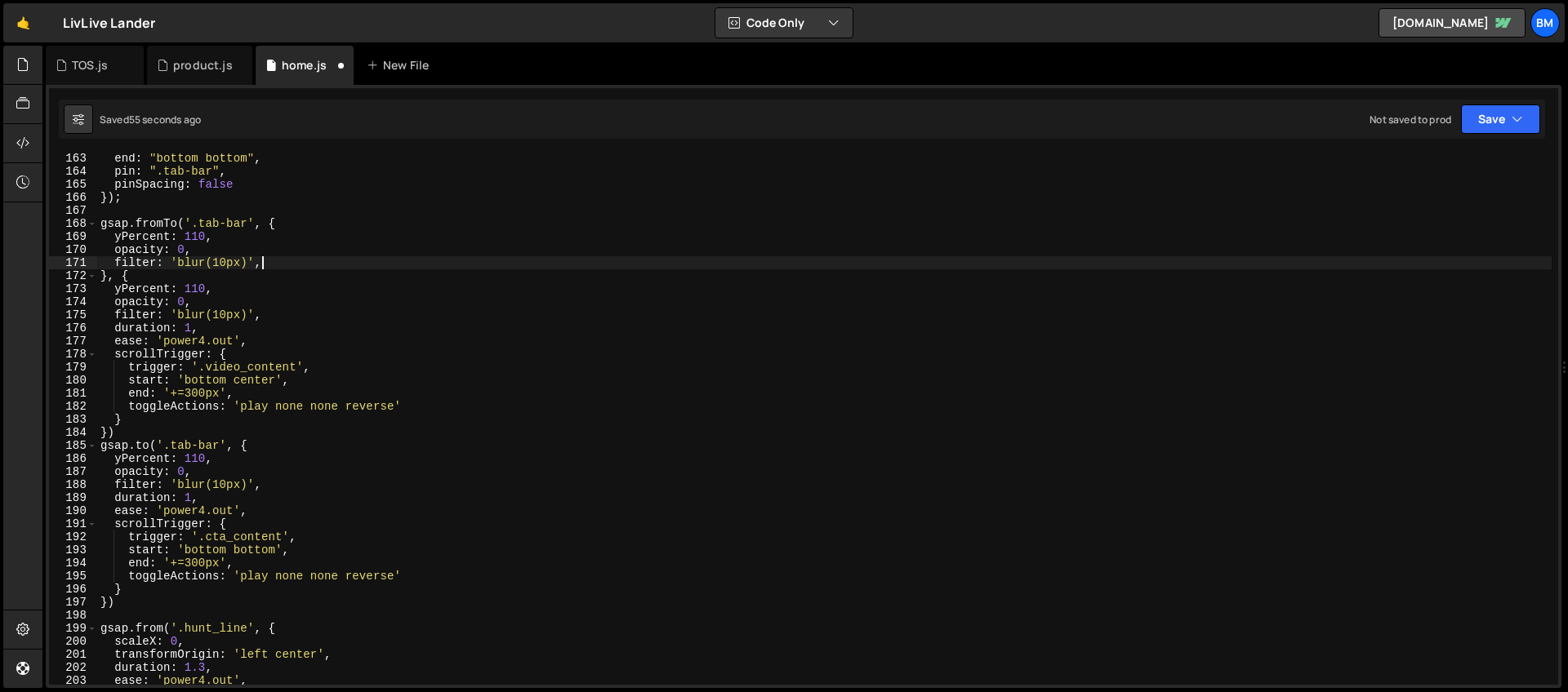
click at [200, 236] on div "end : "bottom bottom" , pin : ".tab-bar" , pinSpacing : false }) ; gsap . fromT…" at bounding box center [824, 430] width 1454 height 557
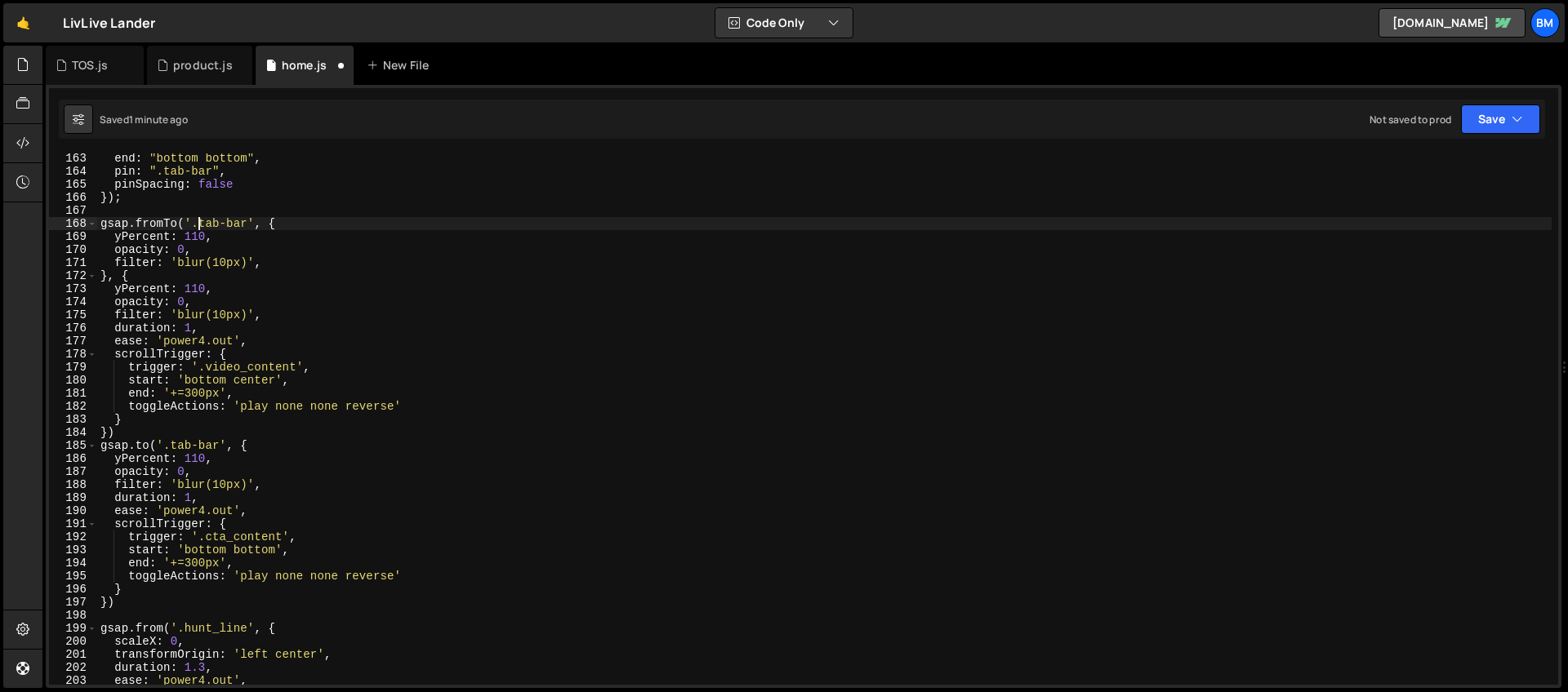
click at [200, 218] on div "end : "bottom bottom" , pin : ".tab-bar" , pinSpacing : false }) ; gsap . fromT…" at bounding box center [824, 430] width 1454 height 557
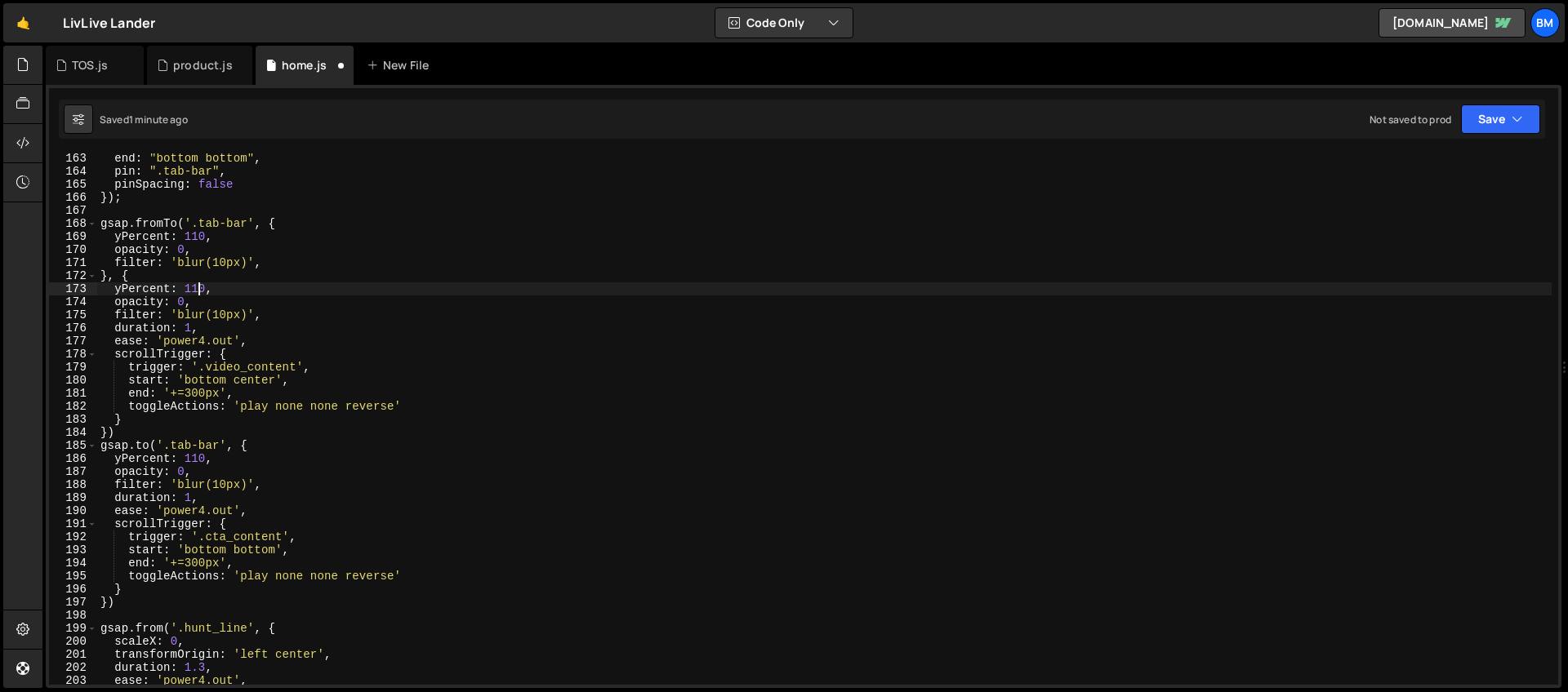
click at [198, 287] on div "end : "bottom bottom" , pin : ".tab-bar" , pinSpacing : false }) ; gsap . fromT…" at bounding box center [824, 430] width 1454 height 557
click at [185, 298] on div "end : "bottom bottom" , pin : ".tab-bar" , pinSpacing : false }) ; gsap . fromT…" at bounding box center [824, 430] width 1454 height 557
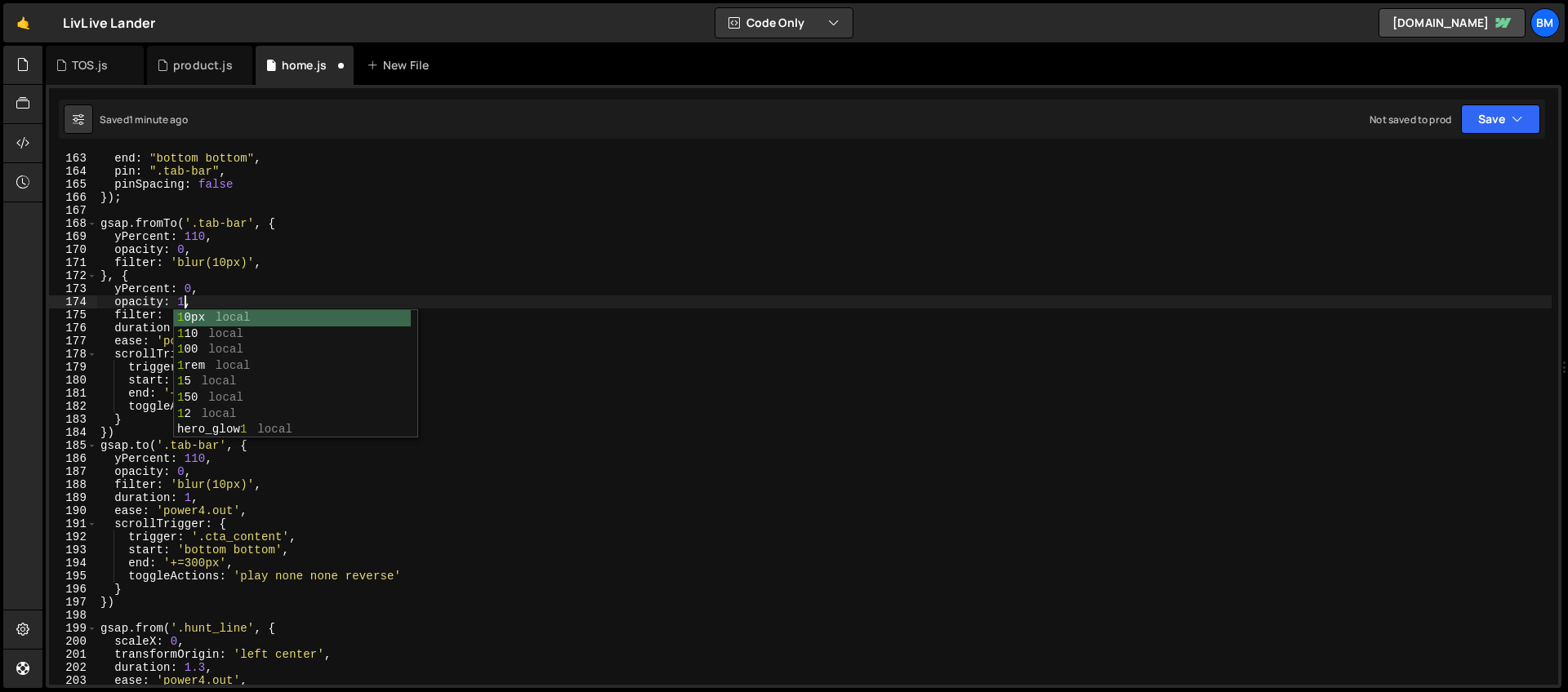
click at [270, 279] on div "end : "bottom bottom" , pin : ".tab-bar" , pinSpacing : false }) ; gsap . fromT…" at bounding box center [824, 430] width 1454 height 557
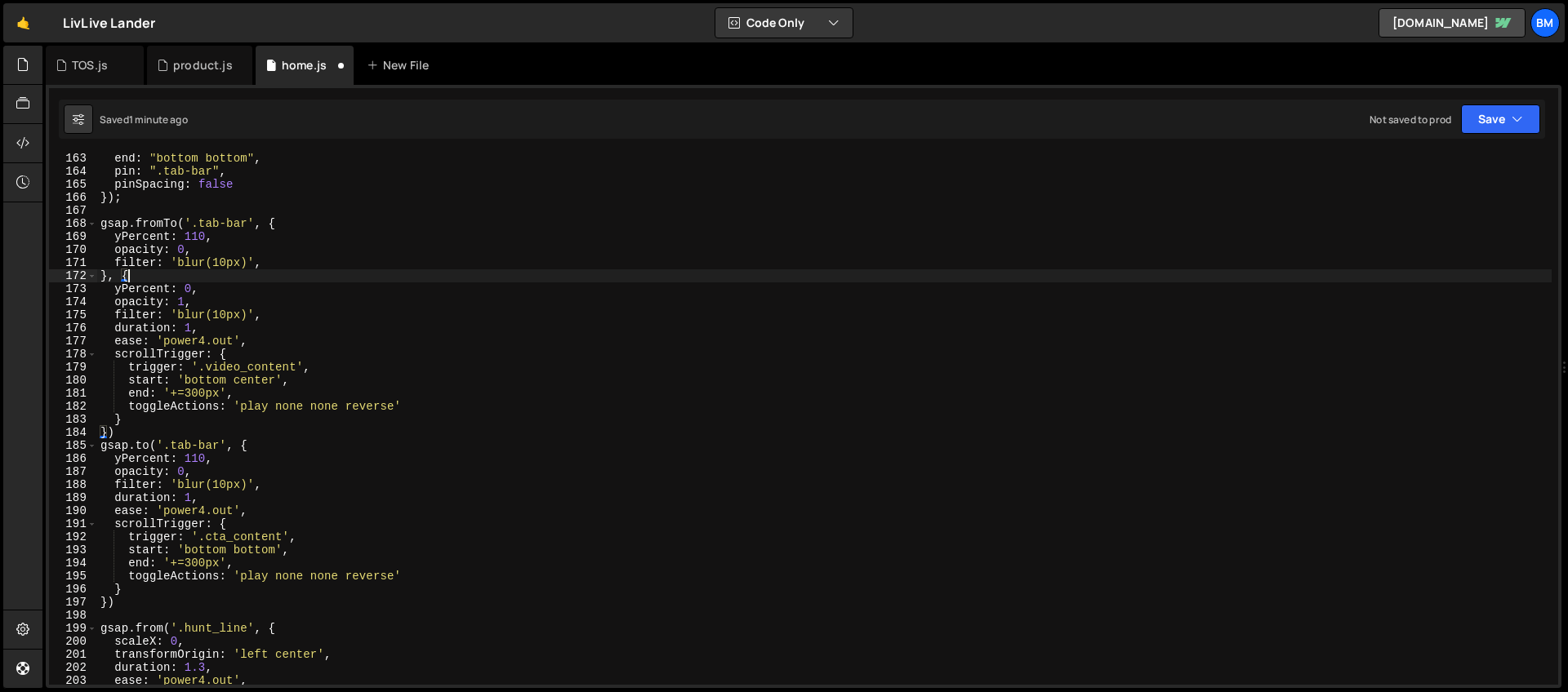
click at [216, 313] on div "end : "bottom bottom" , pin : ".tab-bar" , pinSpacing : false }) ; gsap . fromT…" at bounding box center [824, 430] width 1454 height 557
click at [149, 446] on div "end : "bottom bottom" , pin : ".tab-bar" , pinSpacing : false }) ; gsap . fromT…" at bounding box center [824, 430] width 1454 height 557
click at [262, 450] on div "end : "bottom bottom" , pin : ".tab-bar" , pinSpacing : false }) ; gsap . fromT…" at bounding box center [824, 430] width 1454 height 557
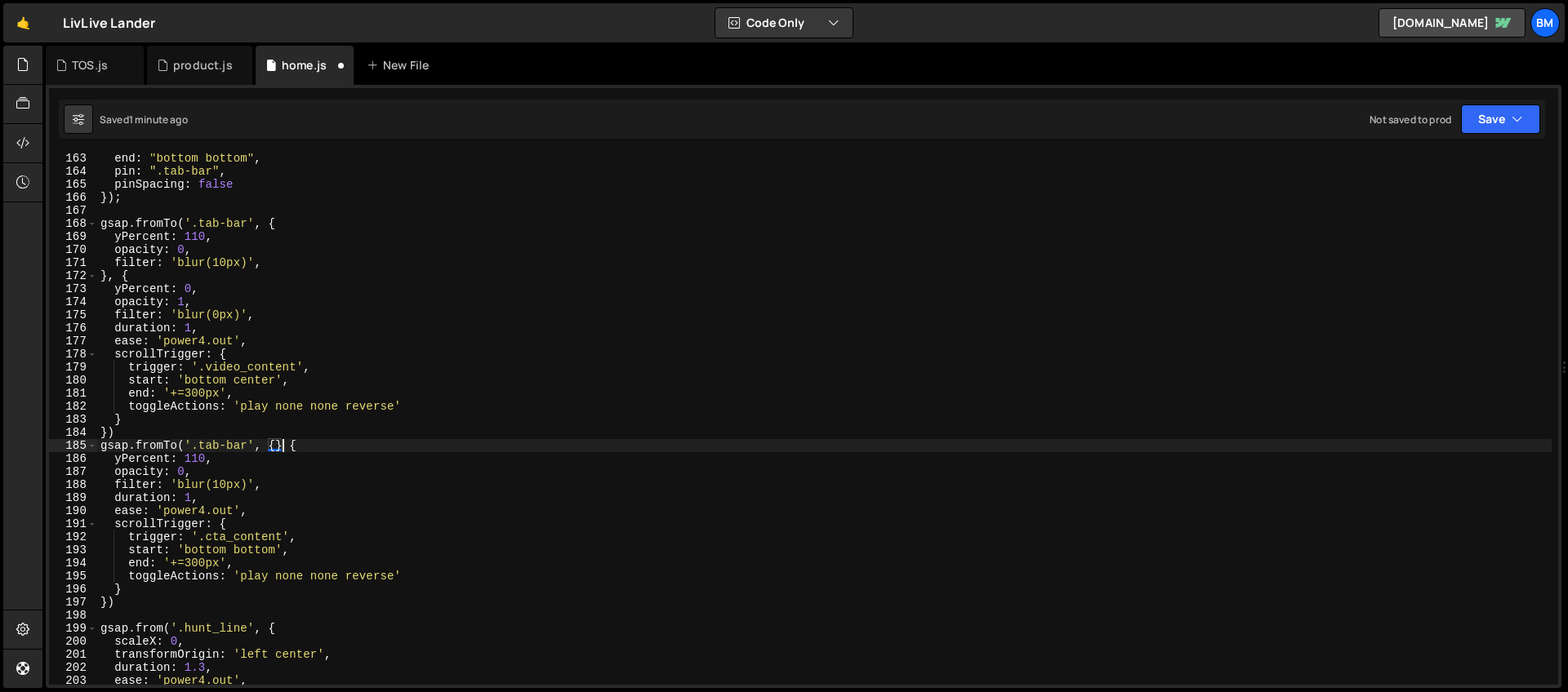
type textarea "gsap.fromTo('.tab-bar', {}, {"
click at [276, 449] on div "end : "bottom bottom" , pin : ".tab-bar" , pinSpacing : false }) ; gsap . fromT…" at bounding box center [824, 430] width 1454 height 557
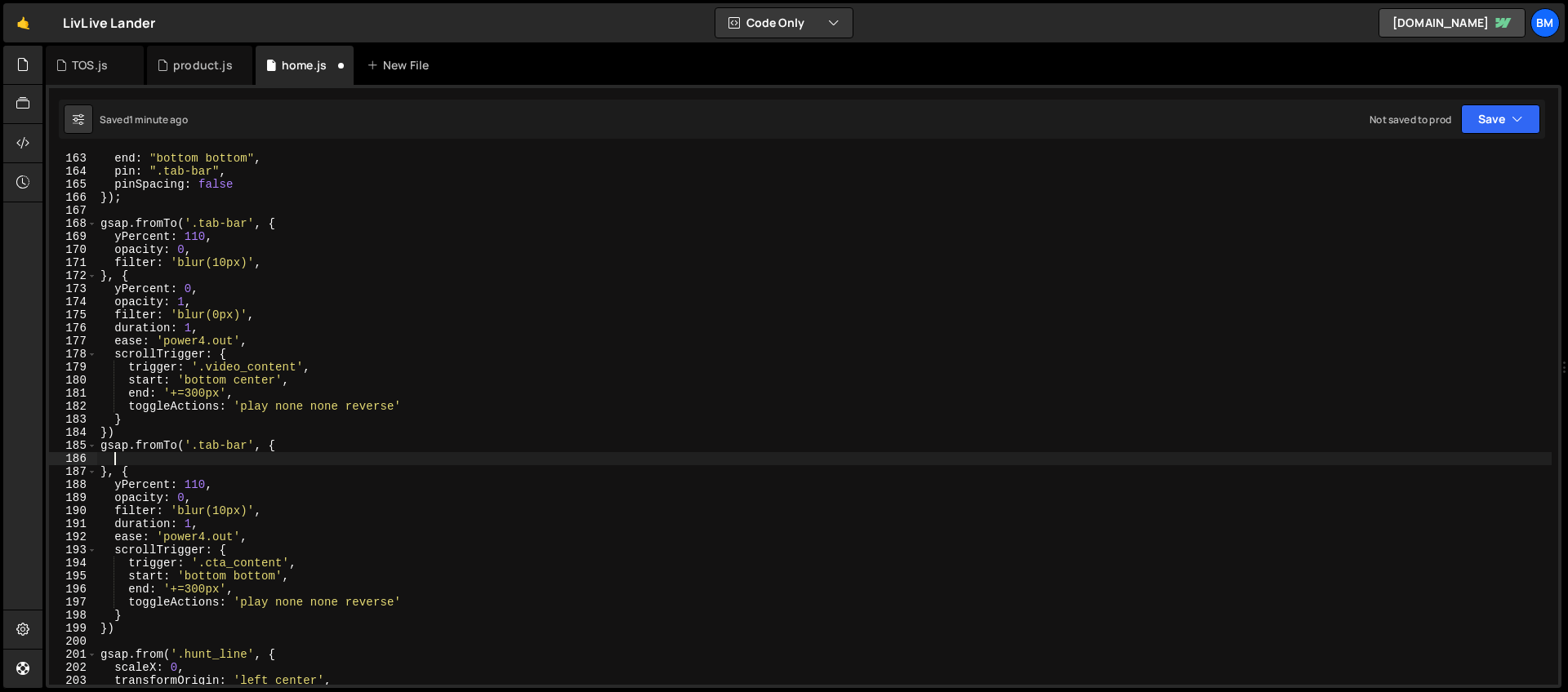
scroll to position [0, 0]
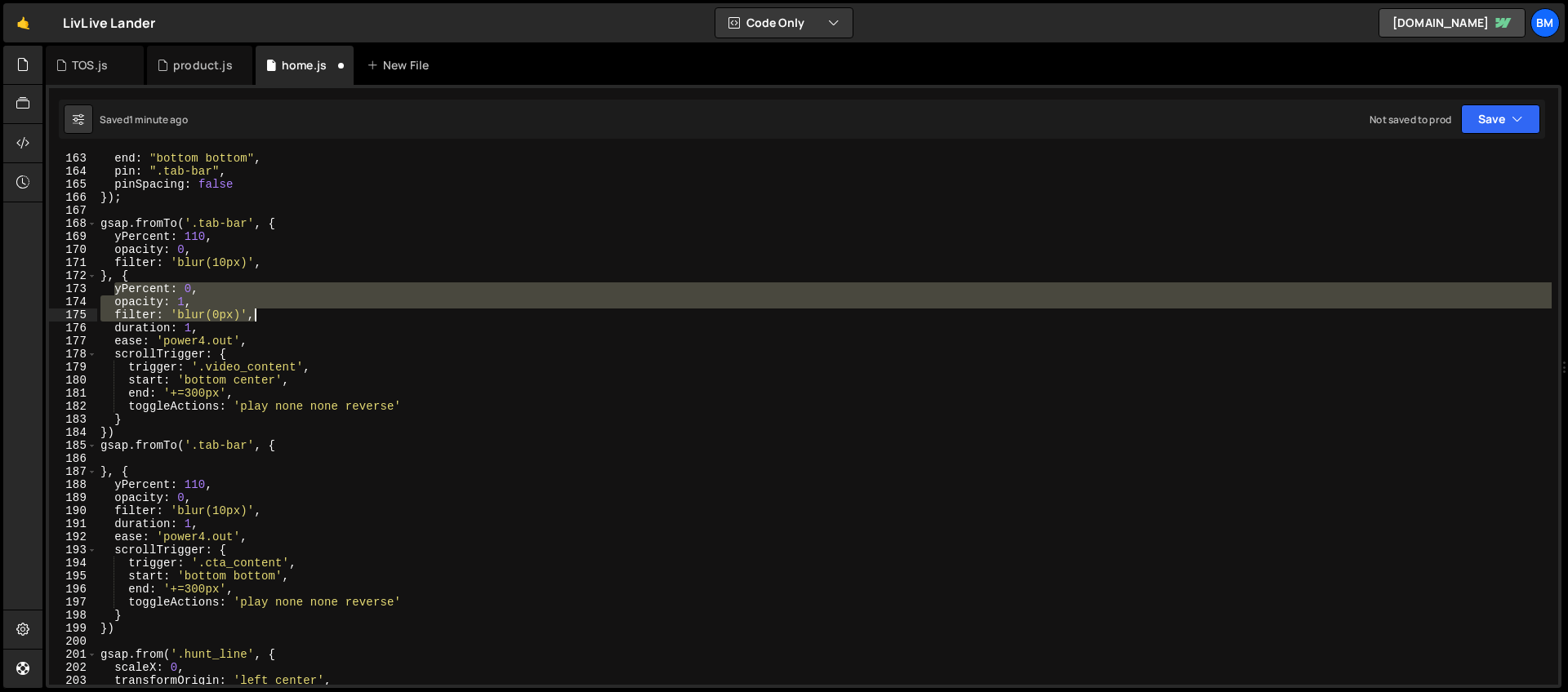
drag, startPoint x: 114, startPoint y: 289, endPoint x: 268, endPoint y: 319, distance: 156.9
click at [268, 319] on div "end : "bottom bottom" , pin : ".tab-bar" , pinSpacing : false }) ; gsap . fromT…" at bounding box center [824, 430] width 1454 height 557
type textarea "opacity: 1, filter: 'blur(0px)',"
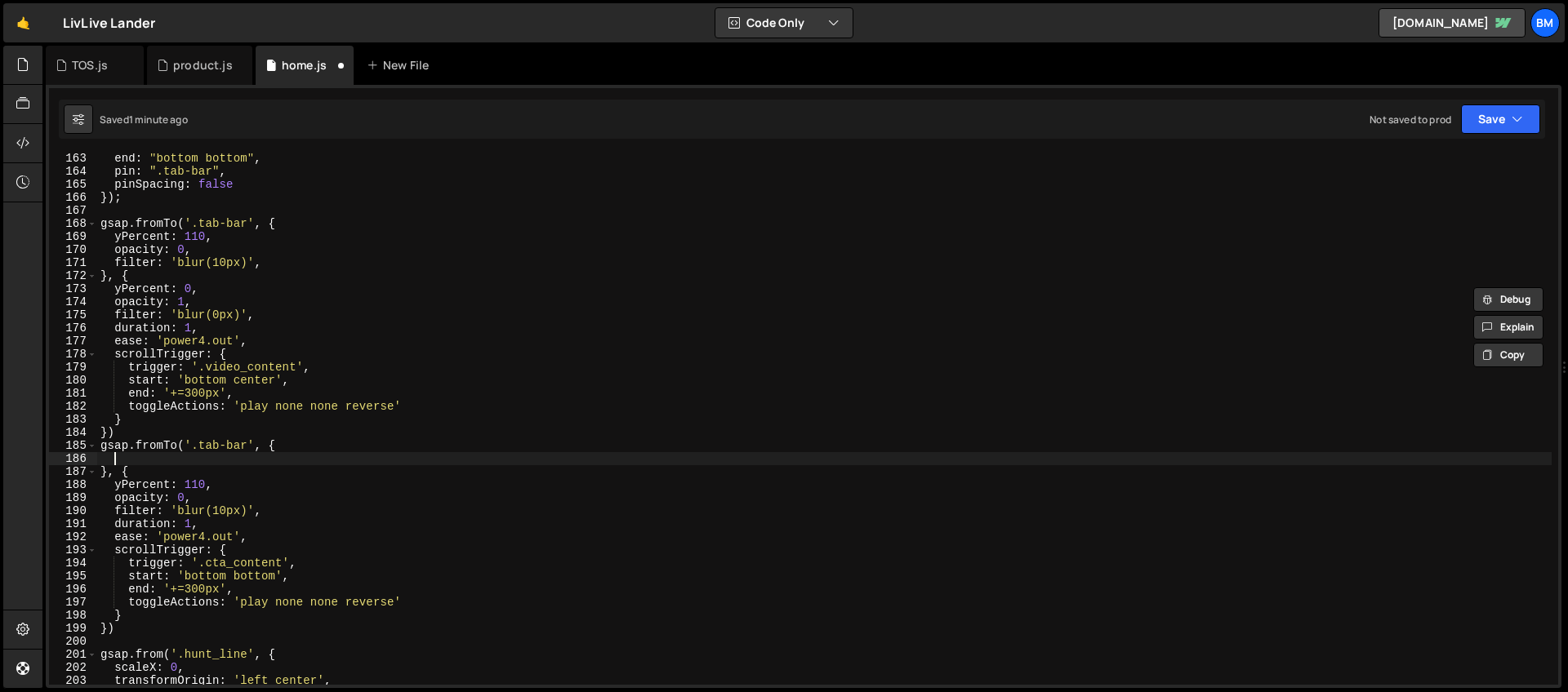
click at [139, 456] on div "end : "bottom bottom" , pin : ".tab-bar" , pinSpacing : false }) ; gsap . fromT…" at bounding box center [824, 430] width 1454 height 557
paste textarea "filter: 'blur(0px)',"
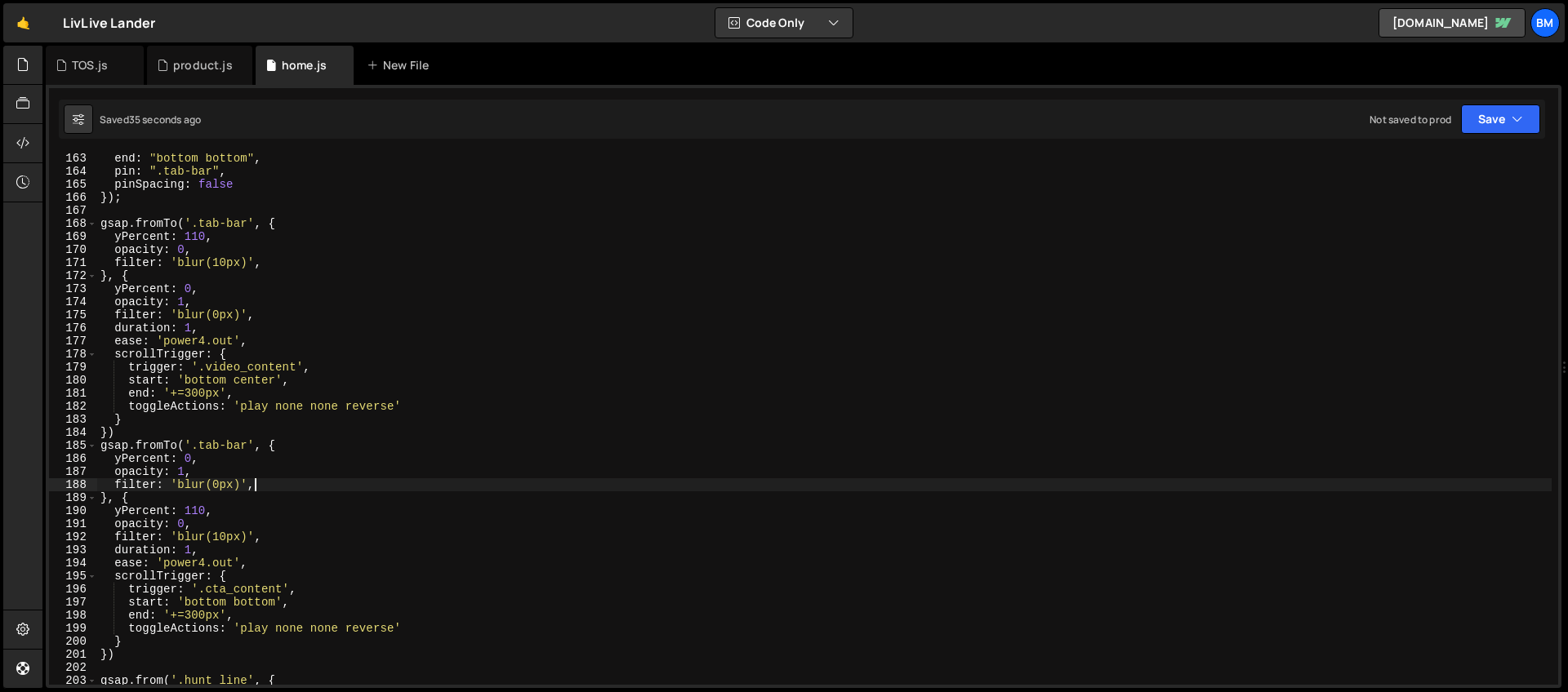
click at [285, 427] on div "end : "bottom bottom" , pin : ".tab-bar" , pinSpacing : false }) ; gsap . fromT…" at bounding box center [824, 430] width 1454 height 557
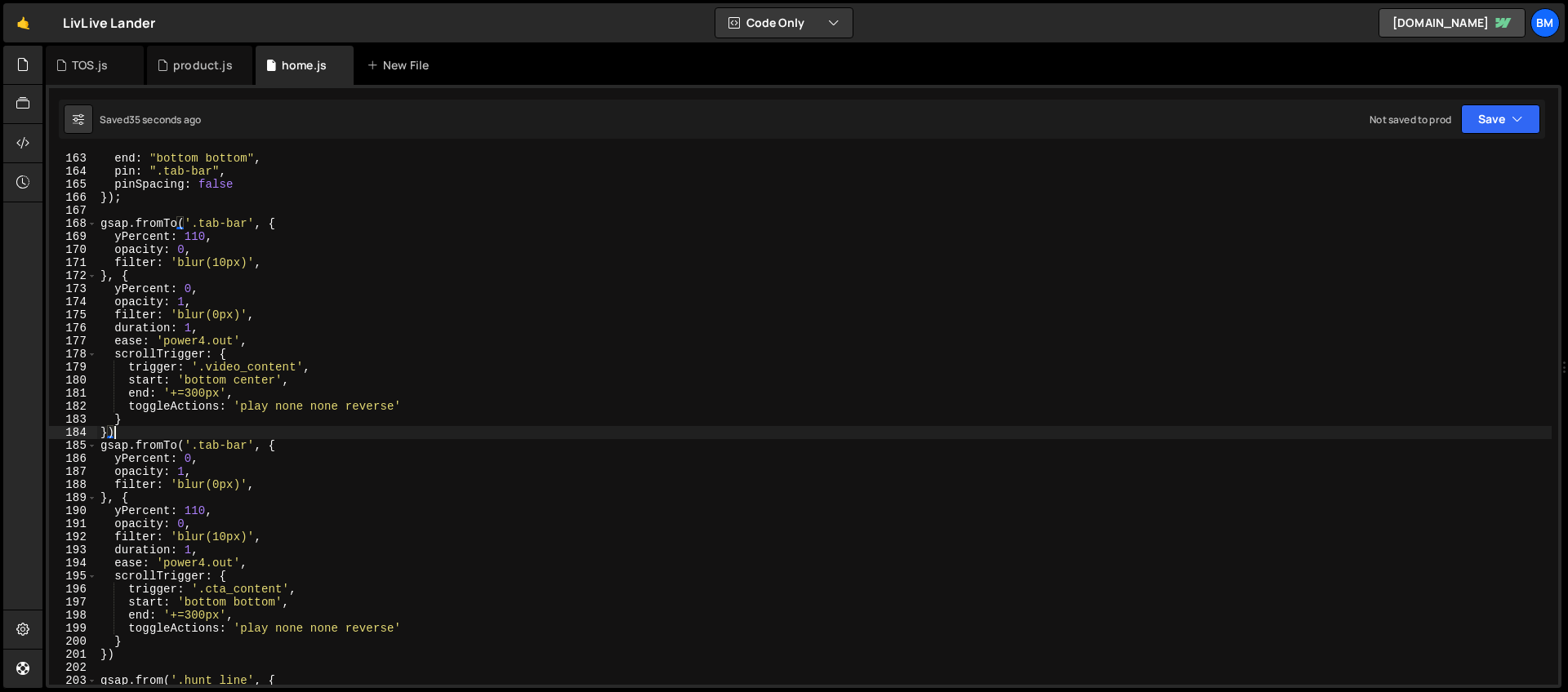
click at [286, 450] on div "end : "bottom bottom" , pin : ".tab-bar" , pinSpacing : false }) ; gsap . fromT…" at bounding box center [824, 430] width 1454 height 557
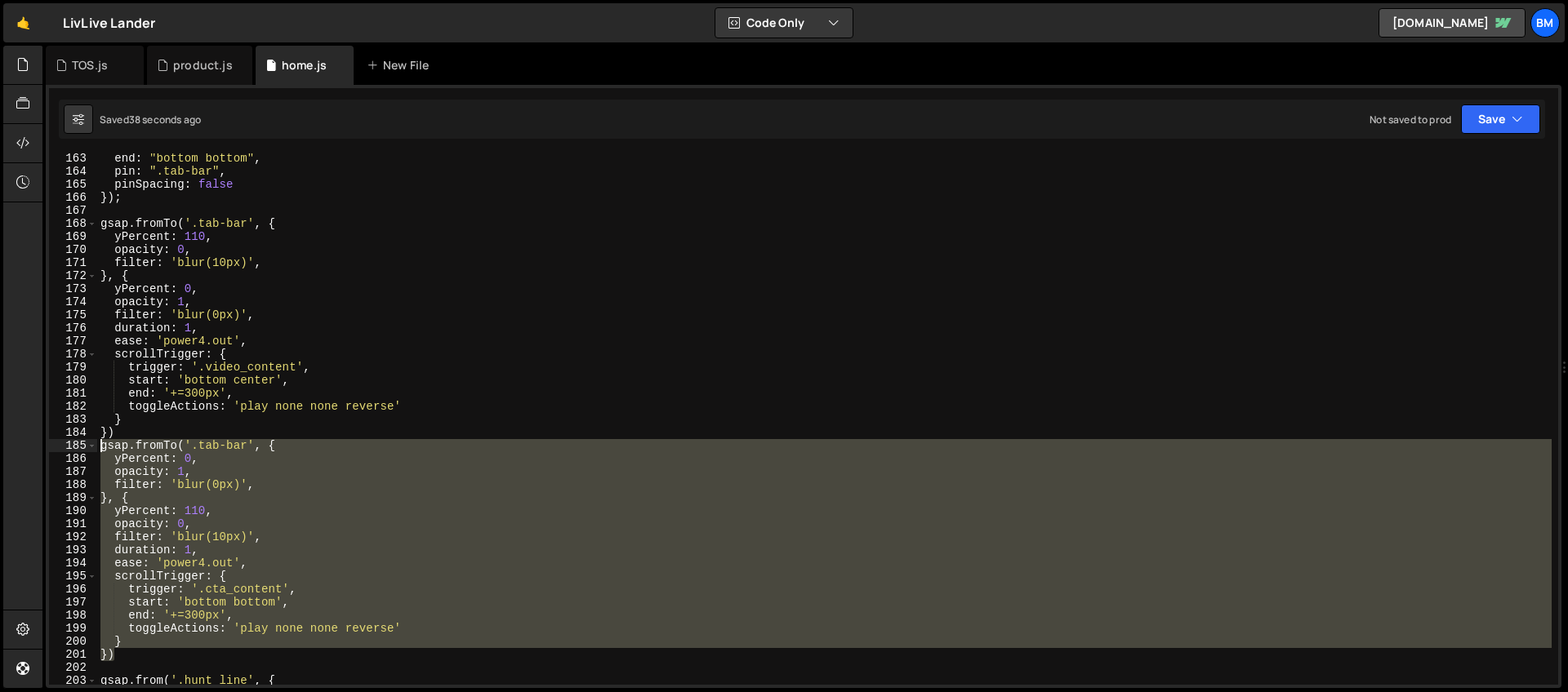
drag, startPoint x: 123, startPoint y: 658, endPoint x: 45, endPoint y: 443, distance: 228.7
click at [46, 443] on div "1 Type cmd + s to save your Javascript file. הההההההההההההההההההההההההההההההההה…" at bounding box center [804, 386] width 1516 height 603
type textarea "gsap.fromTo('.tab-bar', { yPercent: 0,"
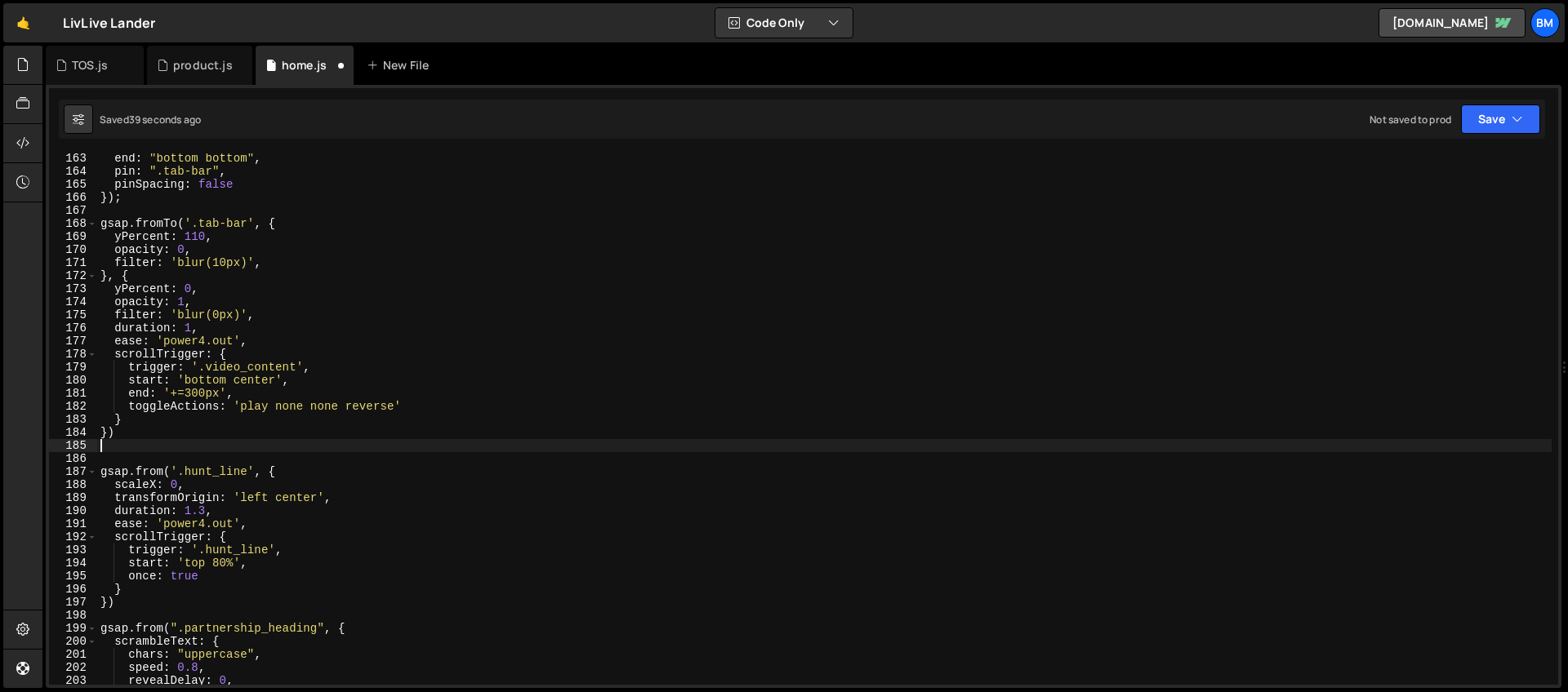
scroll to position [2036, 0]
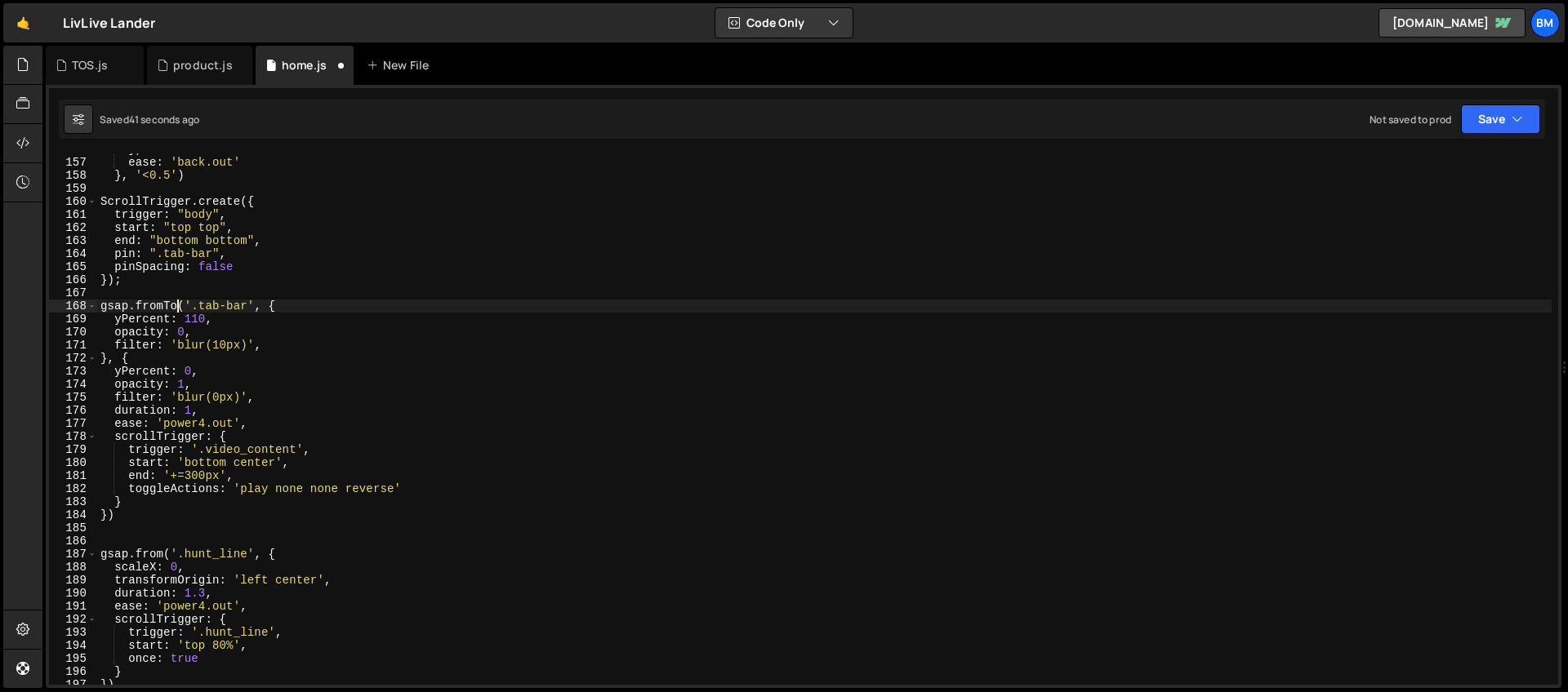
click at [178, 302] on div "} , ease : 'back.out' } , '<0.5' ) ScrollTrigger . create ({ trigger : "body" ,…" at bounding box center [824, 421] width 1454 height 557
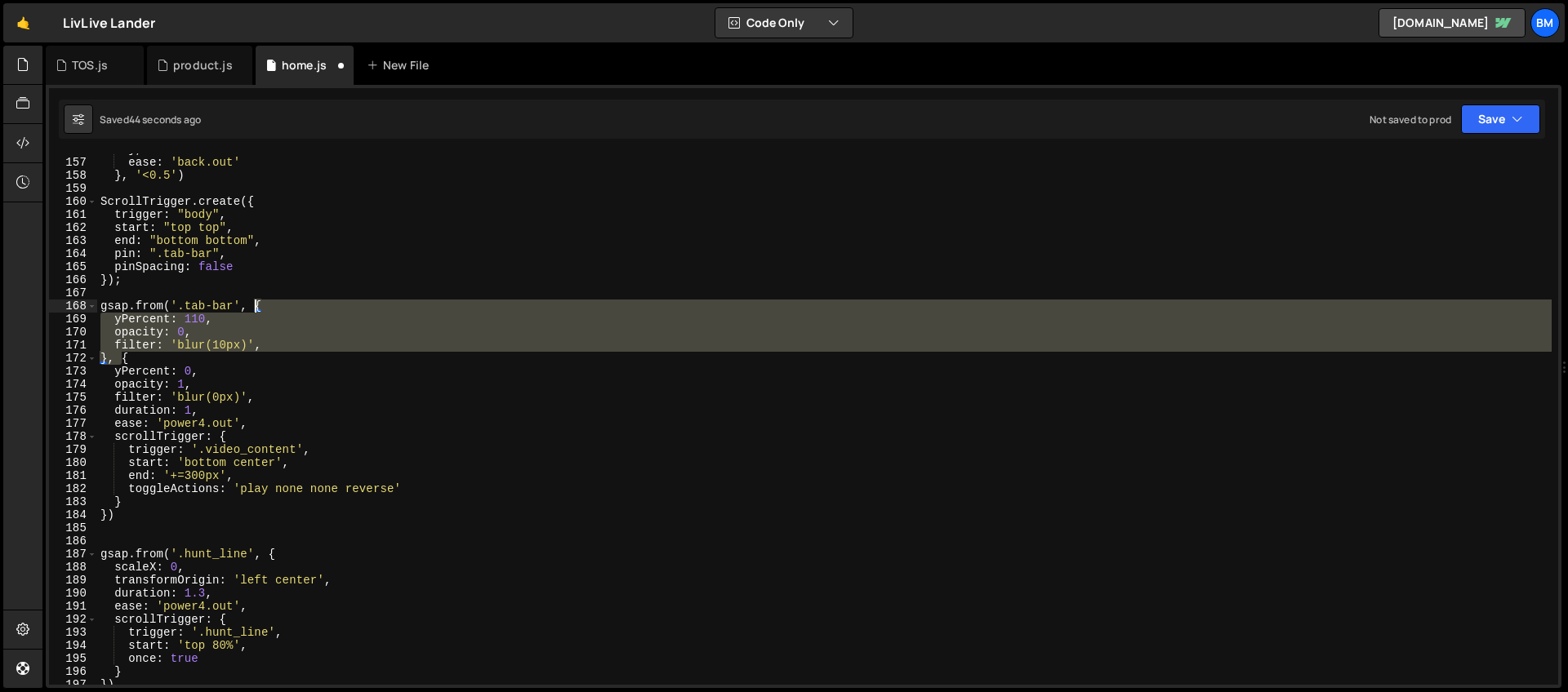
drag, startPoint x: 118, startPoint y: 359, endPoint x: 254, endPoint y: 303, distance: 147.1
click at [254, 303] on div "} , ease : 'back.out' } , '<0.5' ) ScrollTrigger . create ({ trigger : "body" ,…" at bounding box center [824, 421] width 1454 height 557
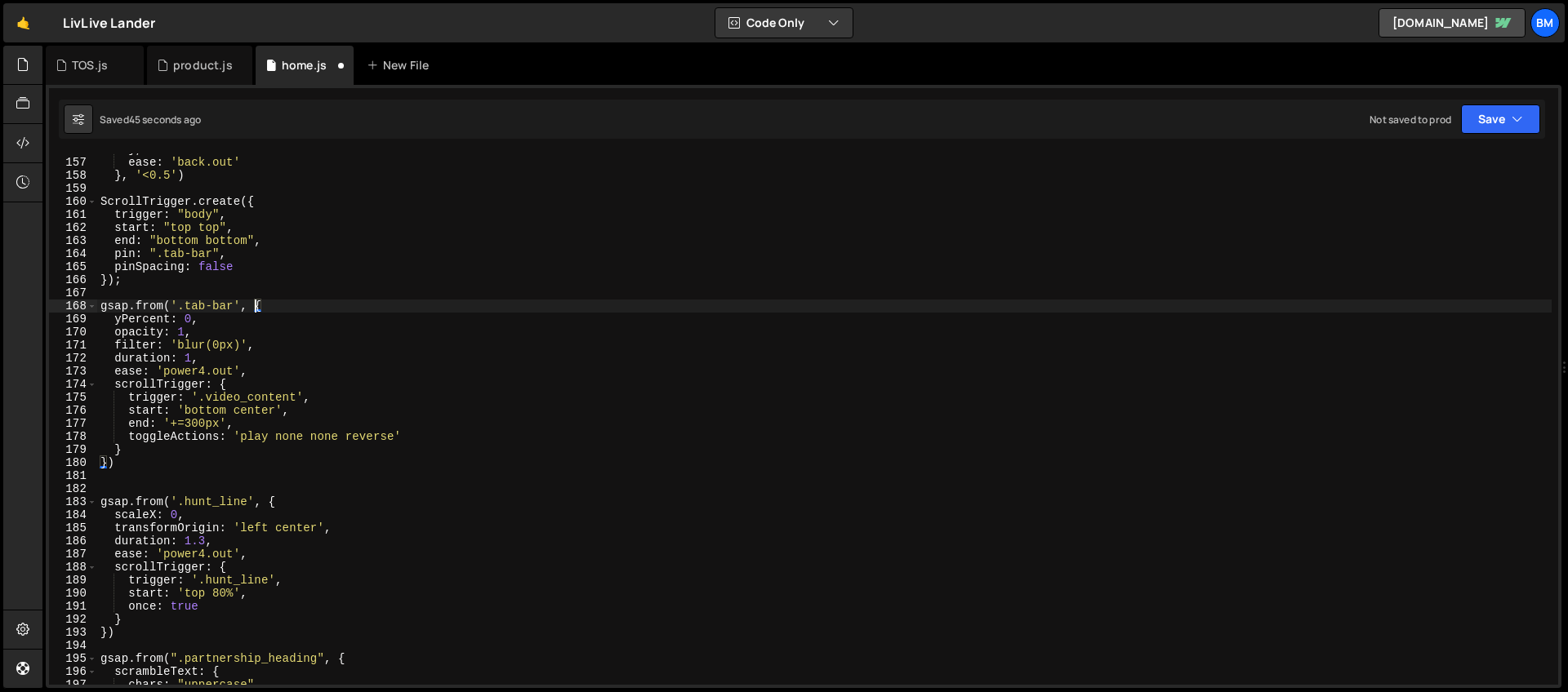
click at [185, 319] on div "} , ease : 'back.out' } , '<0.5' ) ScrollTrigger . create ({ trigger : "body" ,…" at bounding box center [824, 421] width 1454 height 557
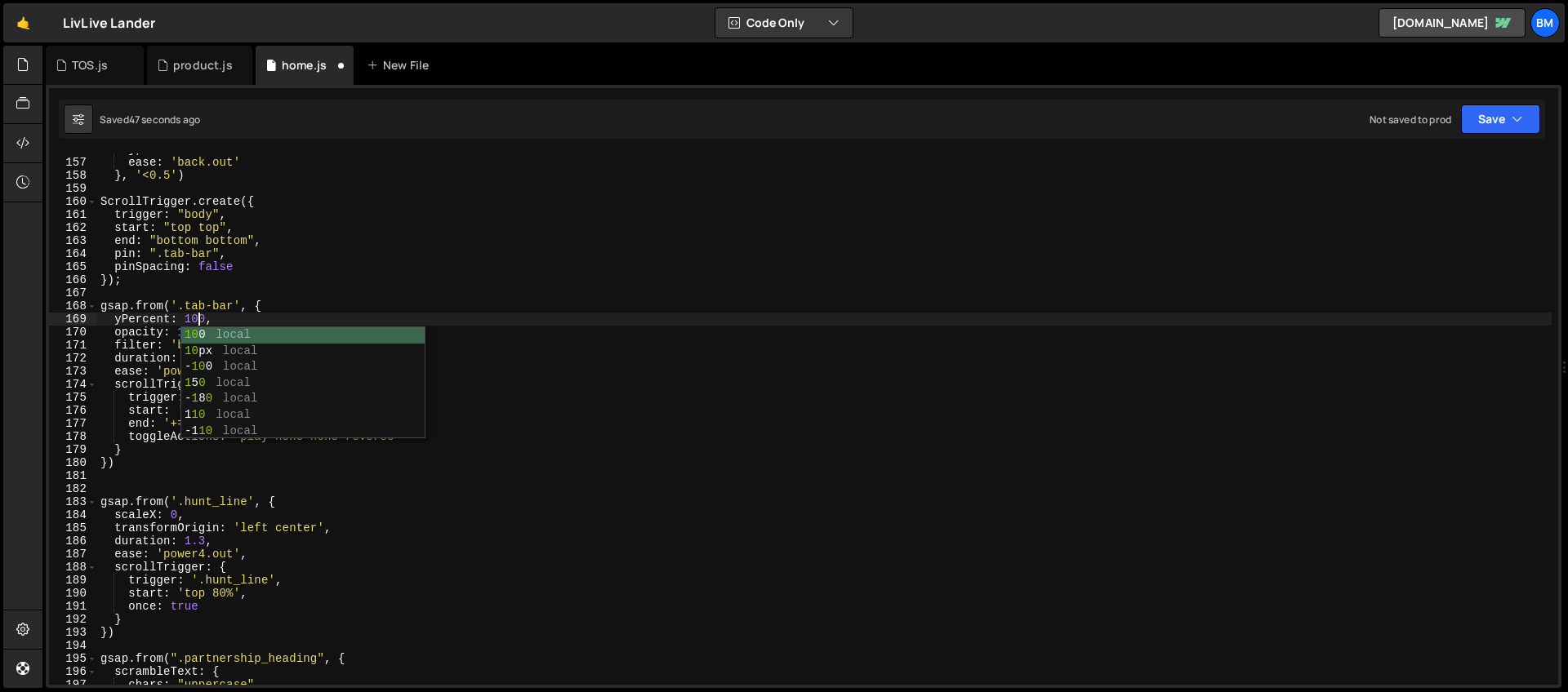
scroll to position [0, 6]
click at [145, 319] on div "} , ease : 'back.out' } , '<0.5' ) ScrollTrigger . create ({ trigger : "body" ,…" at bounding box center [824, 421] width 1454 height 557
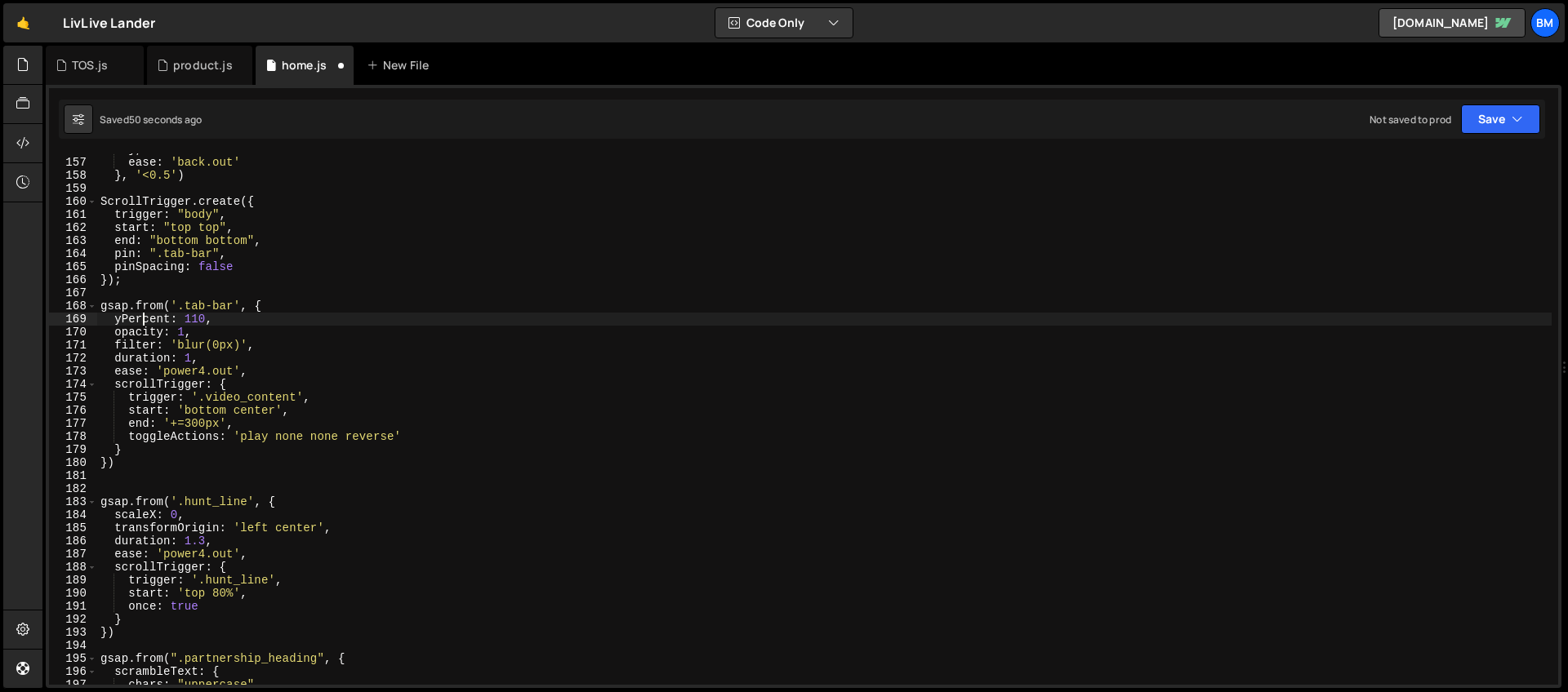
click at [185, 330] on div "} , ease : 'back.out' } , '<0.5' ) ScrollTrigger . create ({ trigger : "body" ,…" at bounding box center [824, 421] width 1454 height 557
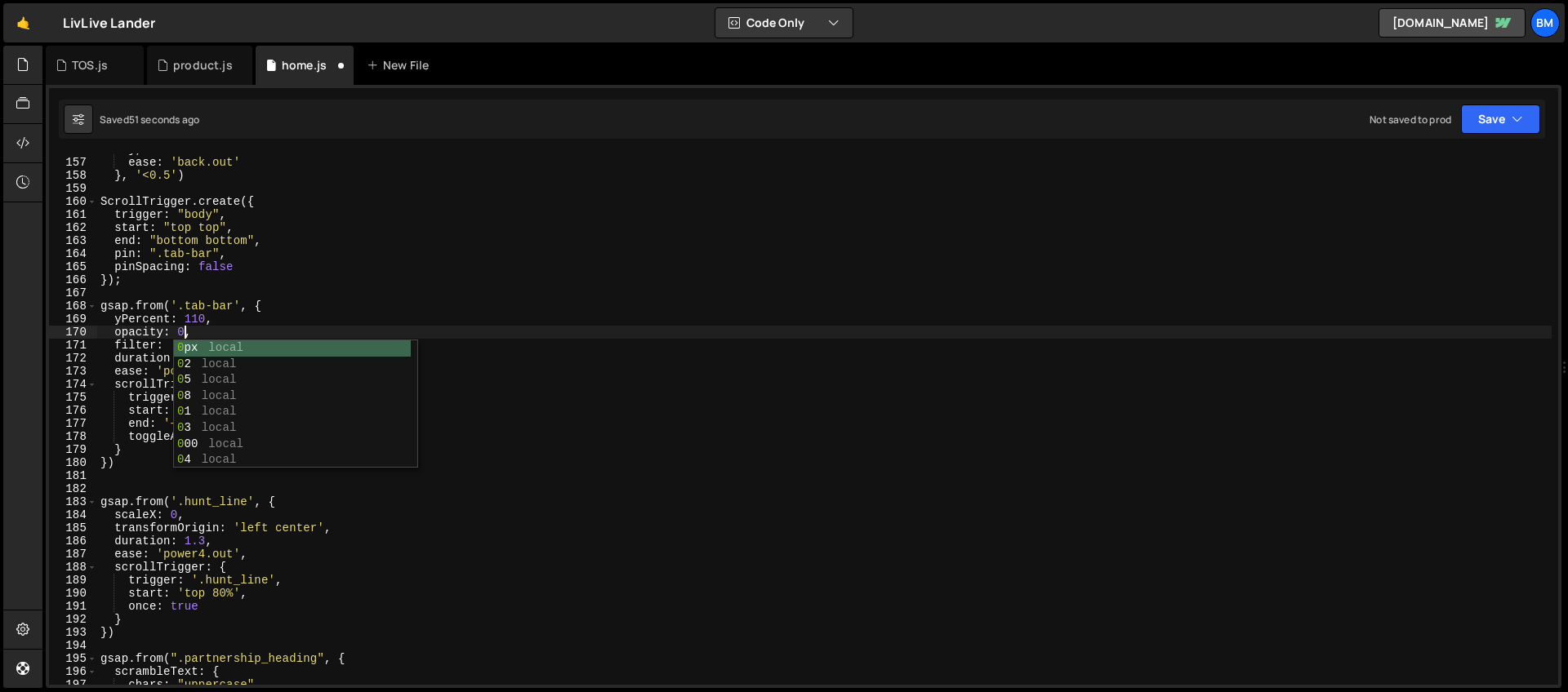
click at [183, 318] on div "} , ease : 'back.out' } , '<0.5' ) ScrollTrigger . create ({ trigger : "body" ,…" at bounding box center [824, 421] width 1454 height 557
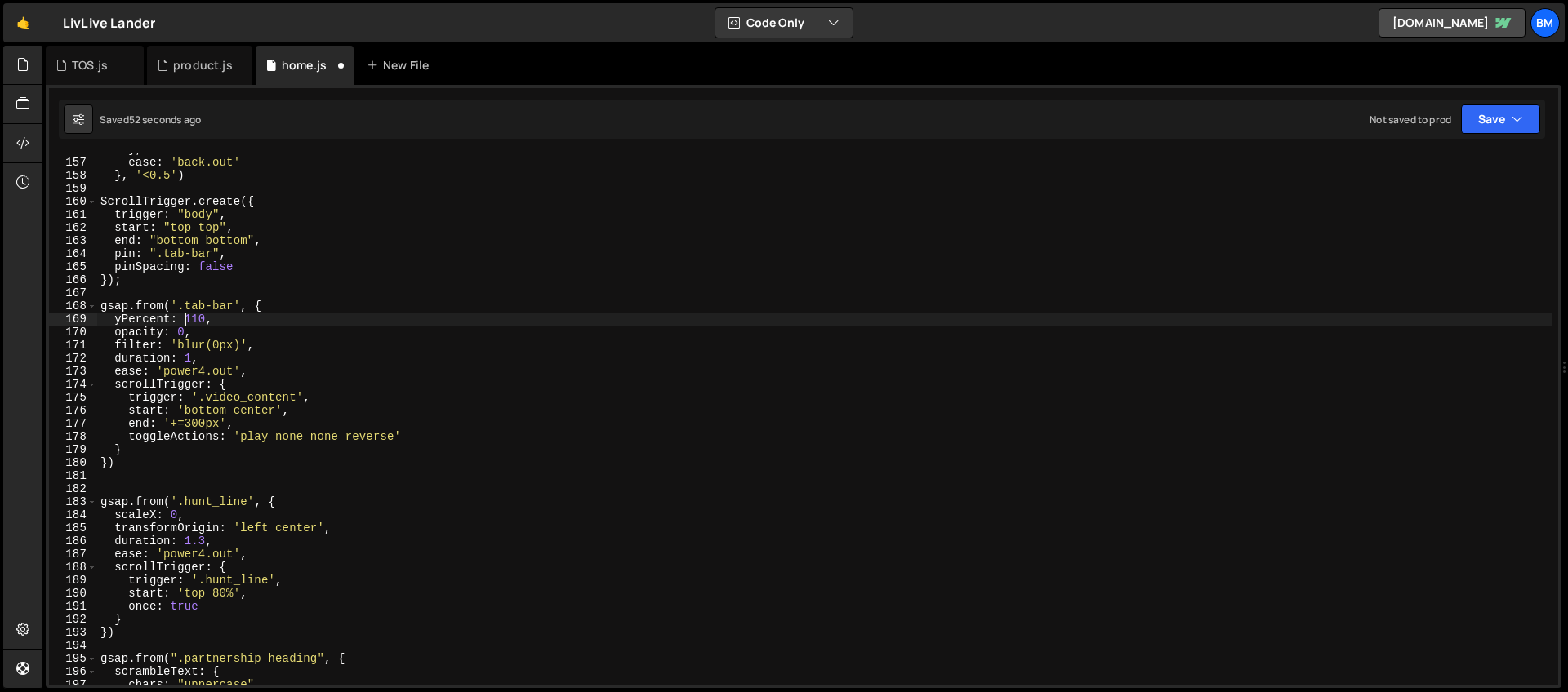
click at [212, 350] on div "} , ease : 'back.out' } , '<0.5' ) ScrollTrigger . create ({ trigger : "body" ,…" at bounding box center [824, 421] width 1454 height 557
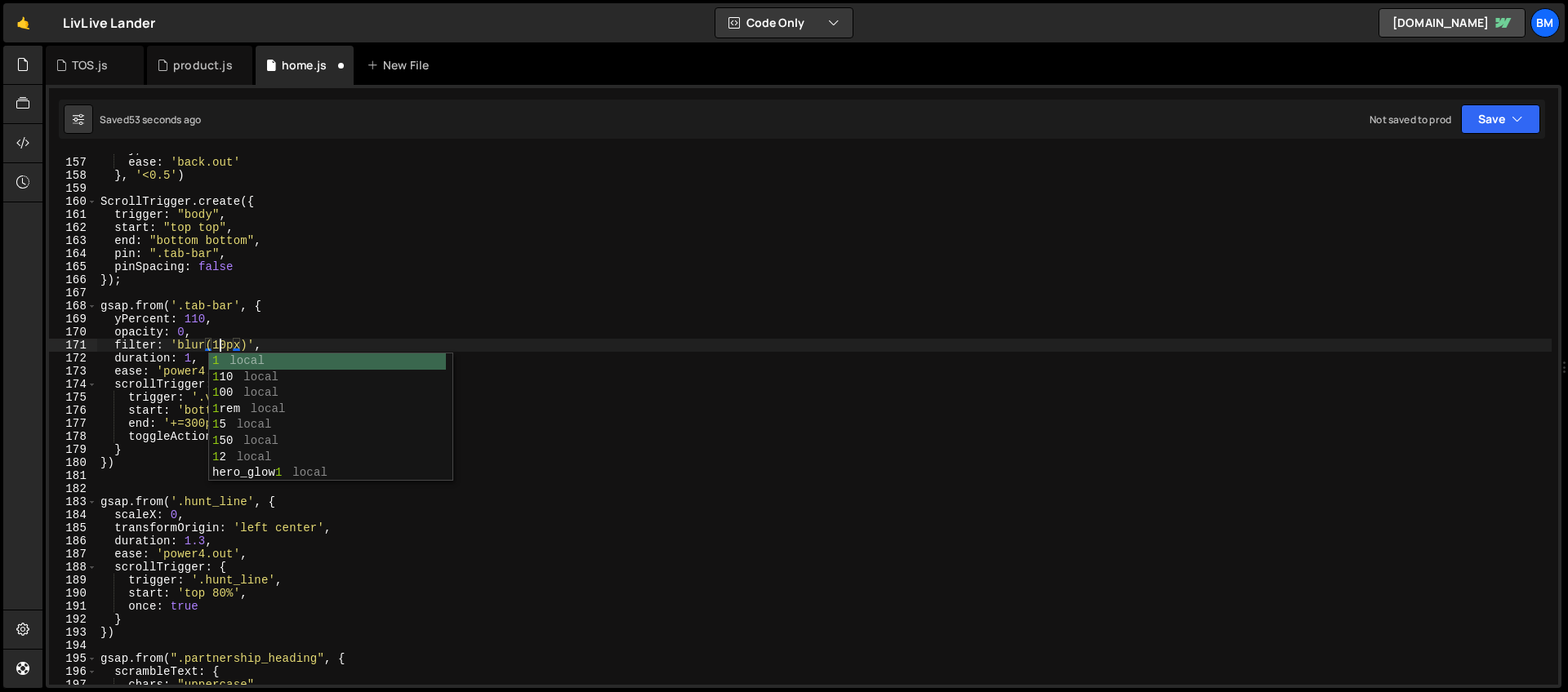
scroll to position [0, 8]
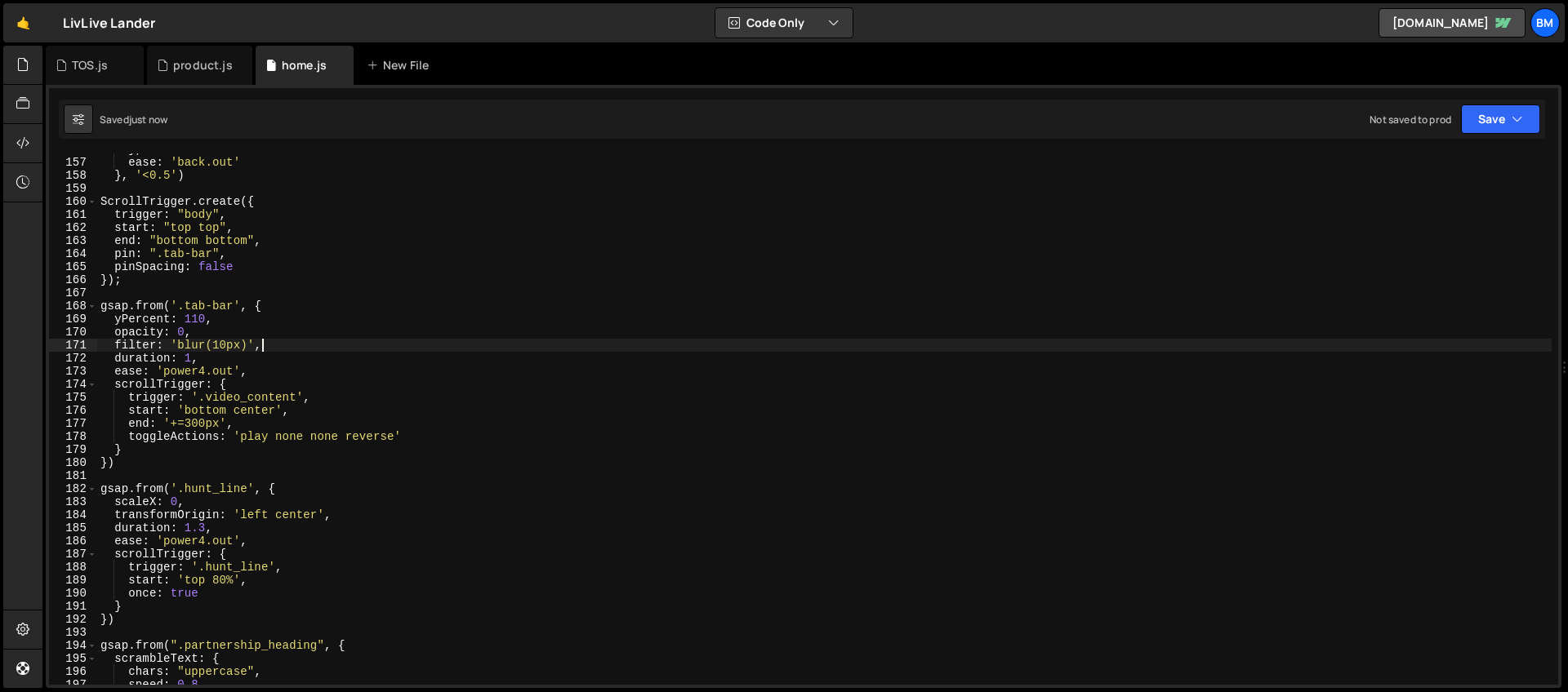
click at [385, 347] on div "} , ease : 'back.out' } , '<0.5' ) ScrollTrigger . create ({ trigger : "body" ,…" at bounding box center [824, 421] width 1454 height 557
type textarea "filter: 'blur(10px)',"
click at [249, 351] on div "} , ease : 'back.out' } , '<0.5' ) ScrollTrigger . create ({ trigger : "body" ,…" at bounding box center [824, 421] width 1454 height 557
